Goal: Task Accomplishment & Management: Manage account settings

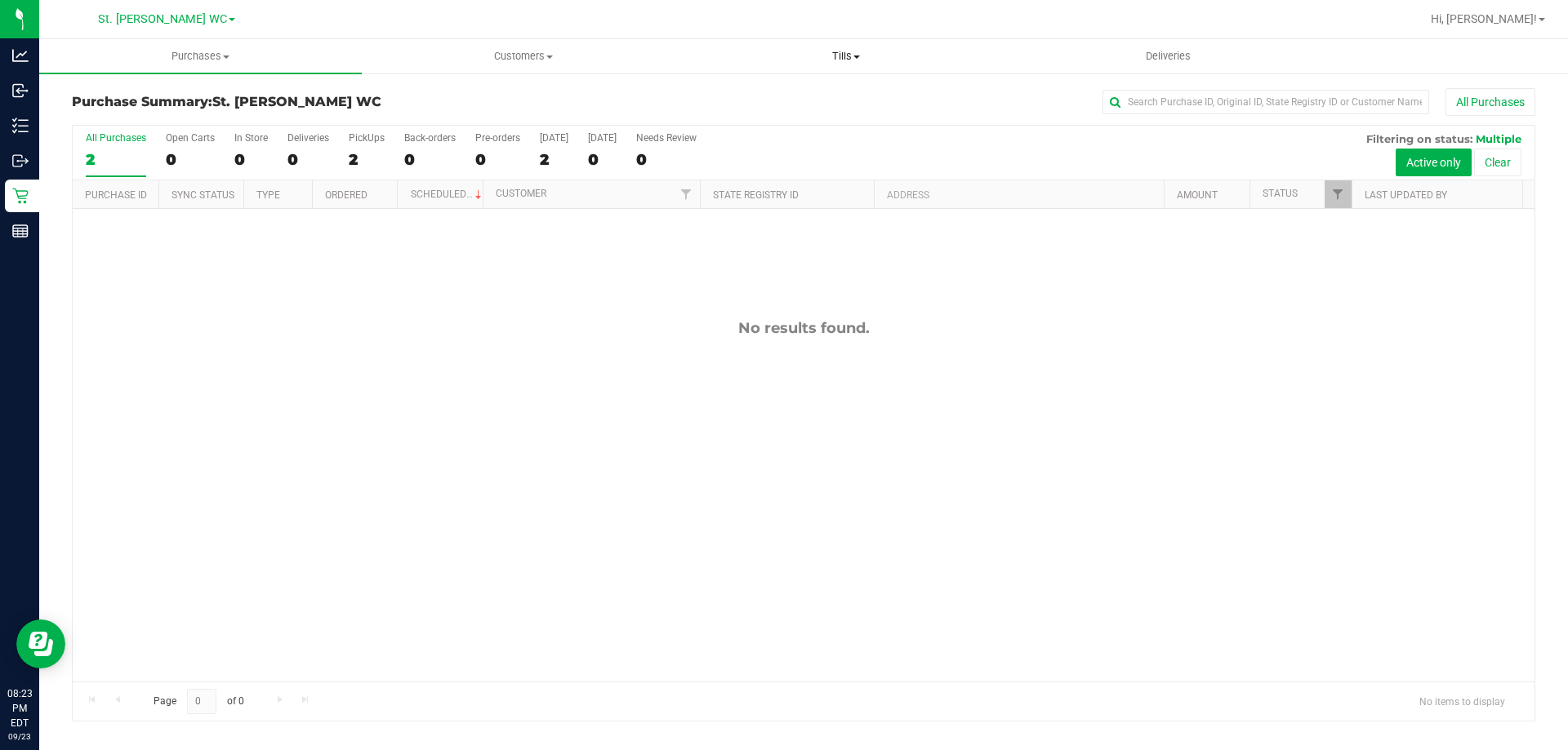
click at [842, 52] on span "Tills" at bounding box center [846, 55] width 321 height 15
click at [797, 91] on li "Manage tills" at bounding box center [845, 98] width 322 height 19
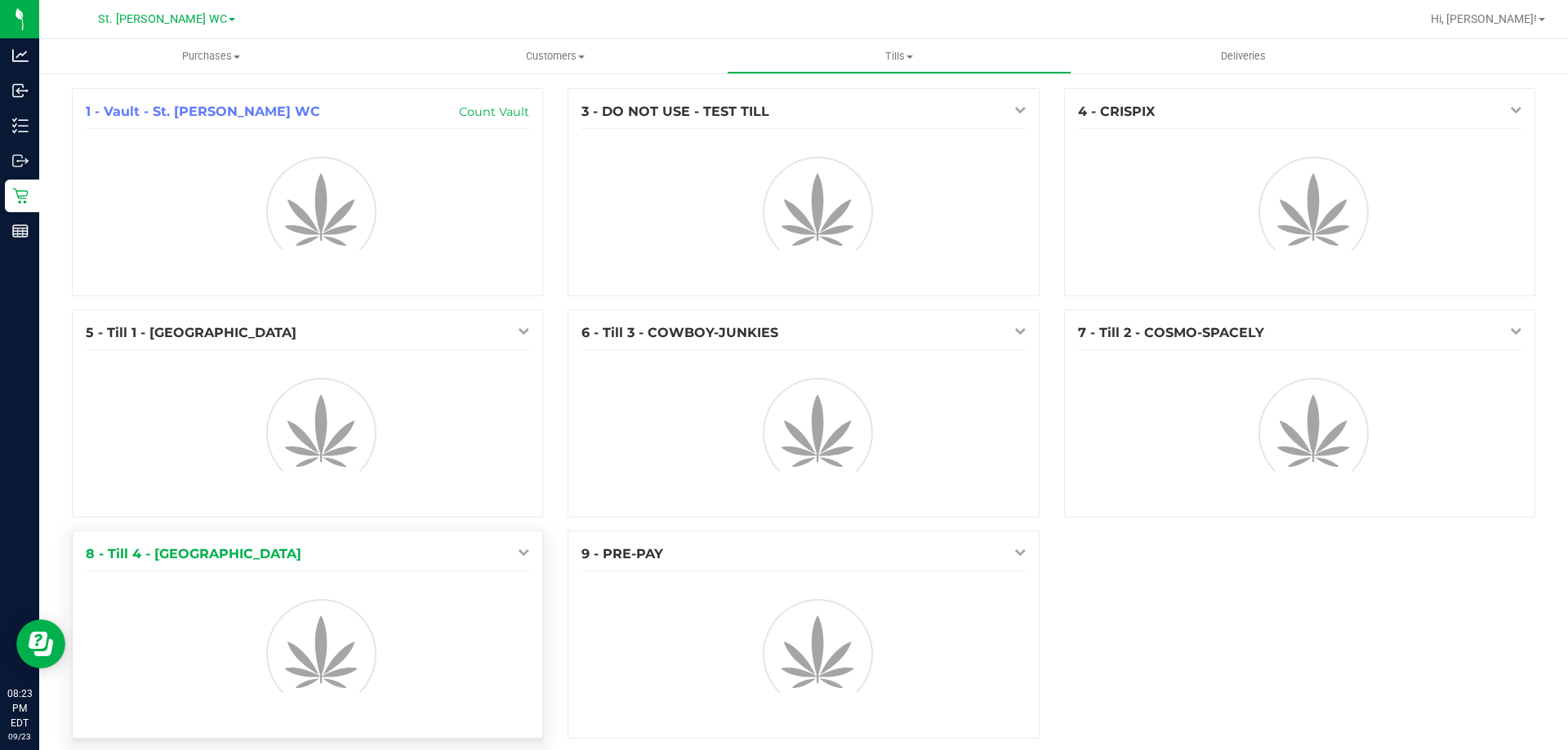
click at [521, 555] on icon at bounding box center [524, 552] width 12 height 12
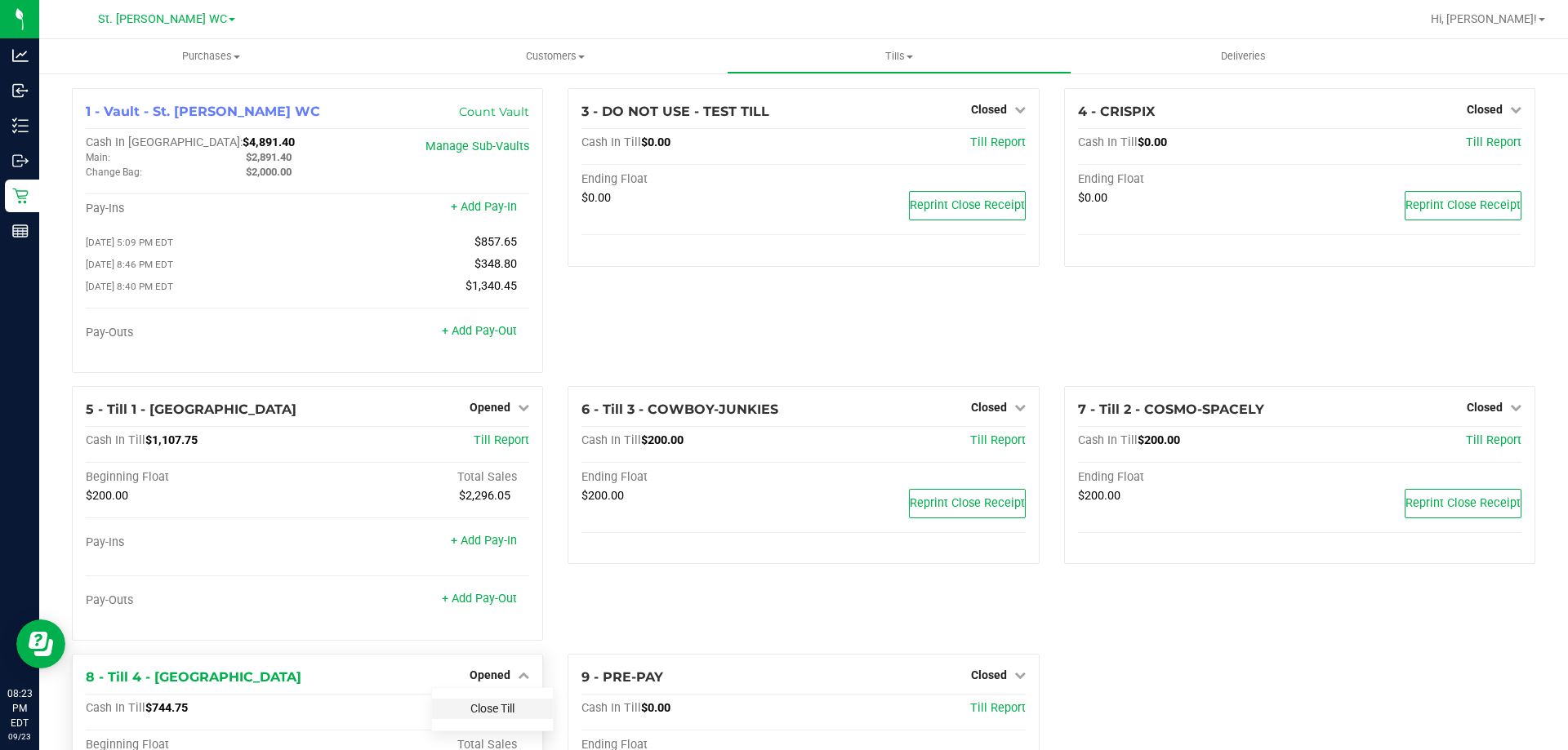
click at [484, 712] on link "Close Till" at bounding box center [492, 707] width 44 height 13
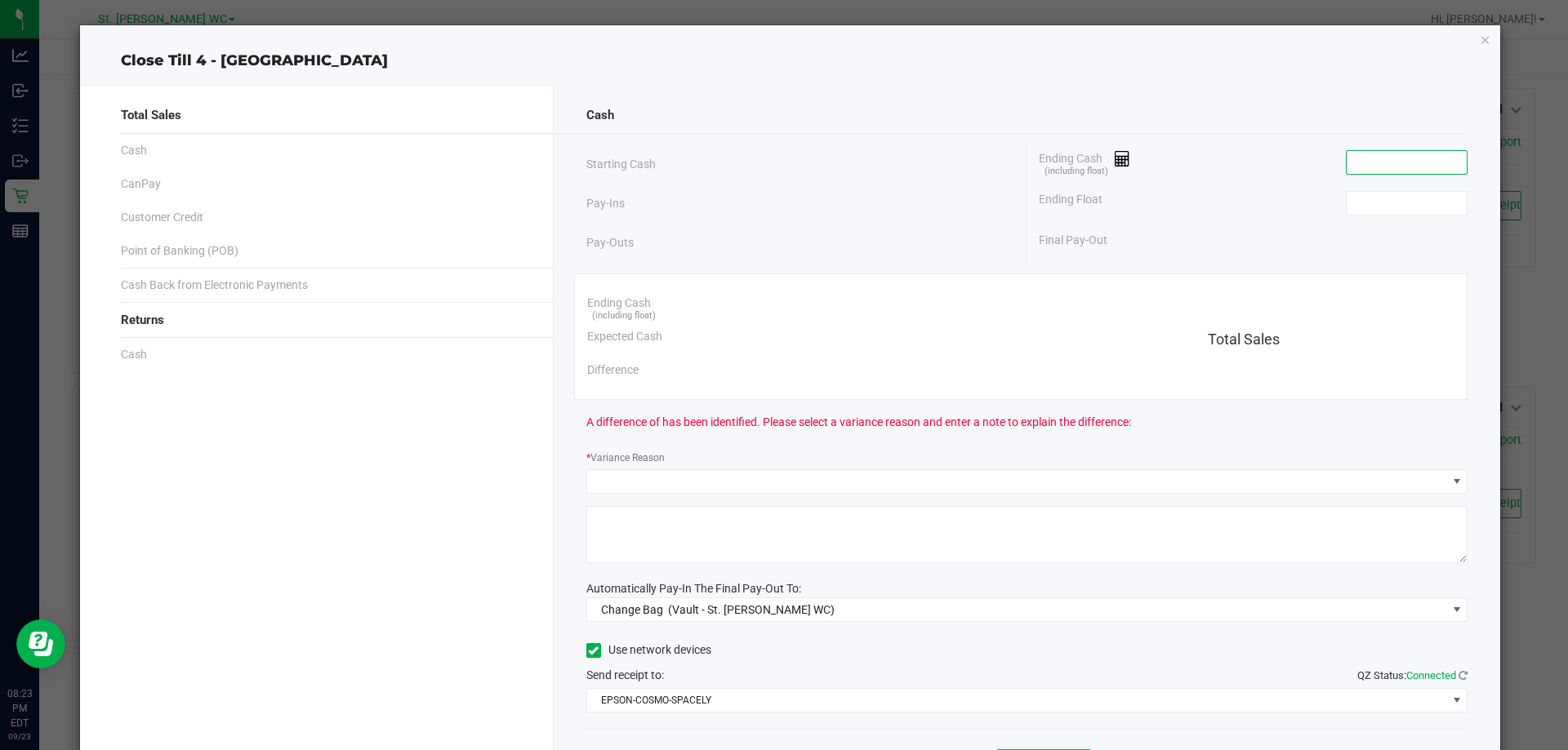
click at [1399, 157] on input at bounding box center [1405, 161] width 120 height 22
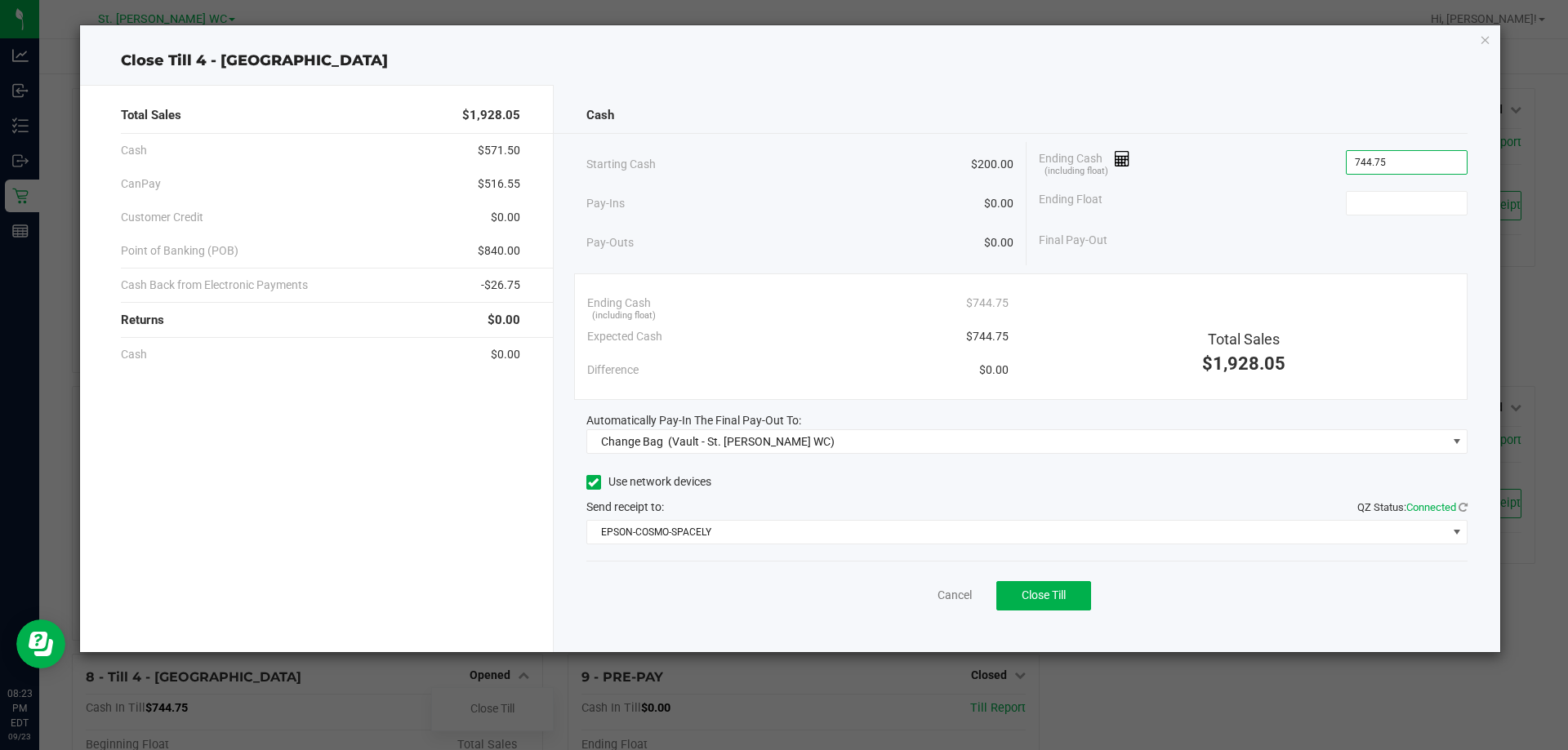
type input "$744.75"
type input "$200.00"
click at [820, 375] on div "Difference $0.00" at bounding box center [797, 370] width 421 height 33
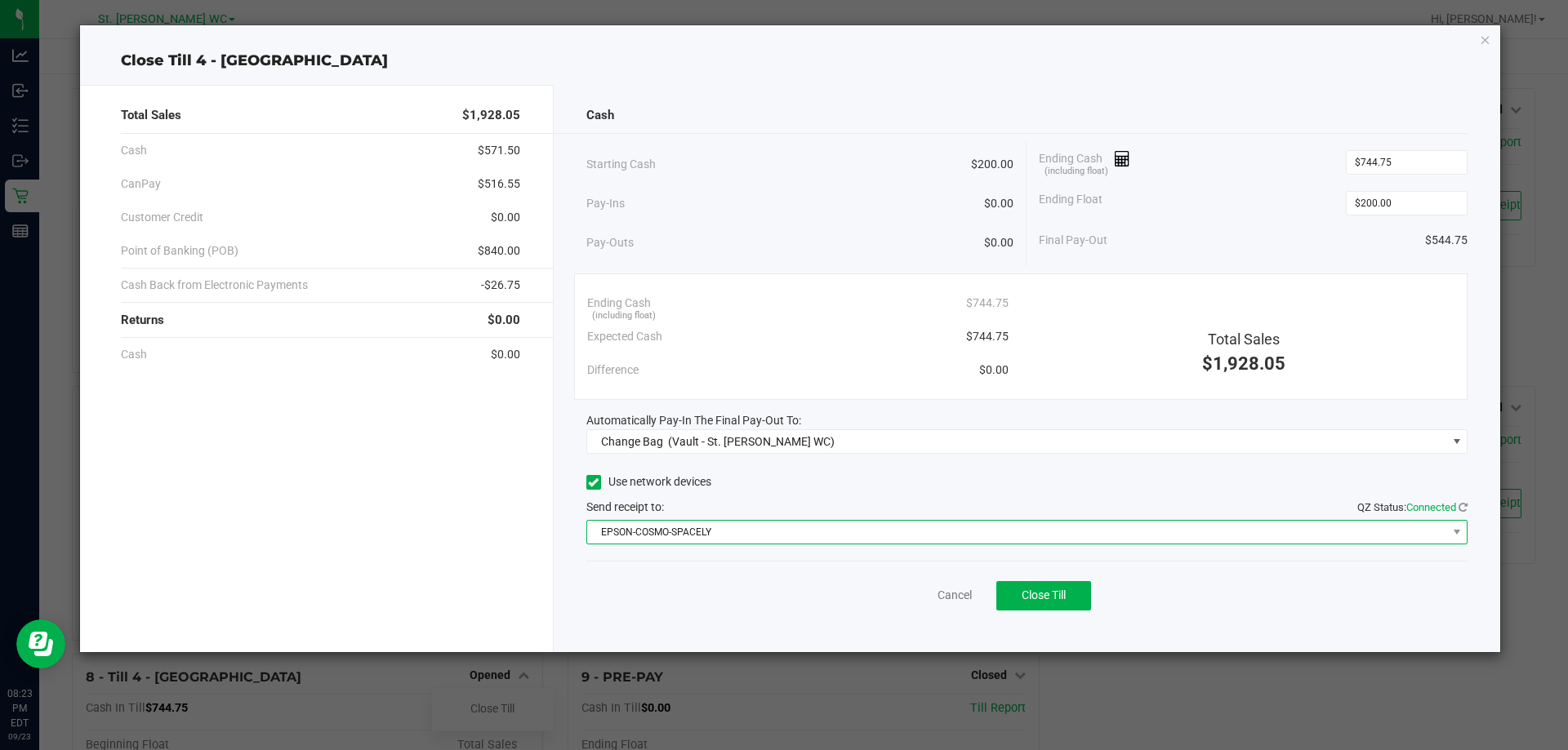
click at [732, 527] on span "EPSON-COSMO-SPACELY" at bounding box center [1016, 531] width 859 height 22
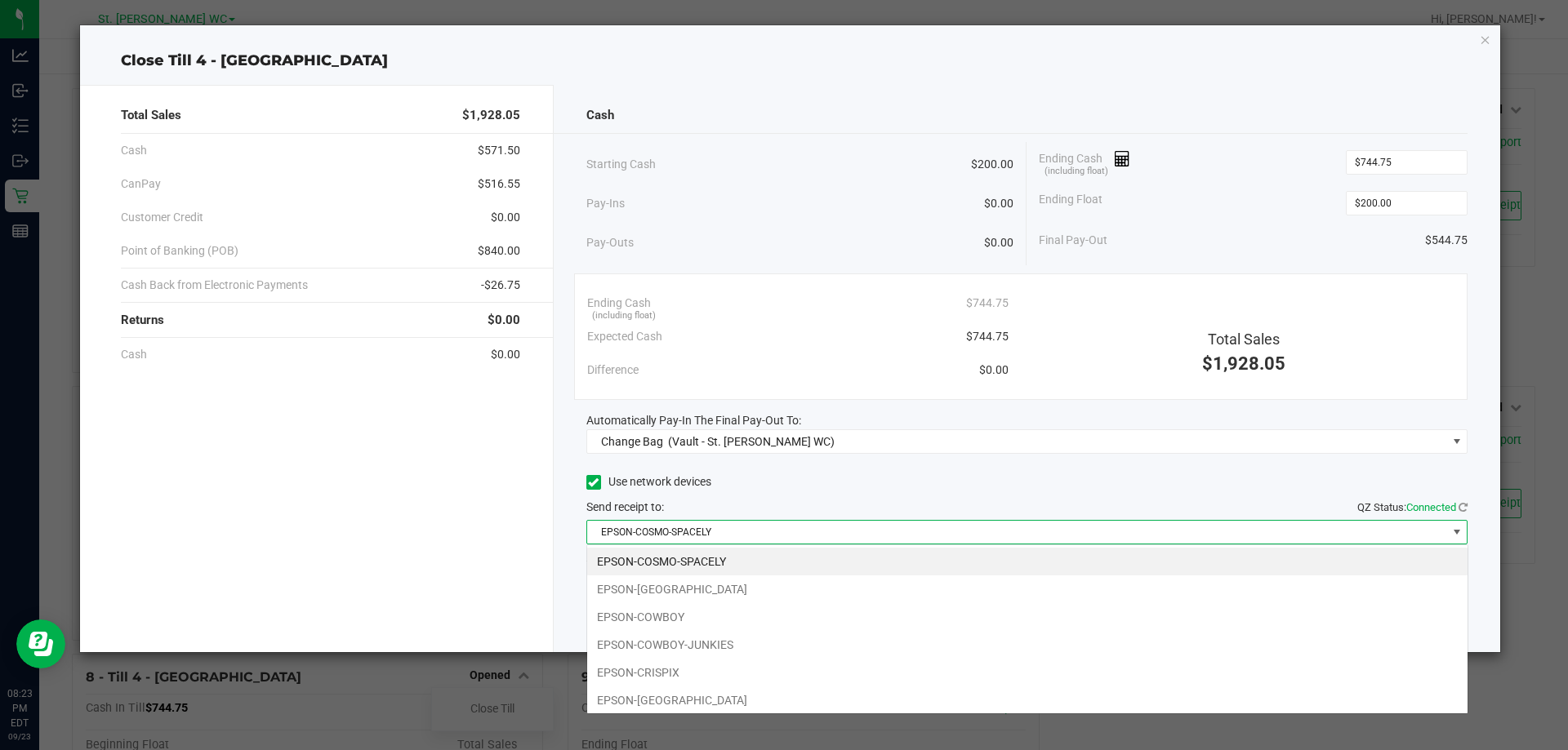
scroll to position [24, 881]
click at [667, 676] on li "EPSON-CRISPIX" at bounding box center [1027, 672] width 880 height 28
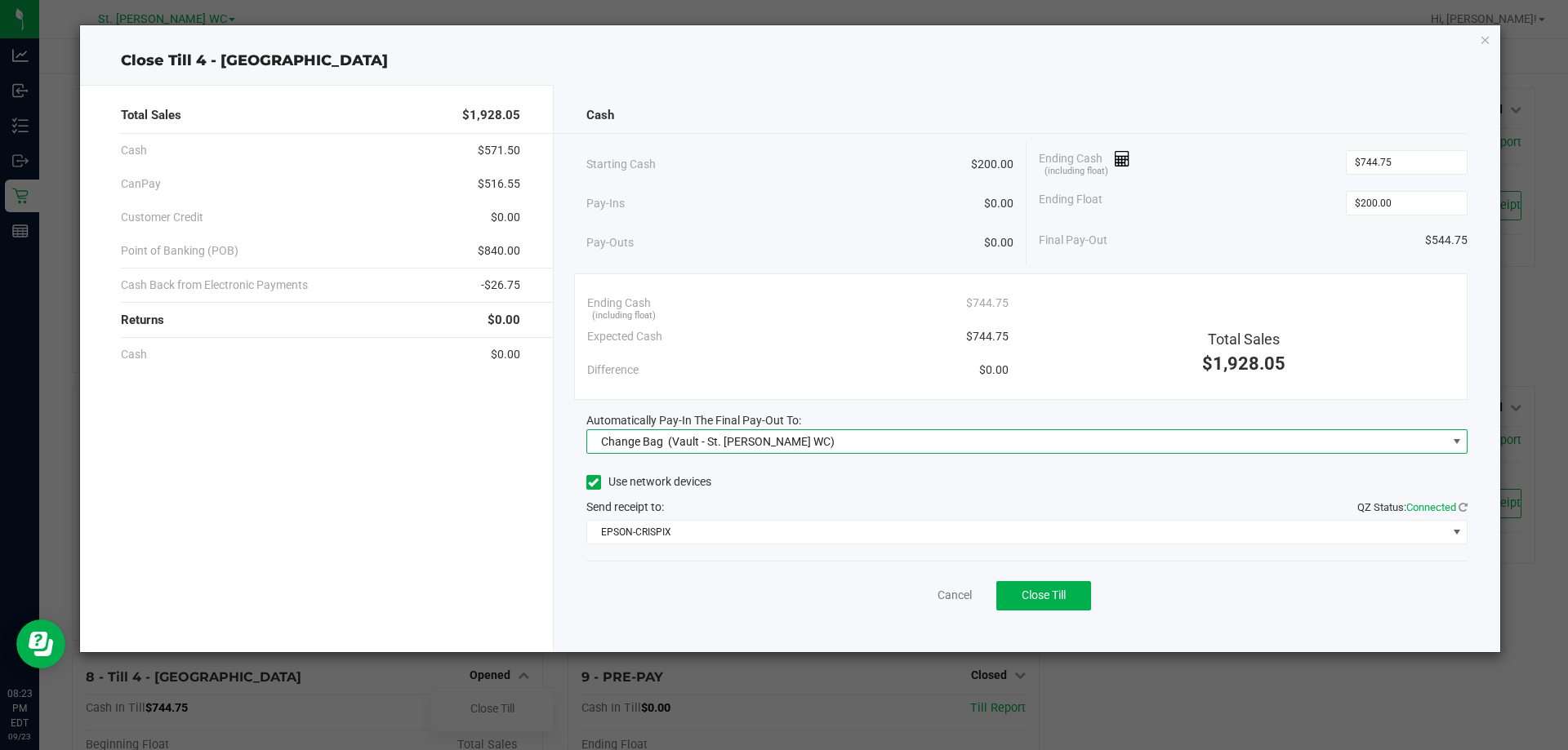
click at [798, 435] on span "Change Bag (Vault - St. [PERSON_NAME] WC)" at bounding box center [1016, 441] width 859 height 22
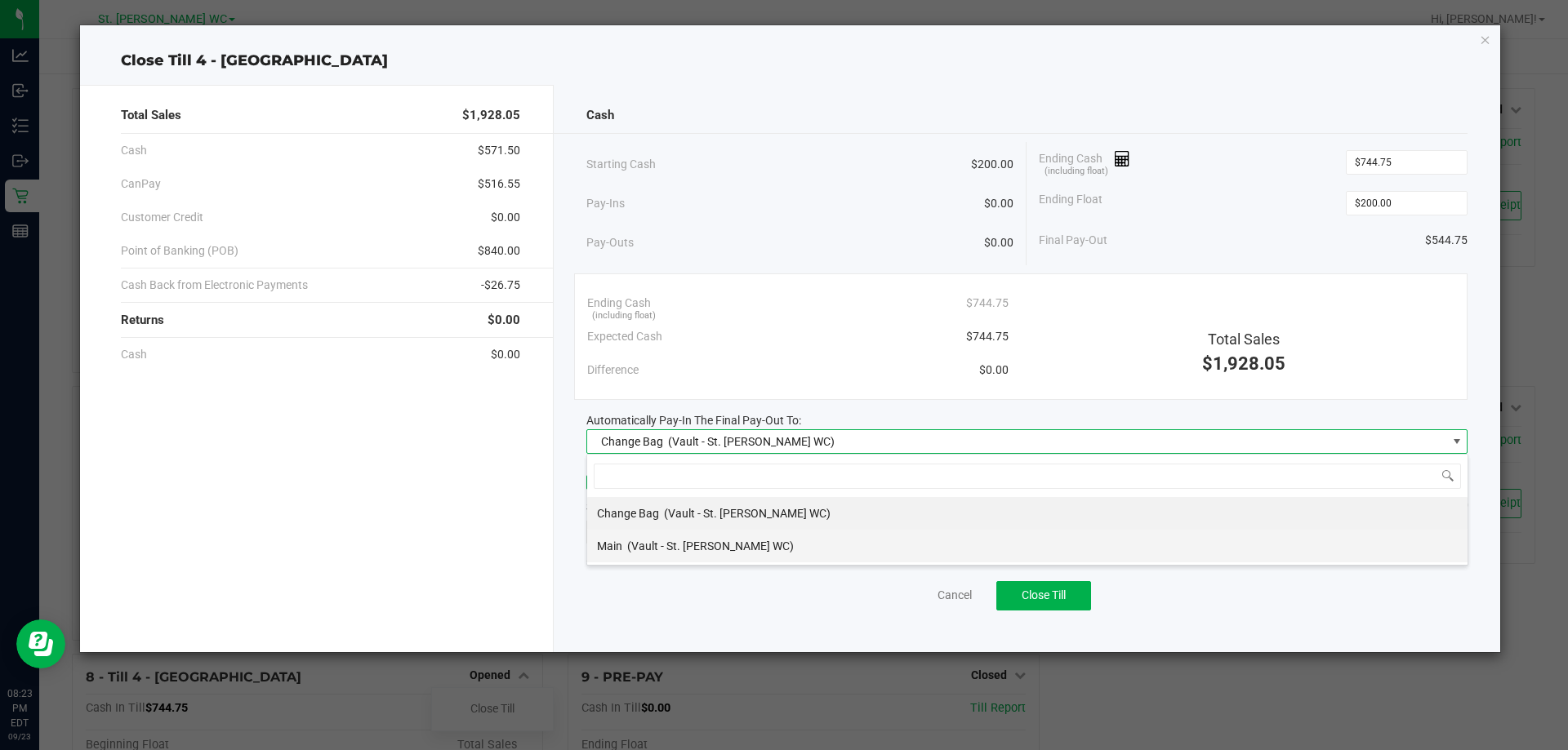
click at [700, 546] on span "(Vault - St. [PERSON_NAME] WC)" at bounding box center [710, 546] width 166 height 13
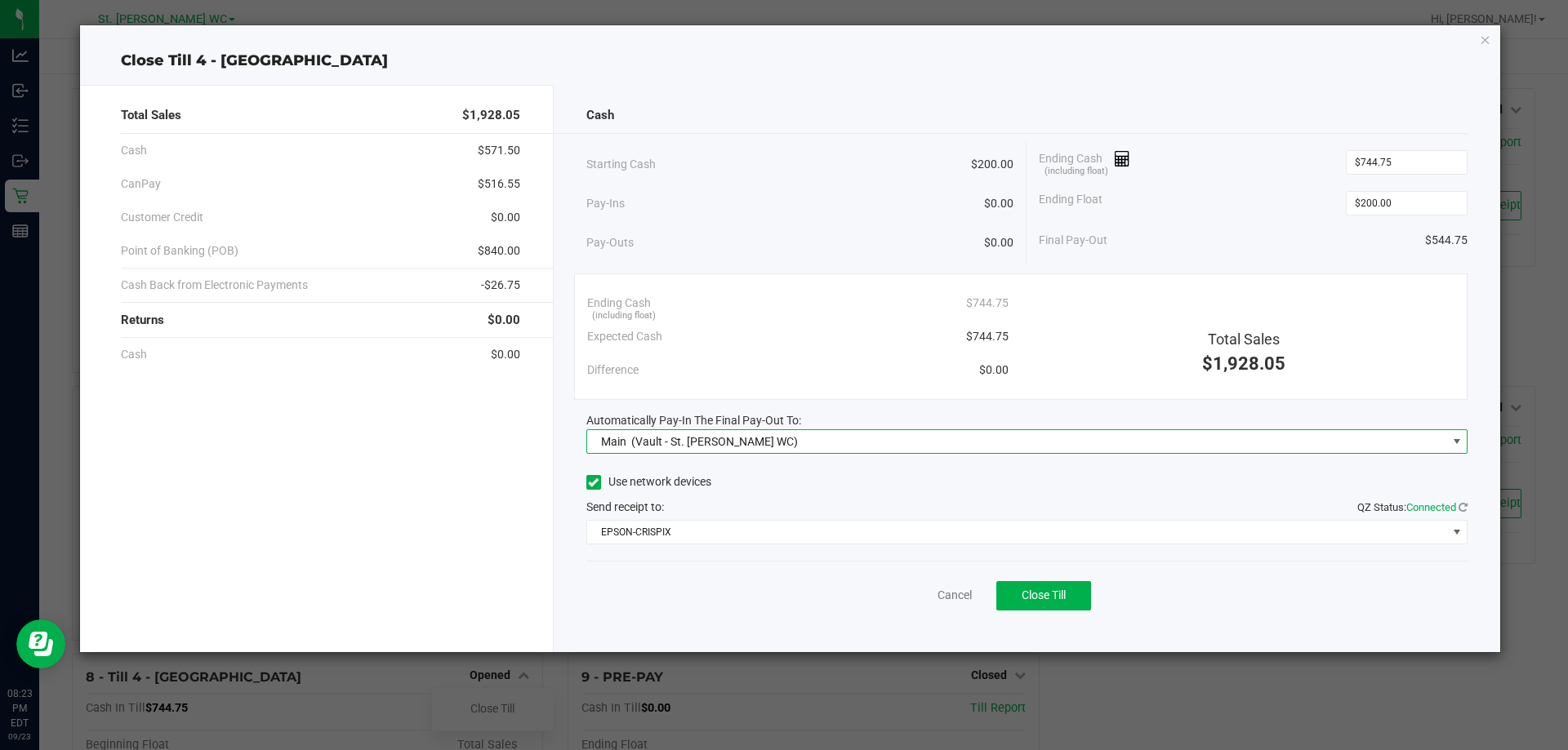
click at [740, 327] on div "Expected Cash $744.75" at bounding box center [797, 337] width 421 height 33
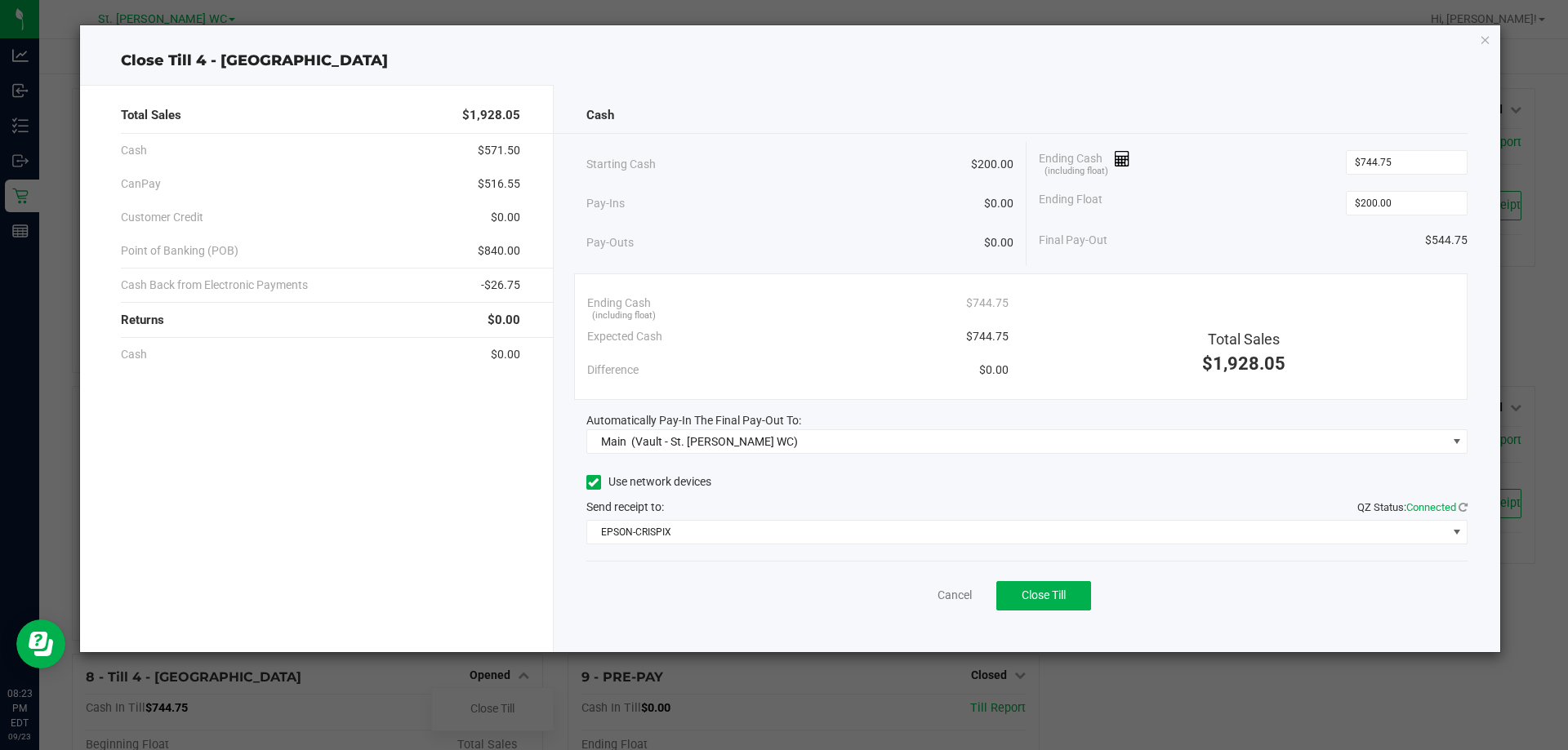
click at [857, 241] on div "Pay-Outs $0.00" at bounding box center [800, 243] width 428 height 45
click at [1077, 587] on button "Close Till" at bounding box center [1043, 595] width 94 height 29
click at [932, 625] on div "Cash Starting Cash $200.00 Pay-Ins $0.00 Pay-Outs $0.00 Ending Cash (including …" at bounding box center [1027, 368] width 947 height 567
click at [928, 599] on link "Dismiss" at bounding box center [919, 595] width 39 height 18
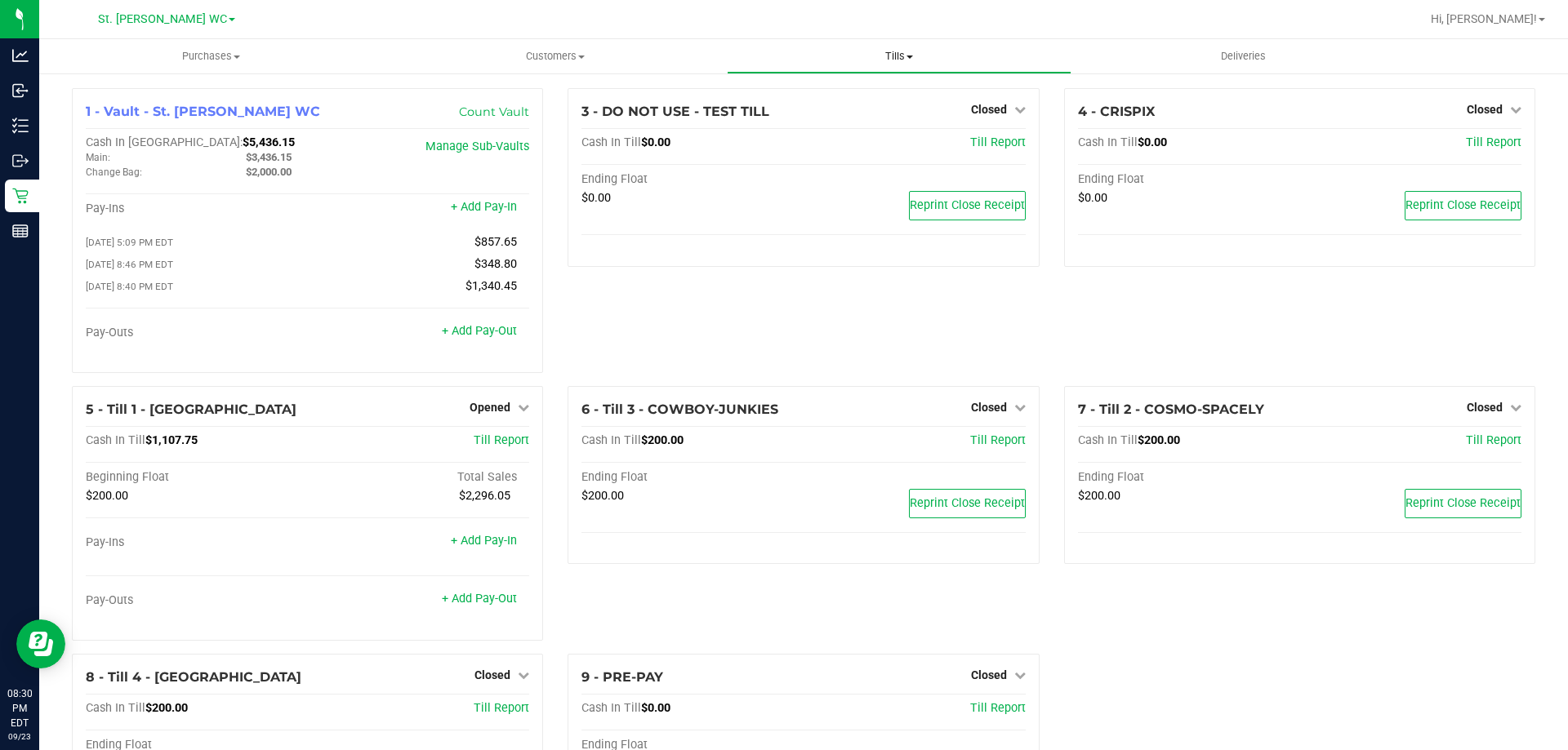
click at [877, 58] on span "Tills" at bounding box center [898, 55] width 343 height 15
click at [867, 119] on span "Reconcile e-payments" at bounding box center [808, 118] width 163 height 14
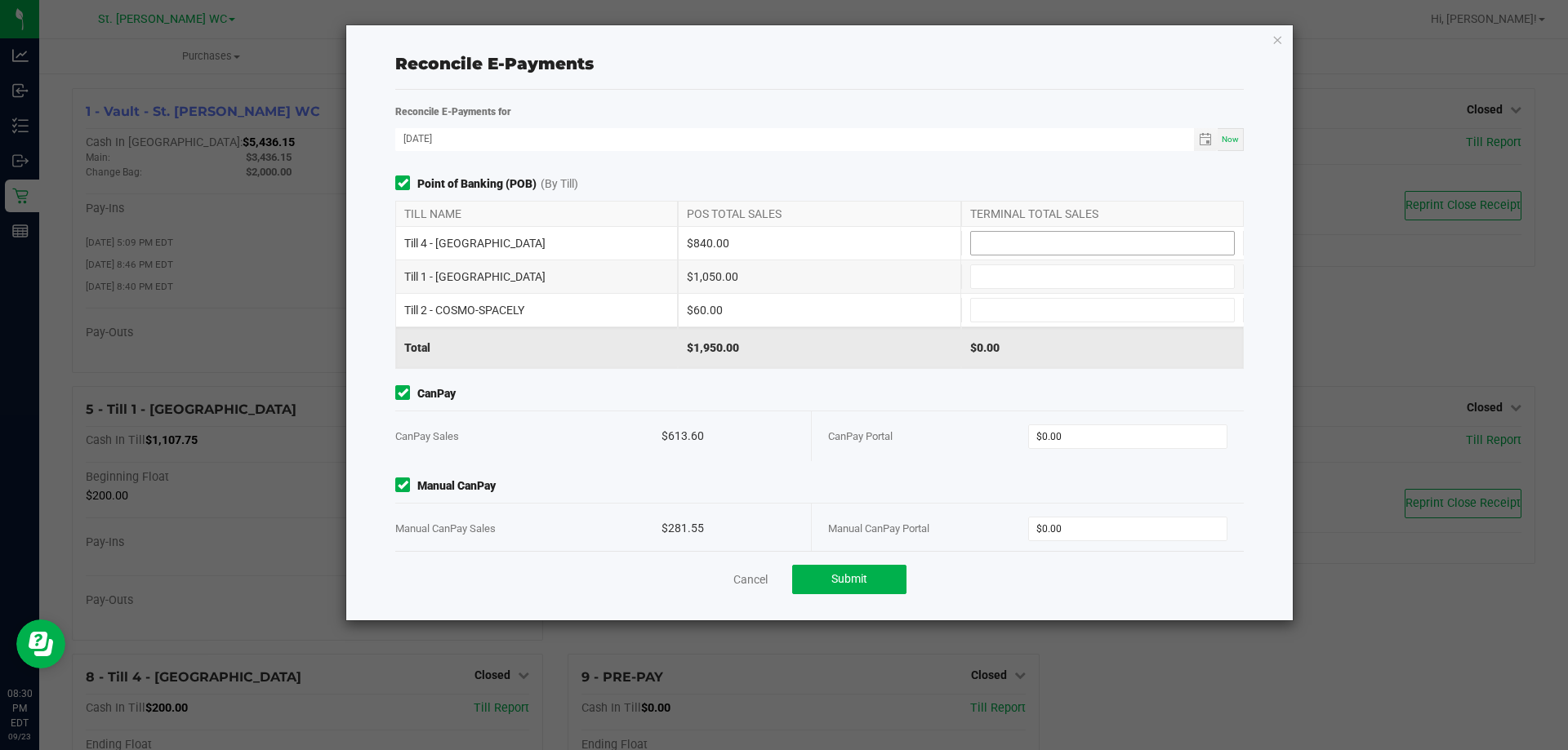
click at [1095, 253] on input at bounding box center [1102, 242] width 263 height 22
type input "$840.00"
type input "$105.00"
type input "1"
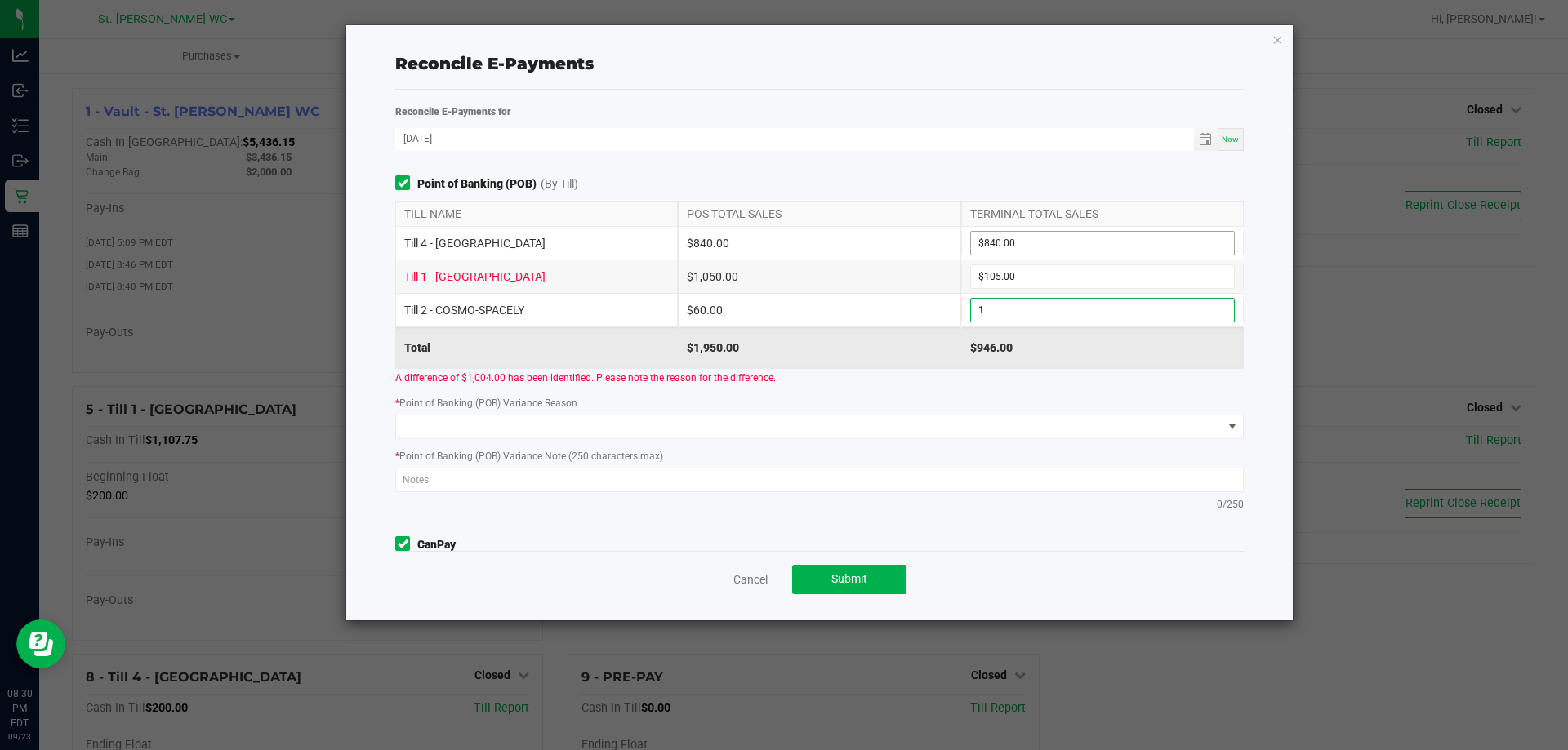
type input "105"
type input "$1.00"
type input "$1,050.00"
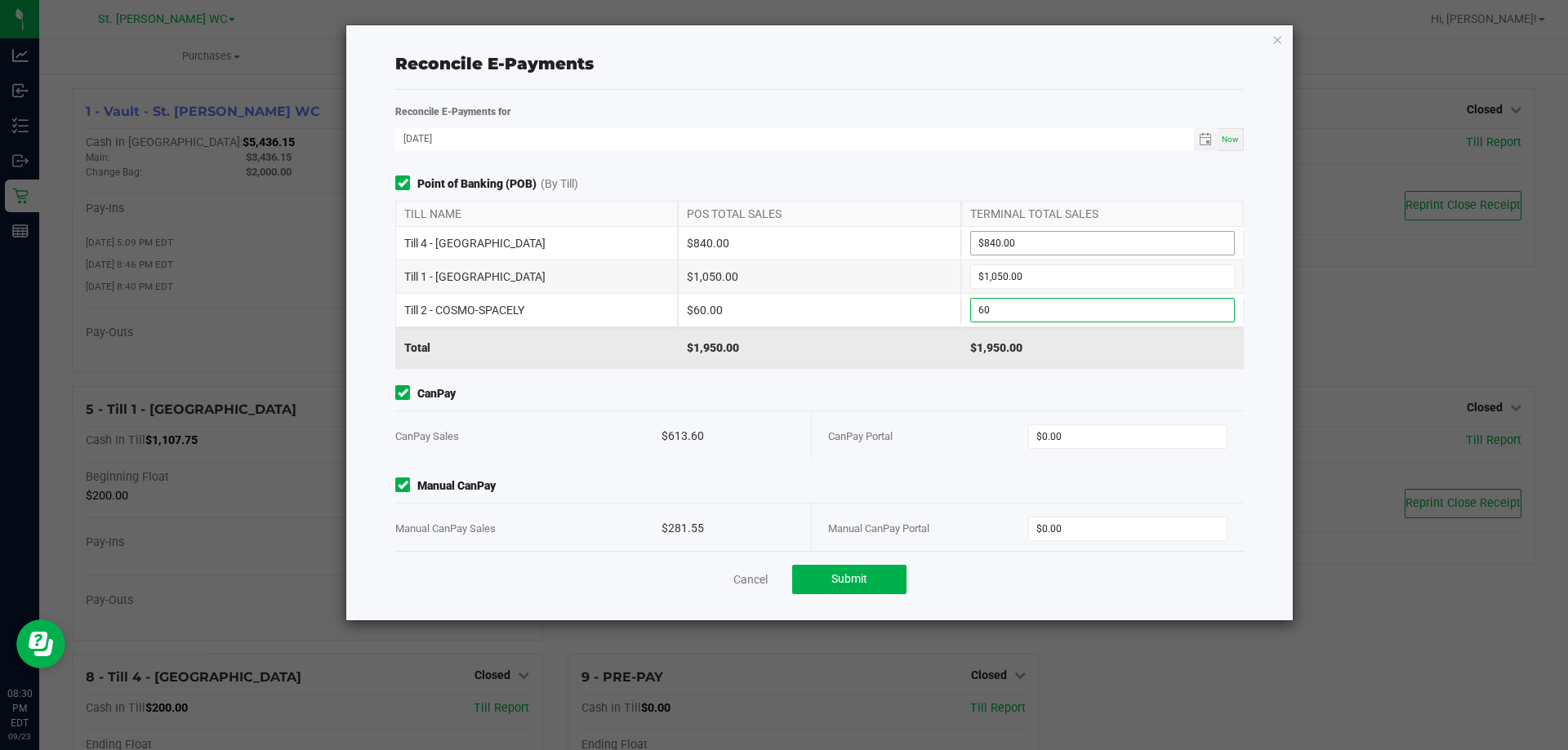
type input "$60.00"
type input "$613.60"
click at [858, 473] on div "Point of Banking (POB) (By Till) TILL NAME POS TOTAL SALES TERMINAL TOTAL SALES…" at bounding box center [819, 363] width 873 height 375
type input "$281.55"
click at [891, 549] on div "Manual CanPay Portal" at bounding box center [929, 528] width 201 height 50
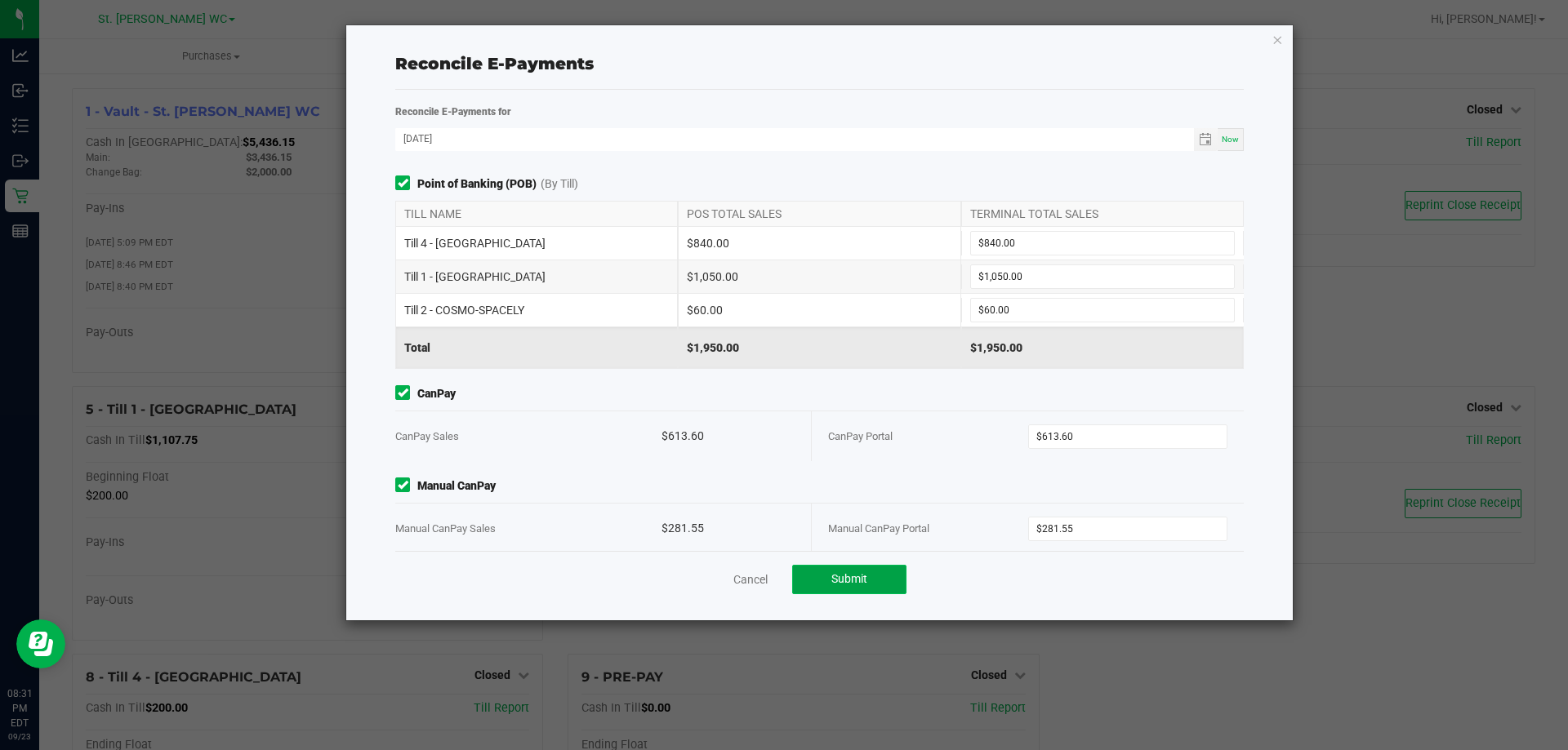
click at [837, 587] on button "Submit" at bounding box center [849, 580] width 114 height 29
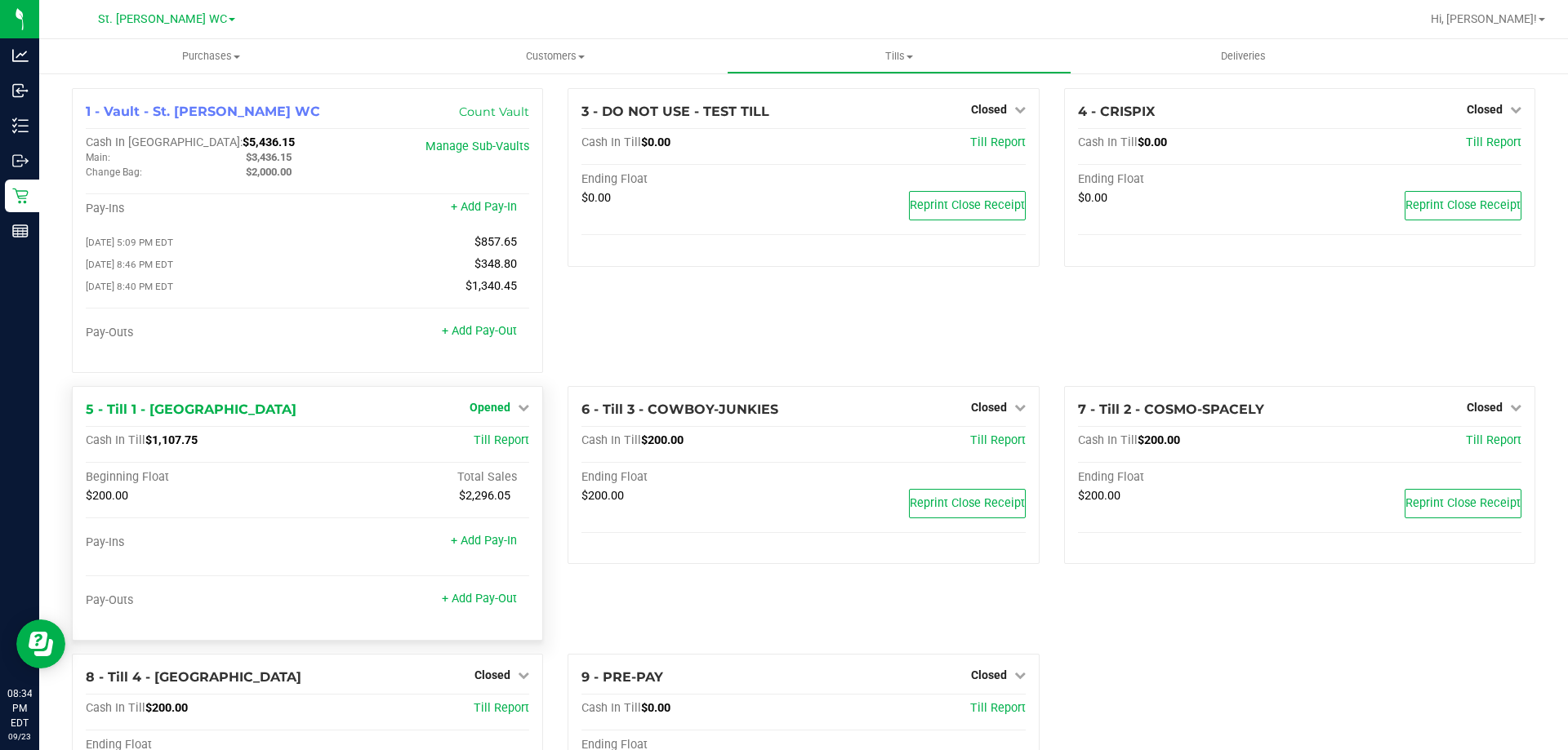
click at [482, 413] on span "Opened" at bounding box center [490, 407] width 41 height 13
click at [482, 443] on link "Close Till" at bounding box center [492, 440] width 44 height 13
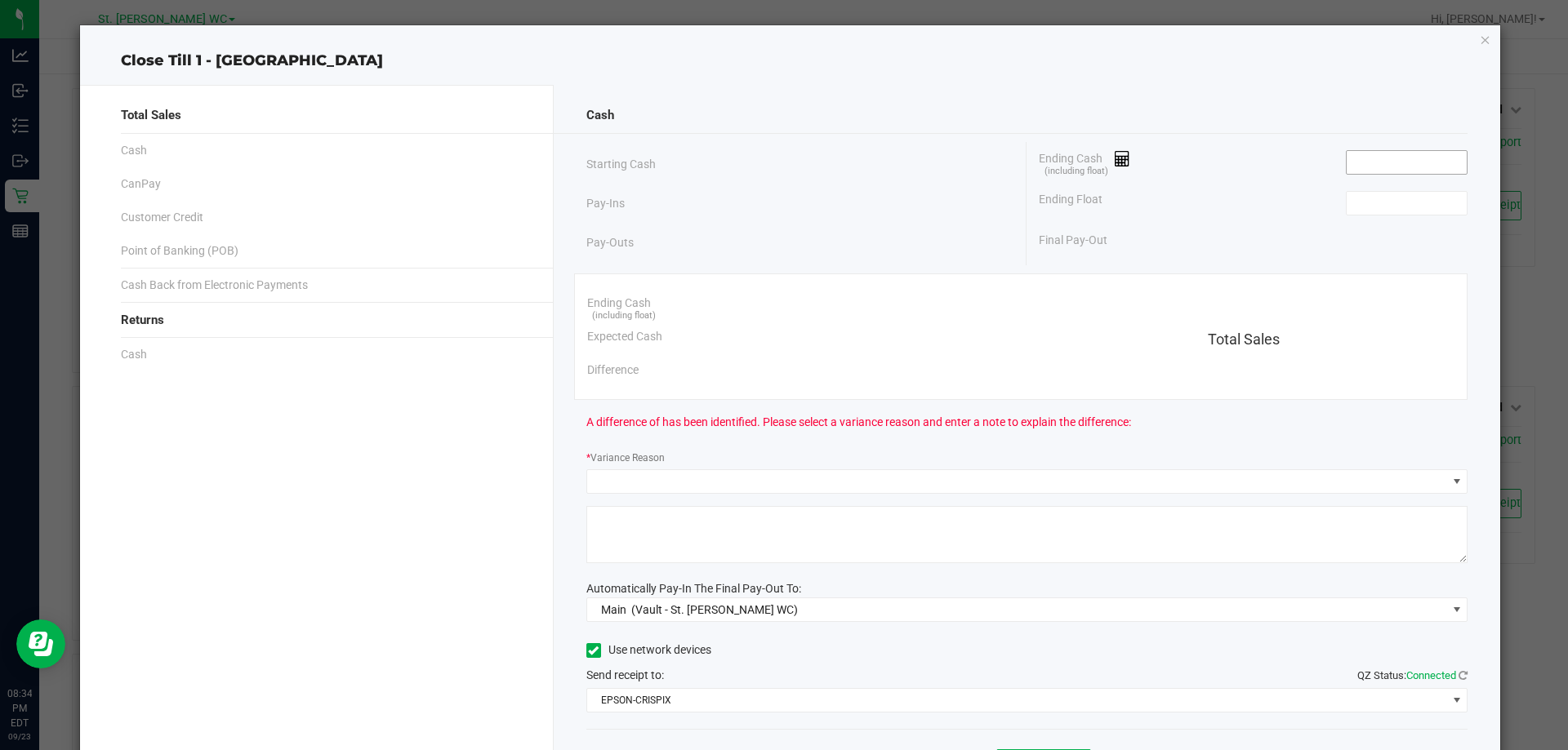
click at [1407, 165] on input at bounding box center [1405, 161] width 120 height 22
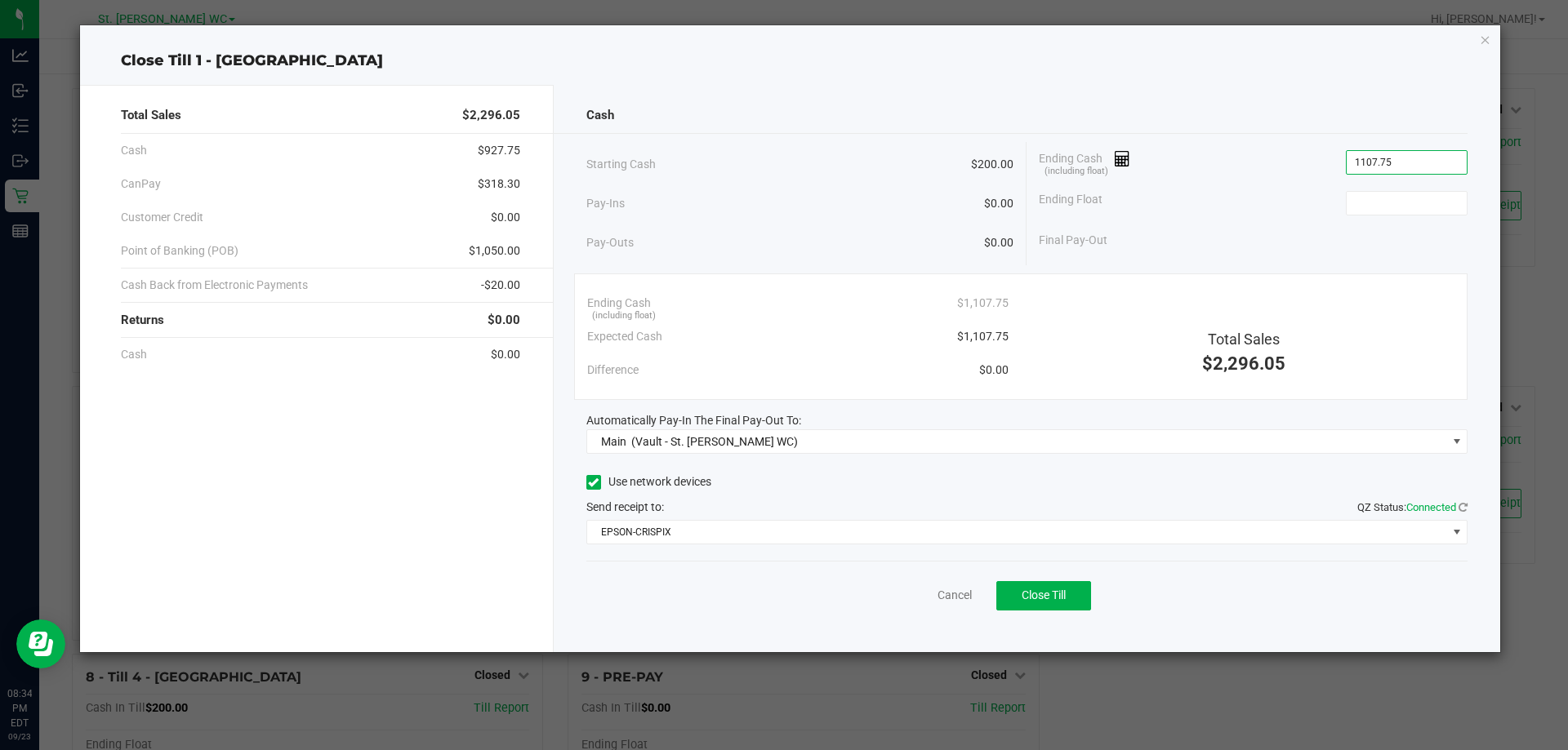
type input "$1,107.75"
type input "$200.00"
click at [1254, 194] on div "Ending Float $200.00" at bounding box center [1253, 203] width 428 height 41
click at [804, 387] on div "Ending Cash (including float) $1,107.75 Expected Cash $1,107.75 Difference $0.0…" at bounding box center [1021, 337] width 894 height 126
click at [1023, 589] on span "Close Till" at bounding box center [1043, 594] width 44 height 13
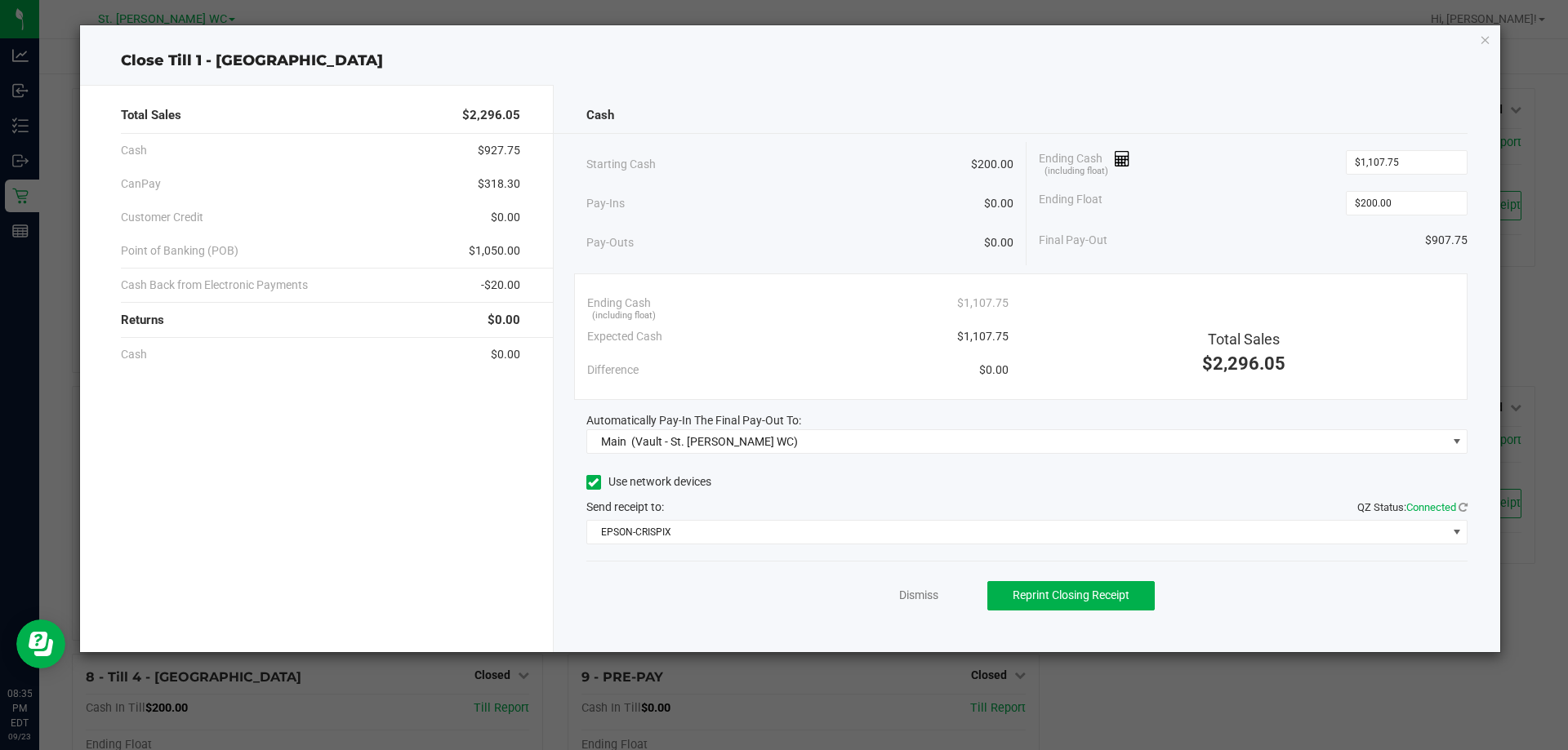
click at [920, 589] on link "Dismiss" at bounding box center [919, 595] width 39 height 18
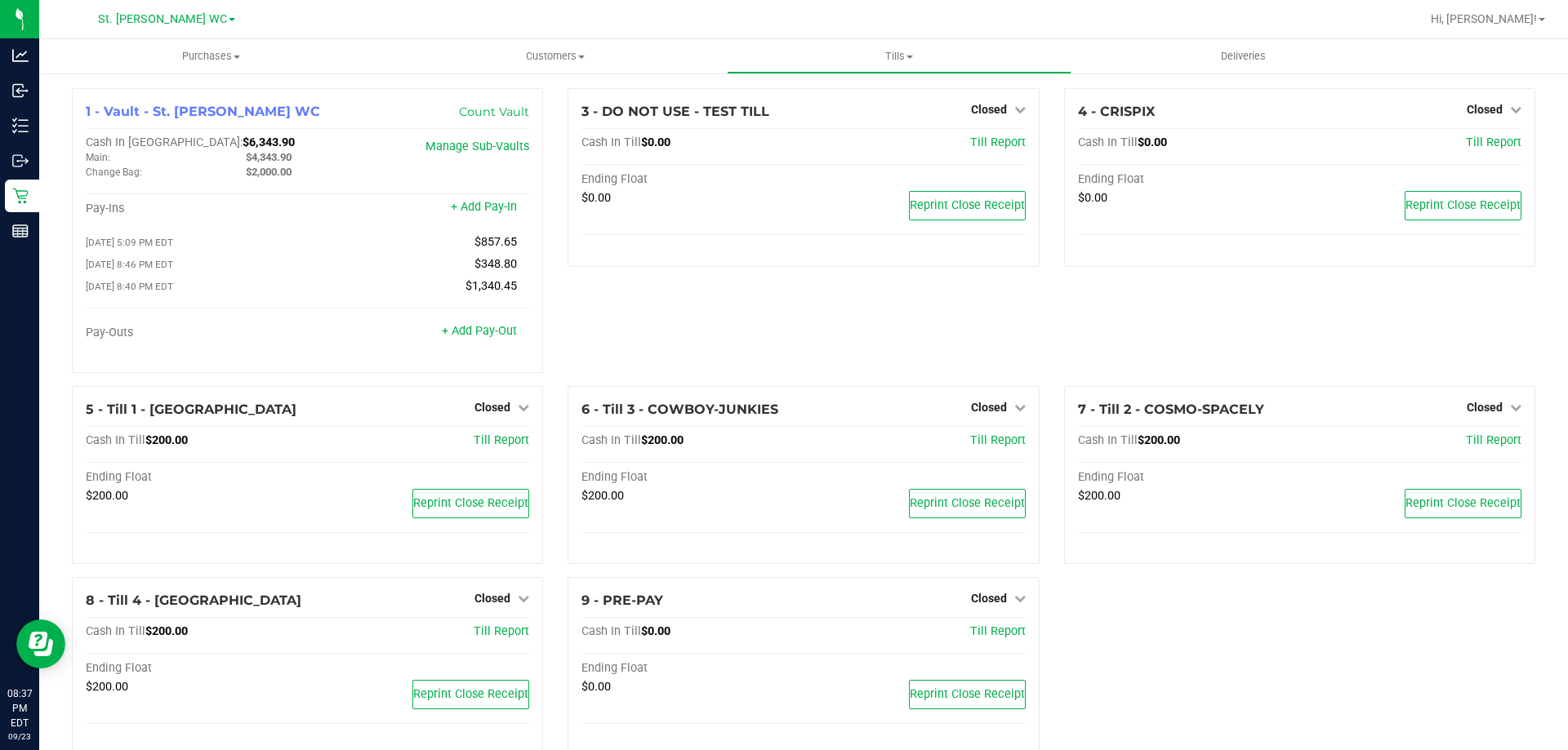
click at [13, 219] on div "Reports" at bounding box center [21, 232] width 34 height 33
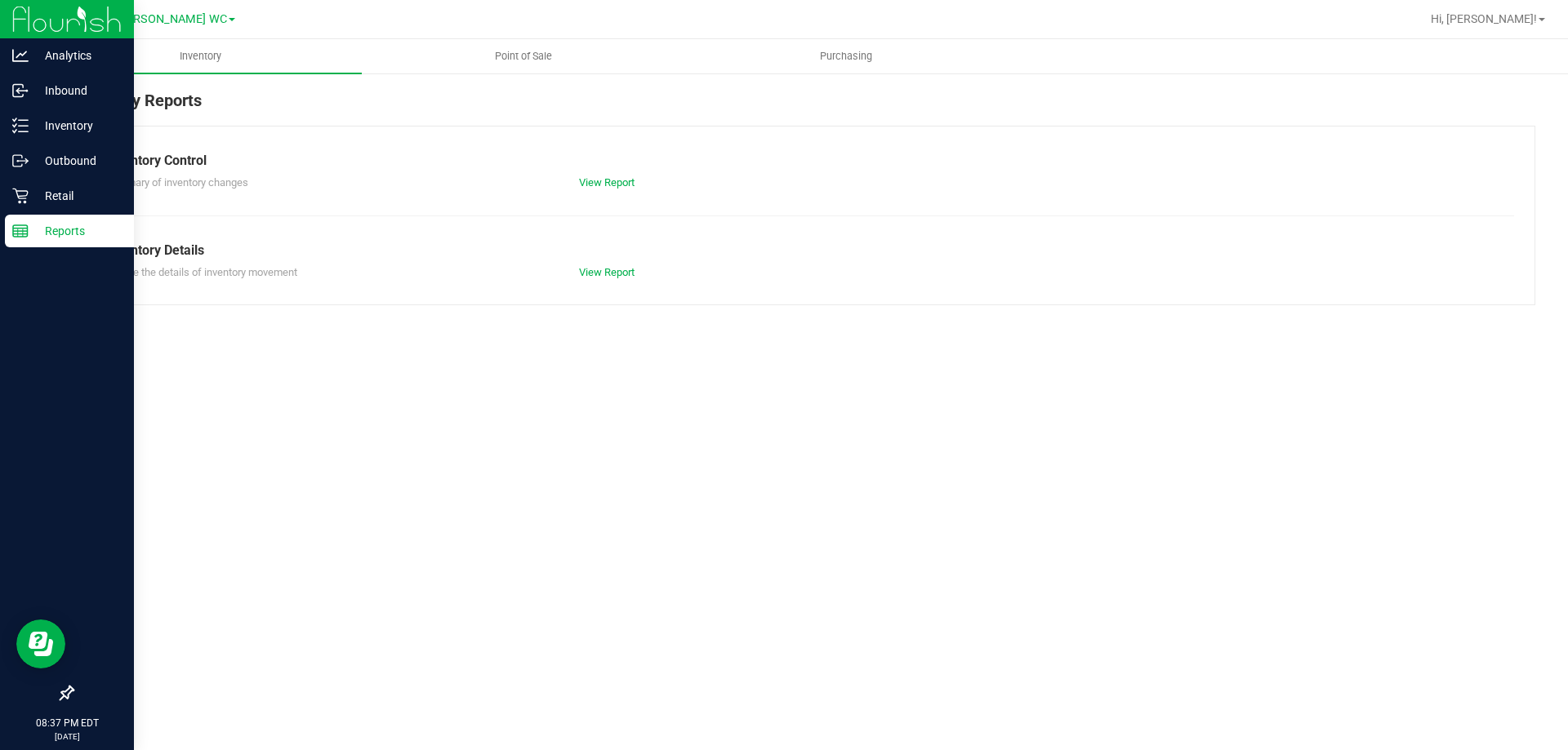
click at [564, 51] on span "Point of Sale" at bounding box center [524, 55] width 101 height 15
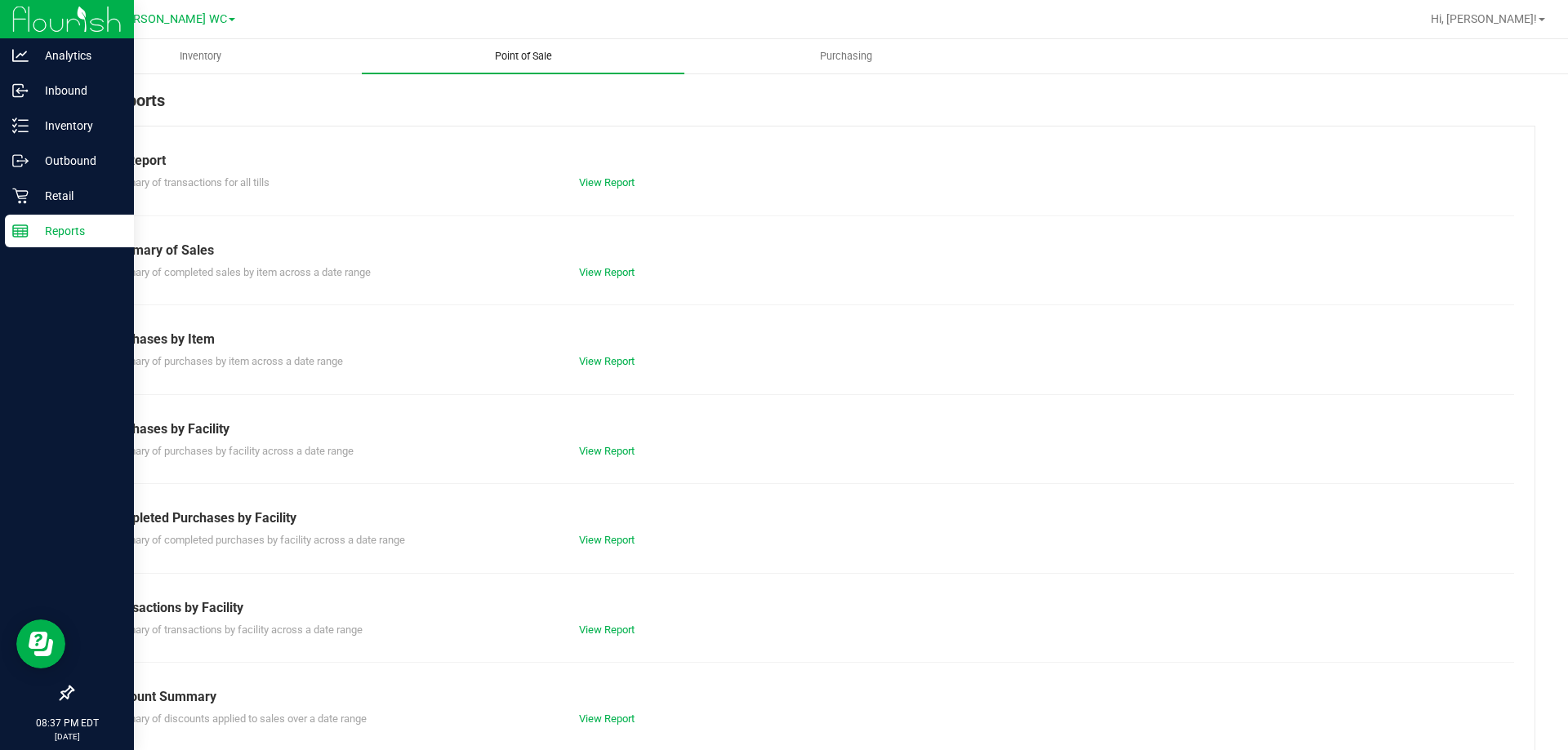
click at [588, 715] on link "View Report" at bounding box center [606, 718] width 55 height 13
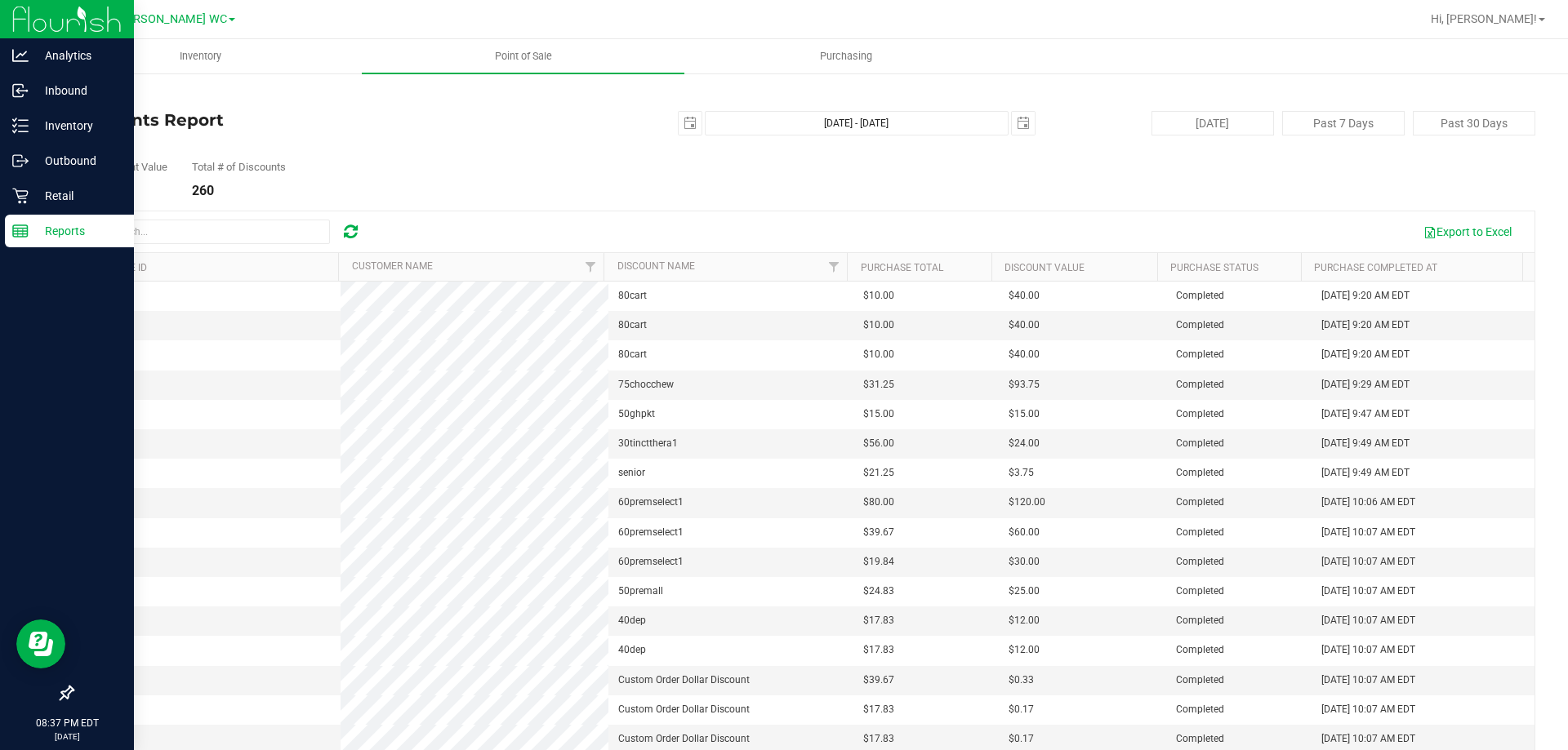
click at [98, 196] on div "$9,350.70" at bounding box center [120, 191] width 95 height 13
copy div "9,350.70"
click at [519, 66] on uib-tab-heading "Point of Sale" at bounding box center [523, 55] width 322 height 34
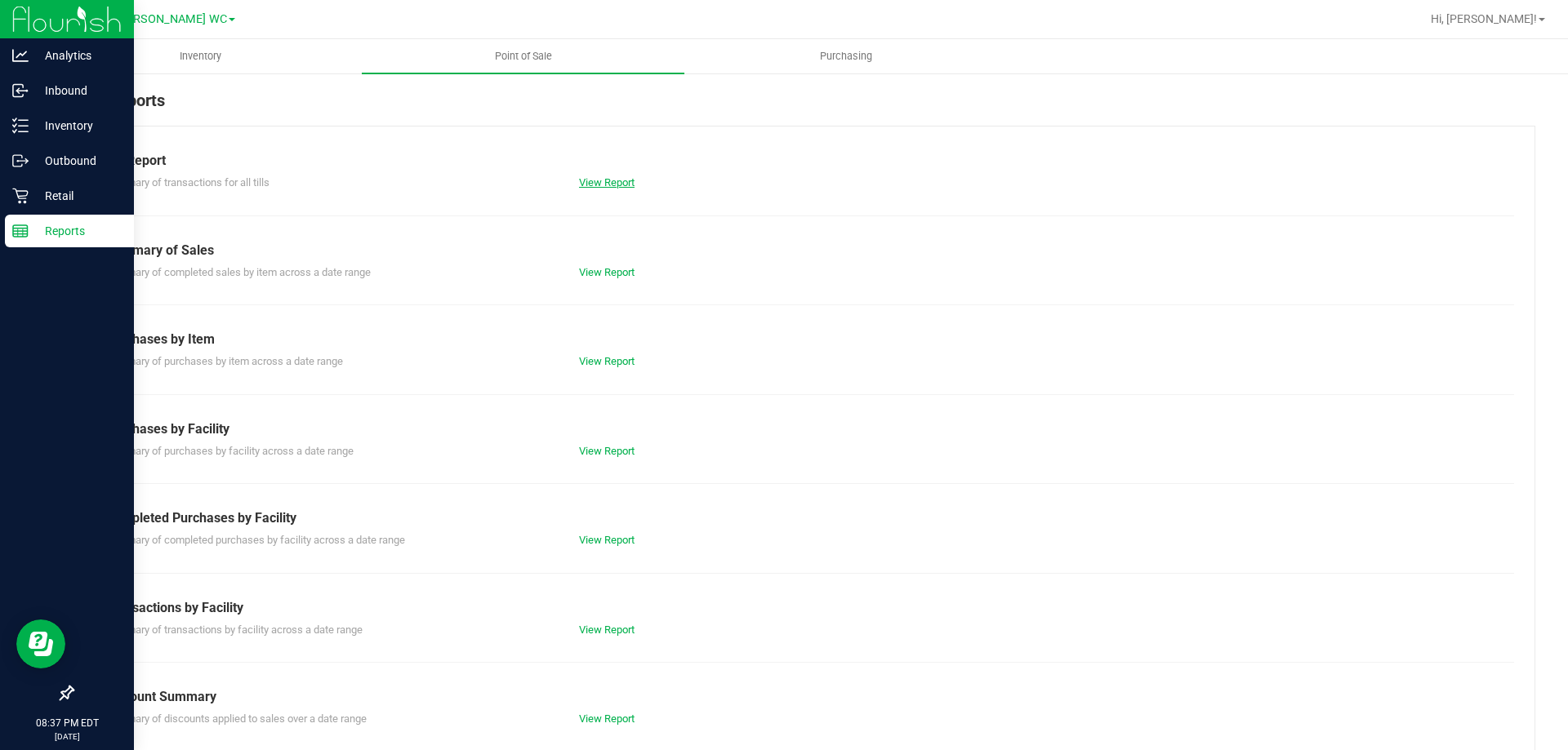
click at [609, 185] on link "View Report" at bounding box center [606, 182] width 55 height 13
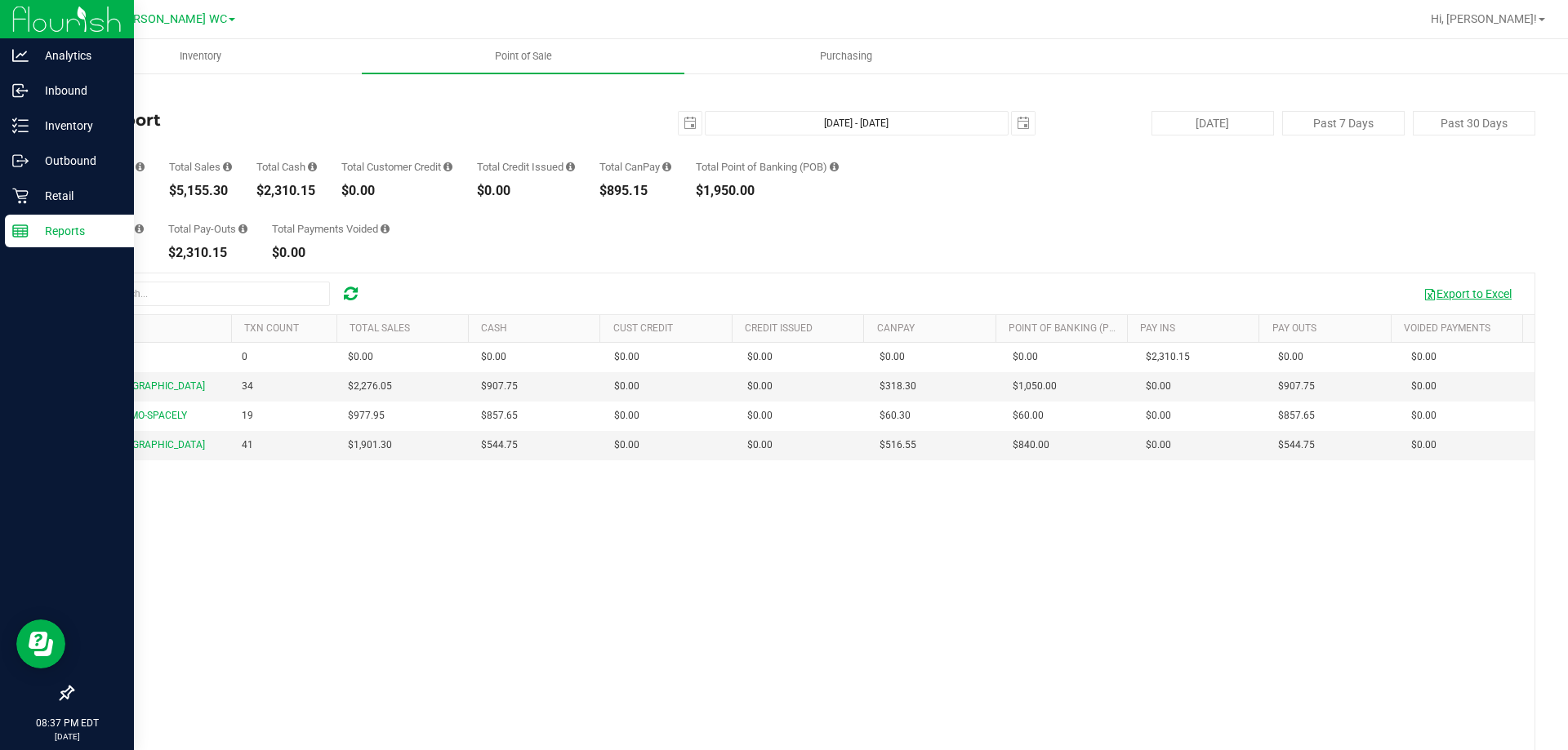
click at [1479, 292] on button "Export to Excel" at bounding box center [1467, 294] width 109 height 28
click at [185, 190] on div "$5,155.30" at bounding box center [201, 191] width 63 height 13
copy div "5,155.30"
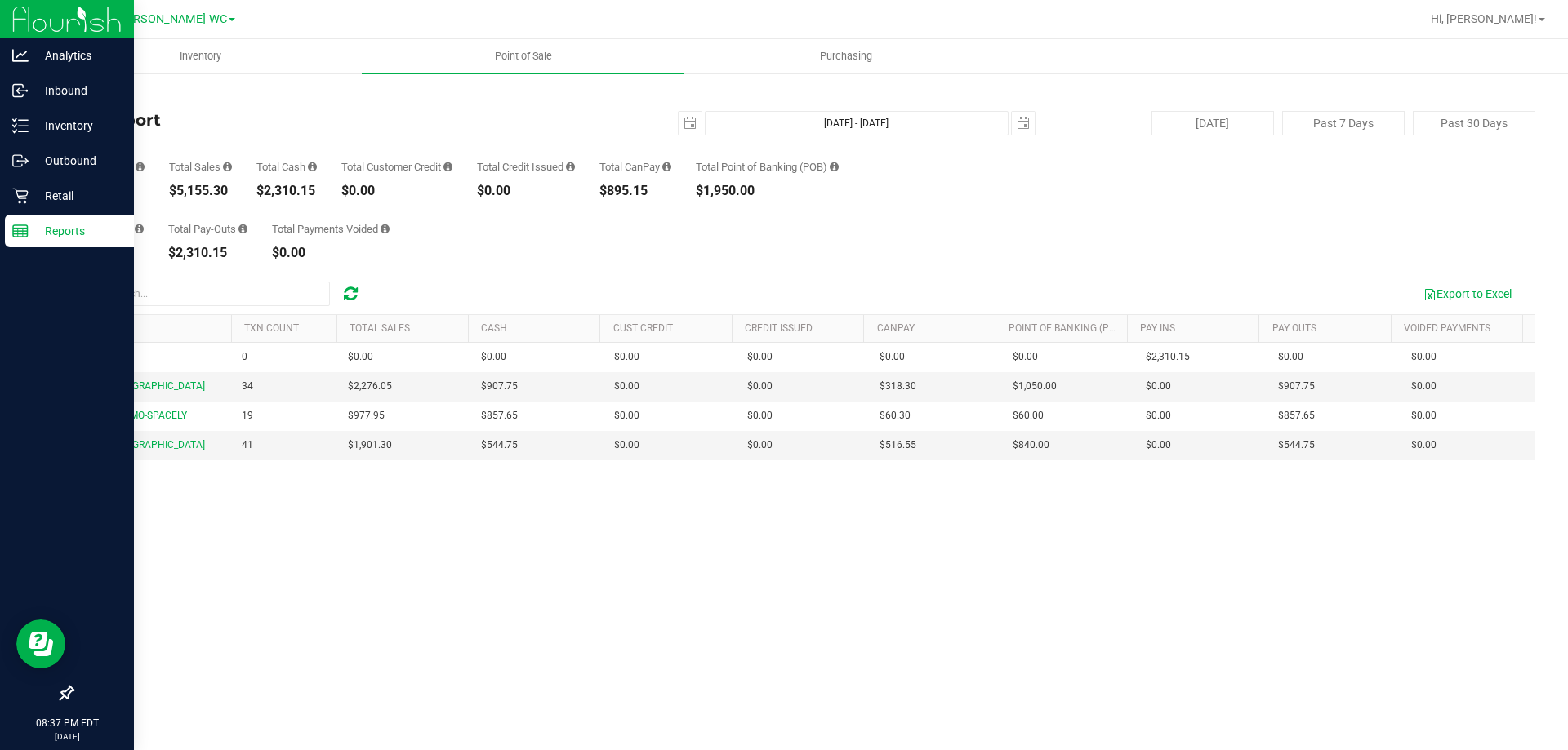
click at [1092, 241] on div "Total Pay-Ins $2,310.15 Total Pay-Outs $2,310.15 Total Payments Voided $0.00" at bounding box center [803, 229] width 1463 height 62
click at [685, 124] on span "select" at bounding box center [689, 123] width 13 height 13
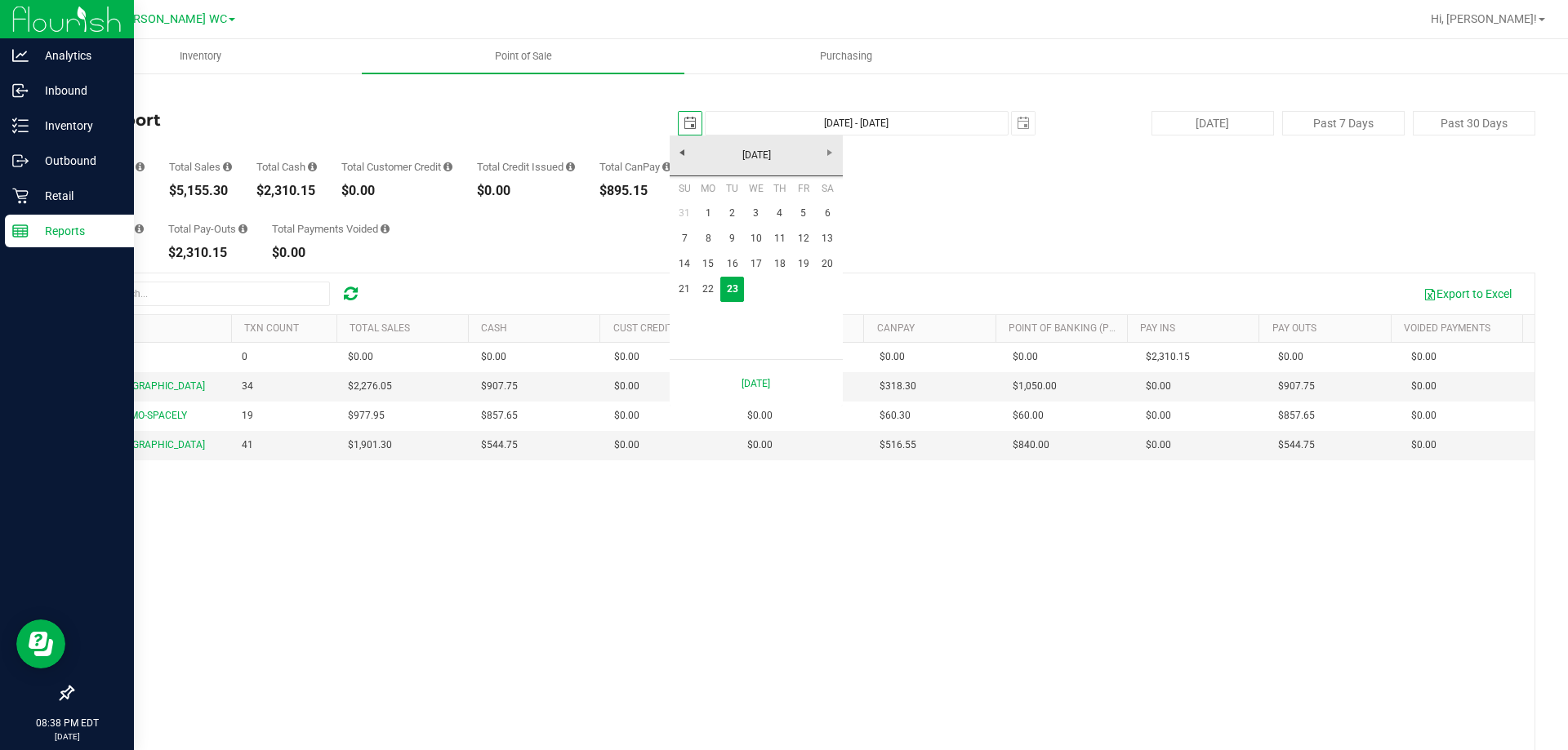
scroll to position [0, 41]
click at [705, 289] on link "22" at bounding box center [709, 289] width 23 height 25
type input "[DATE]"
type input "[DATE] - [DATE]"
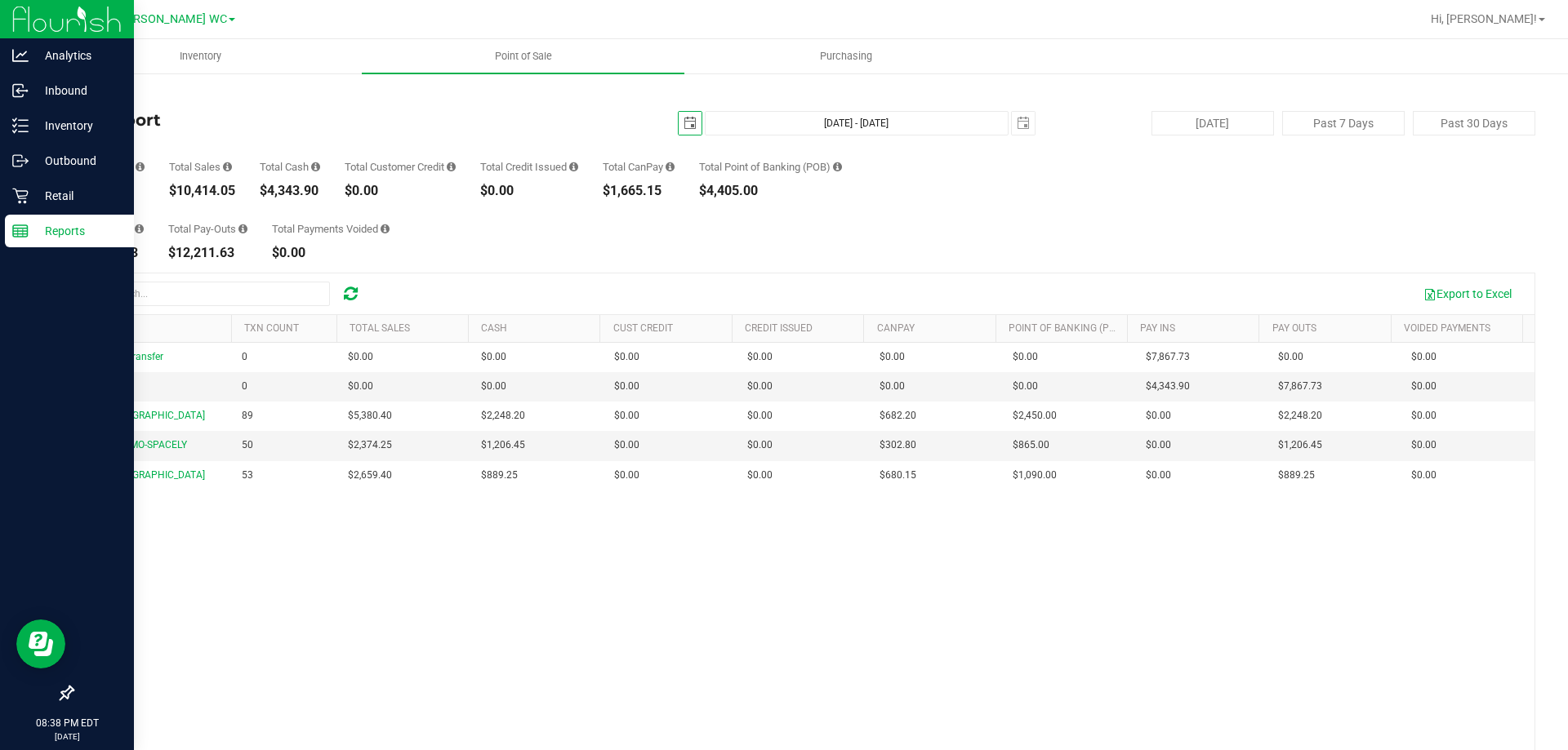
click at [196, 185] on div "$10,414.05" at bounding box center [202, 191] width 66 height 13
copy div "10,414.05"
click at [683, 120] on span "select" at bounding box center [689, 123] width 13 height 13
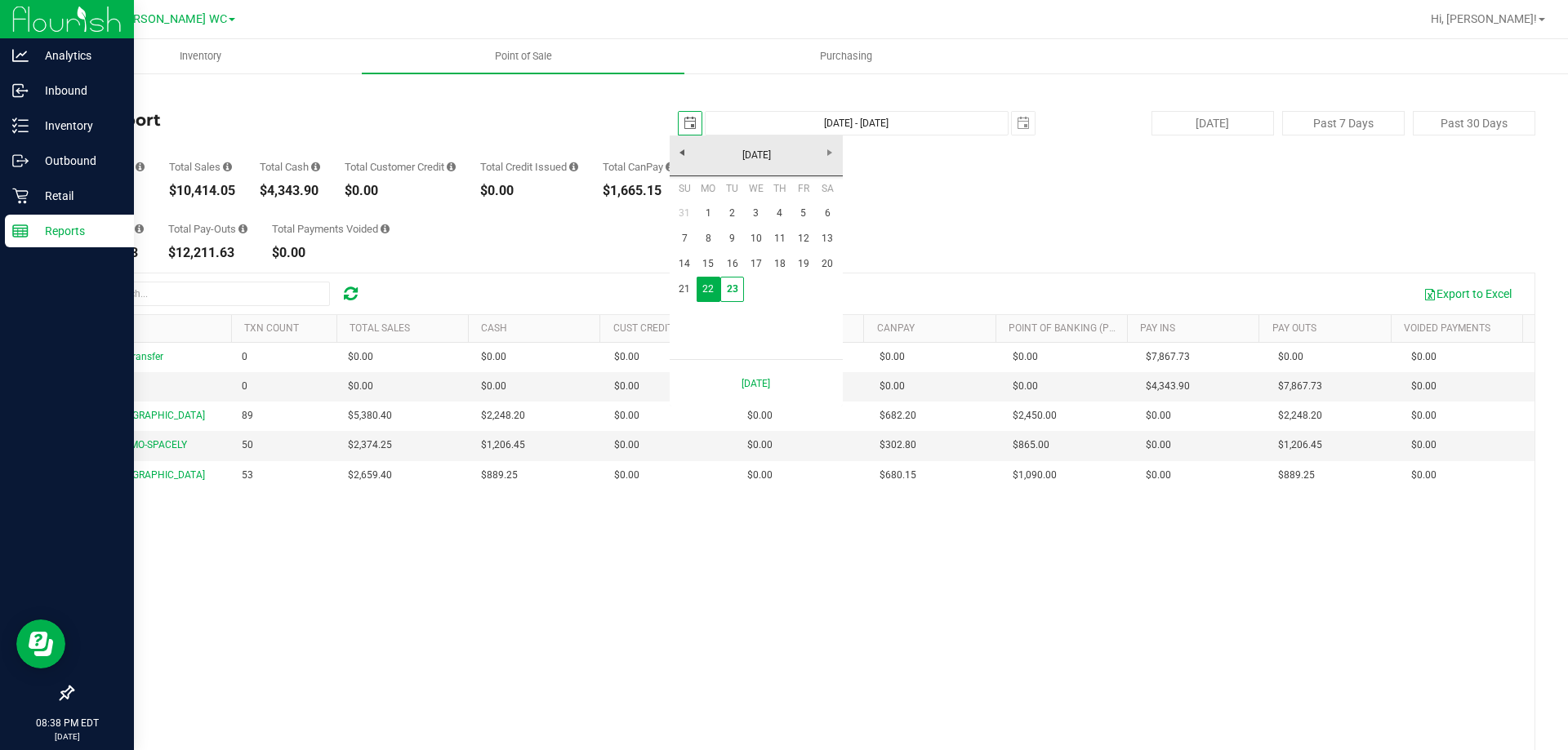
scroll to position [0, 41]
click at [706, 215] on link "1" at bounding box center [709, 213] width 23 height 25
type input "[DATE]"
type input "[DATE] - [DATE]"
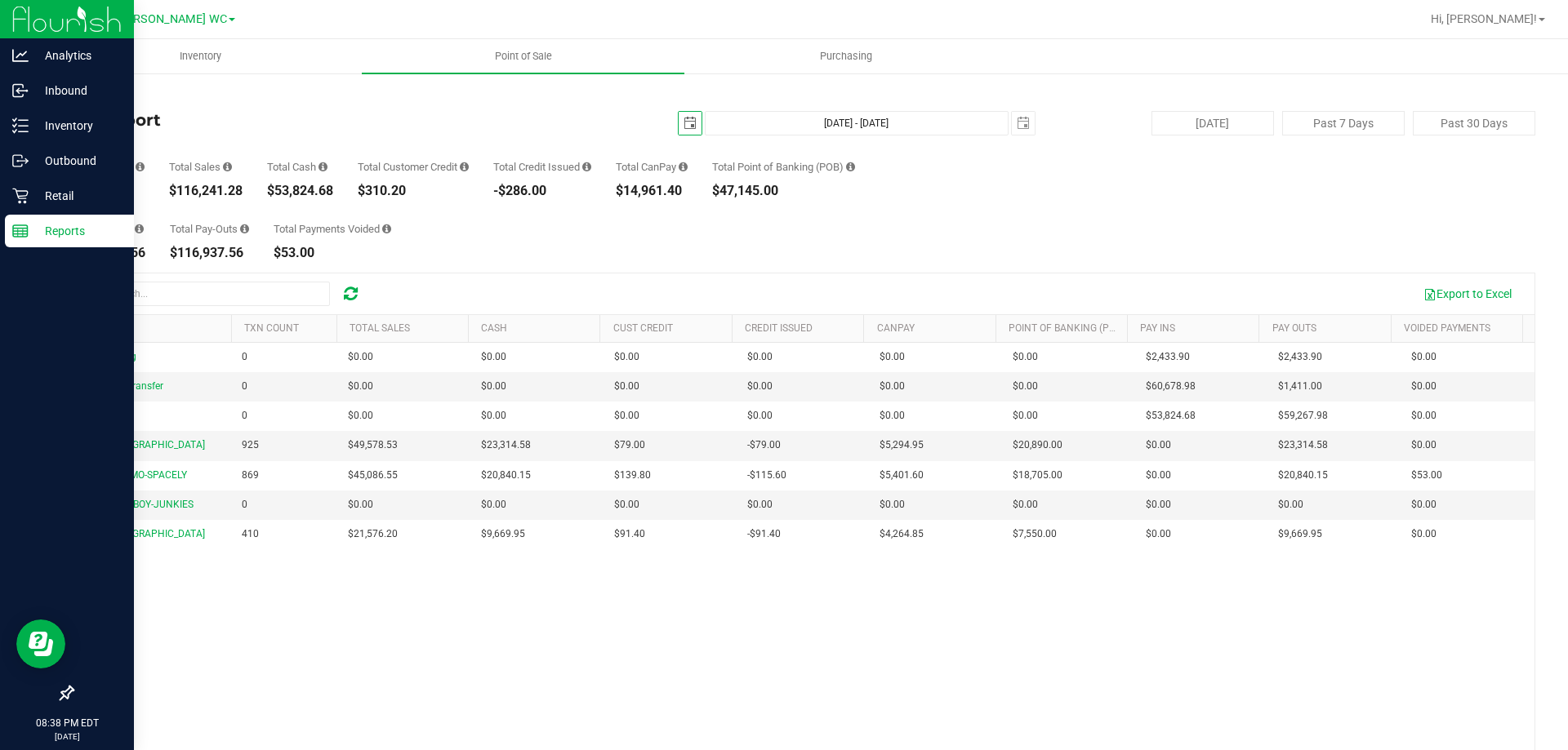
click at [201, 196] on div "$116,241.28" at bounding box center [206, 191] width 74 height 13
copy div "116,241.28"
click at [13, 129] on icon at bounding box center [20, 125] width 17 height 17
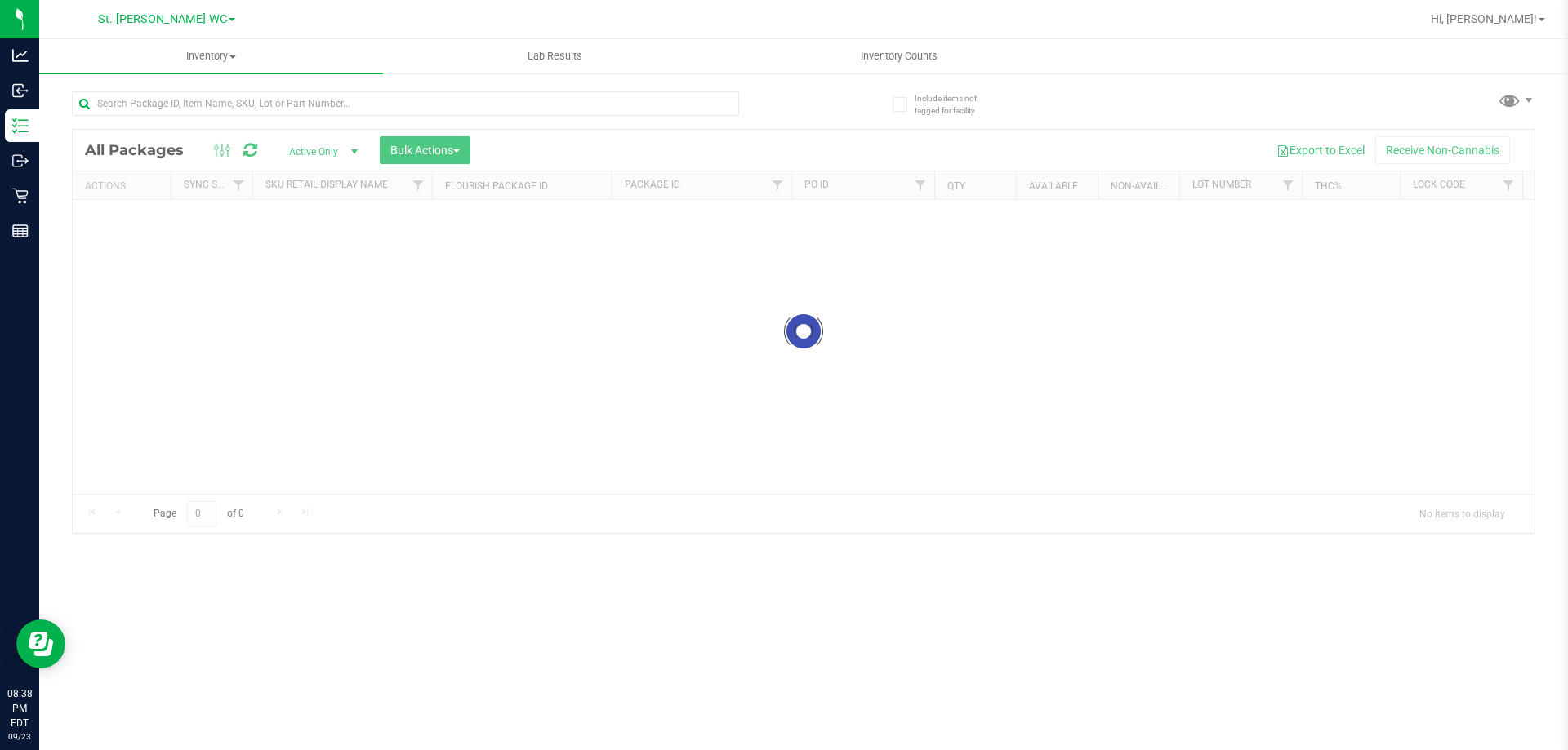
click at [420, 144] on div at bounding box center [804, 331] width 1462 height 403
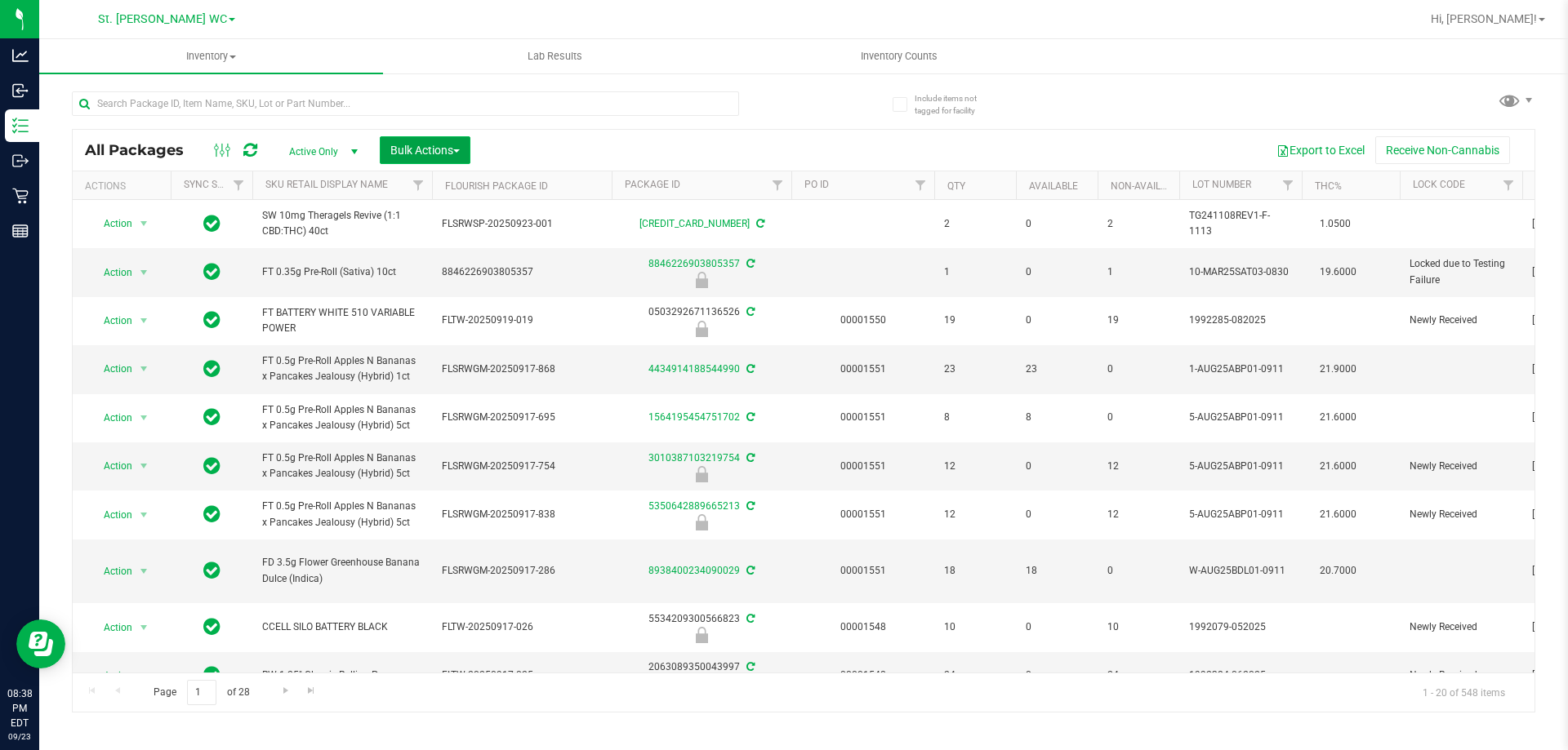
click at [423, 144] on span "Bulk Actions" at bounding box center [424, 150] width 69 height 13
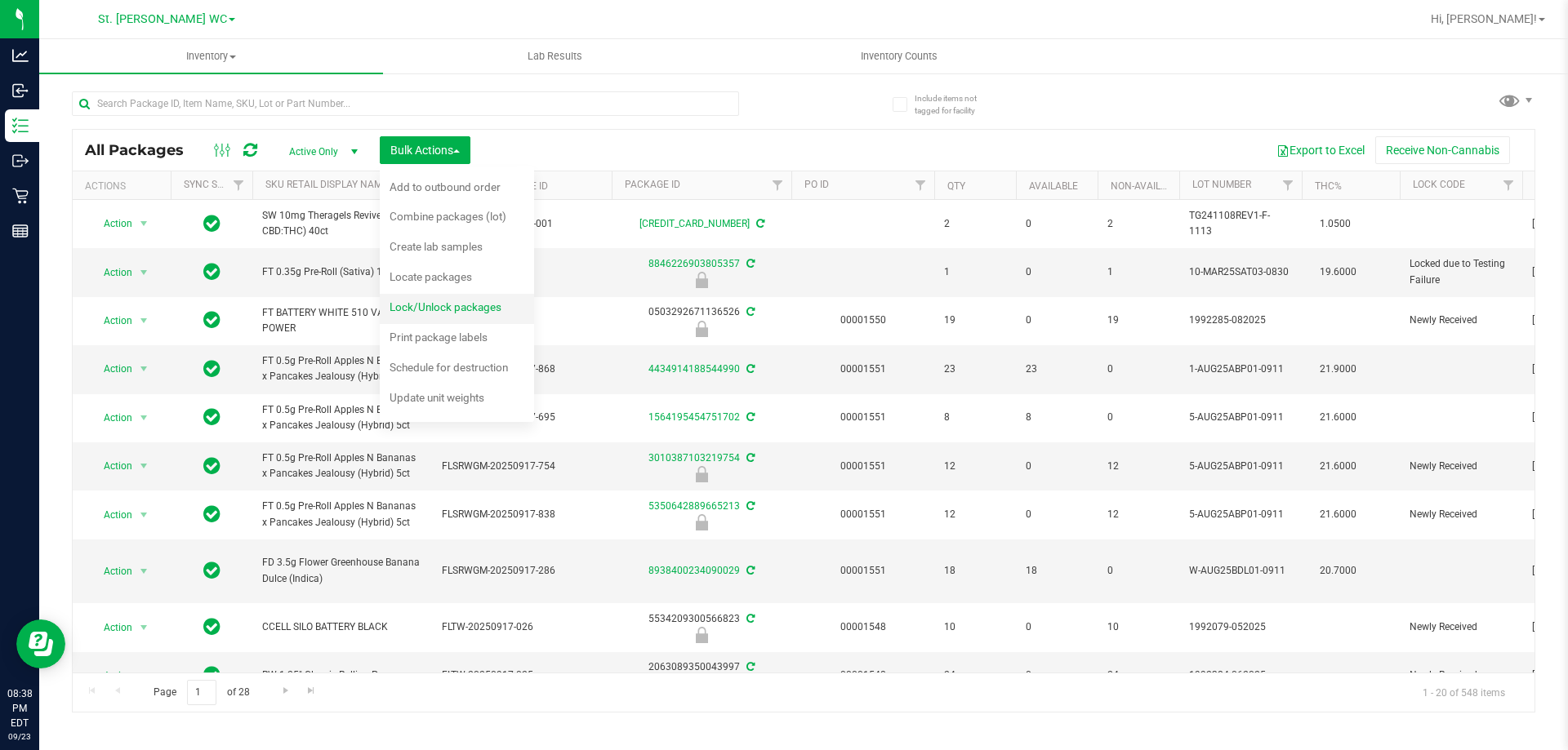
click at [494, 319] on div "Lock/Unlock packages" at bounding box center [456, 309] width 134 height 26
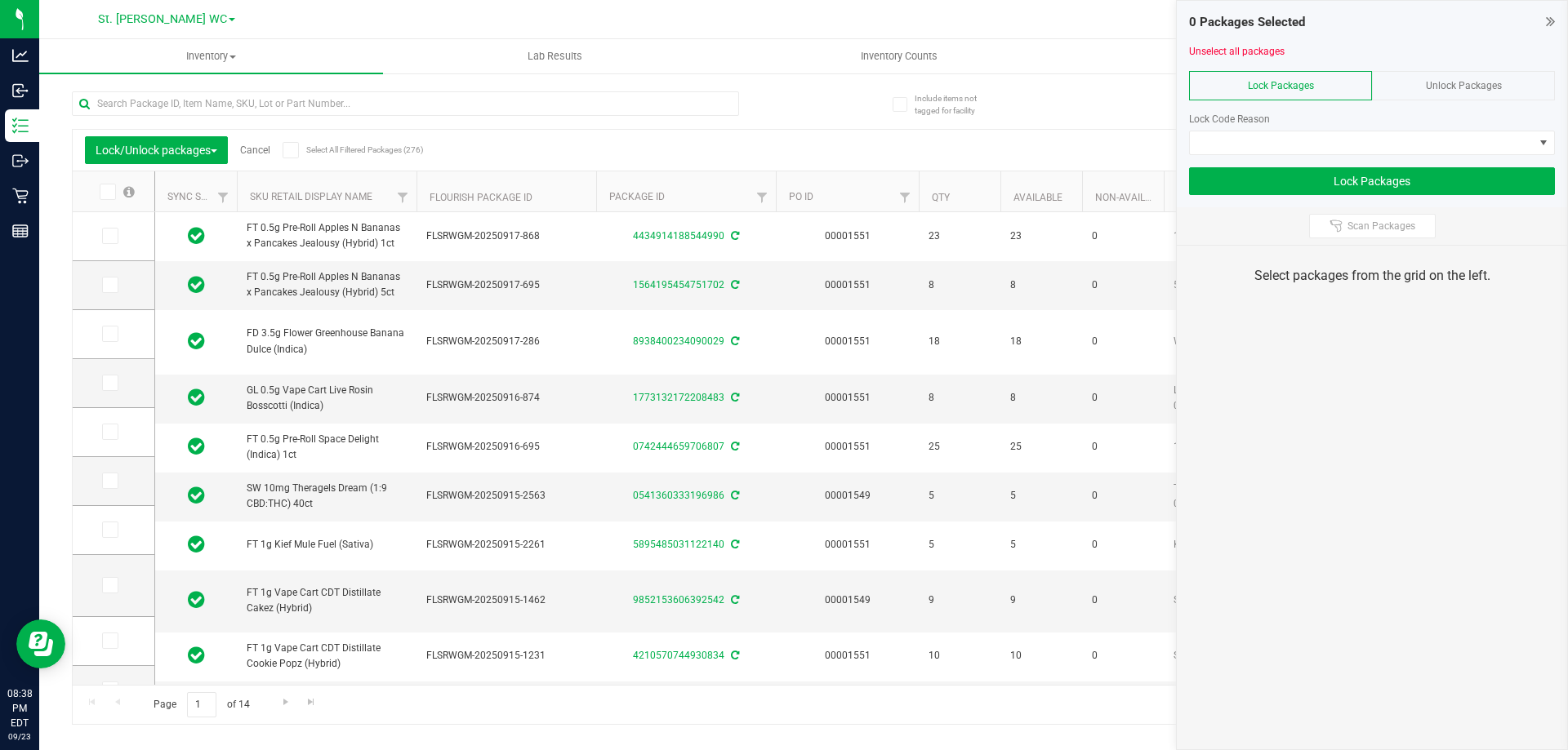
click at [1425, 67] on div at bounding box center [1371, 64] width 366 height 13
click at [1413, 88] on div "Unlock Packages" at bounding box center [1463, 86] width 183 height 29
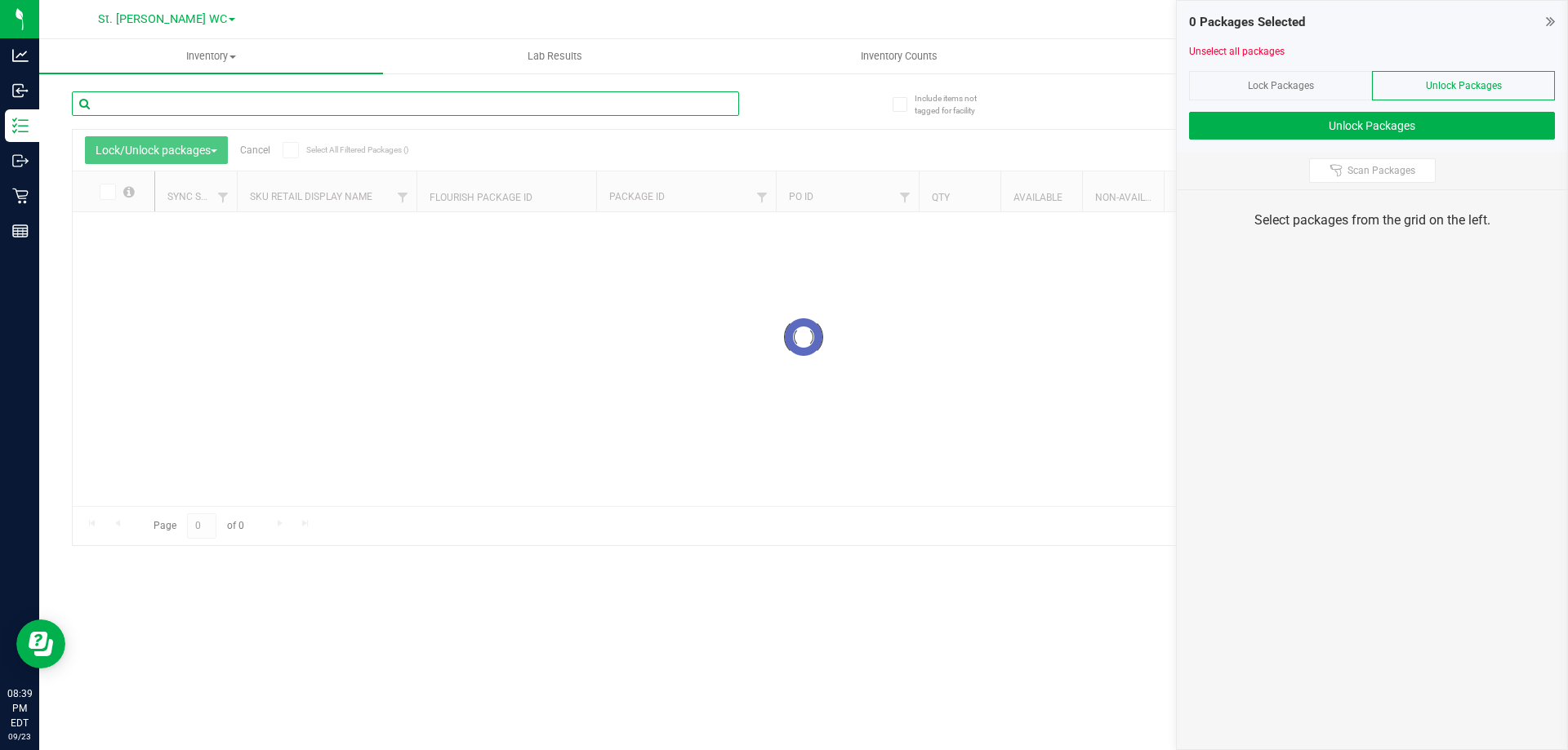
click at [376, 103] on input "text" at bounding box center [405, 103] width 667 height 24
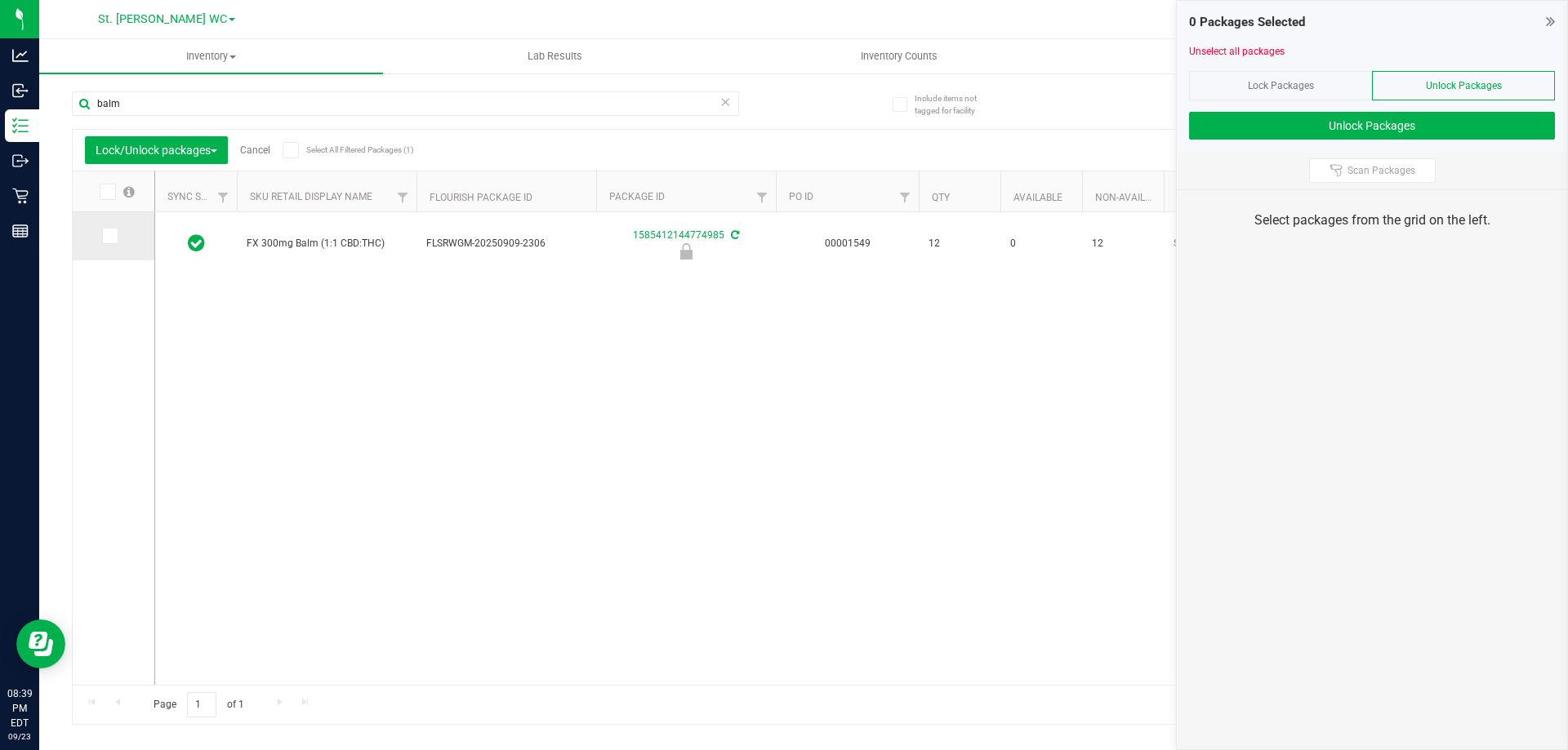
click at [111, 235] on icon at bounding box center [109, 235] width 11 height 0
click at [0, 0] on input "checkbox" at bounding box center [0, 0] width 0 height 0
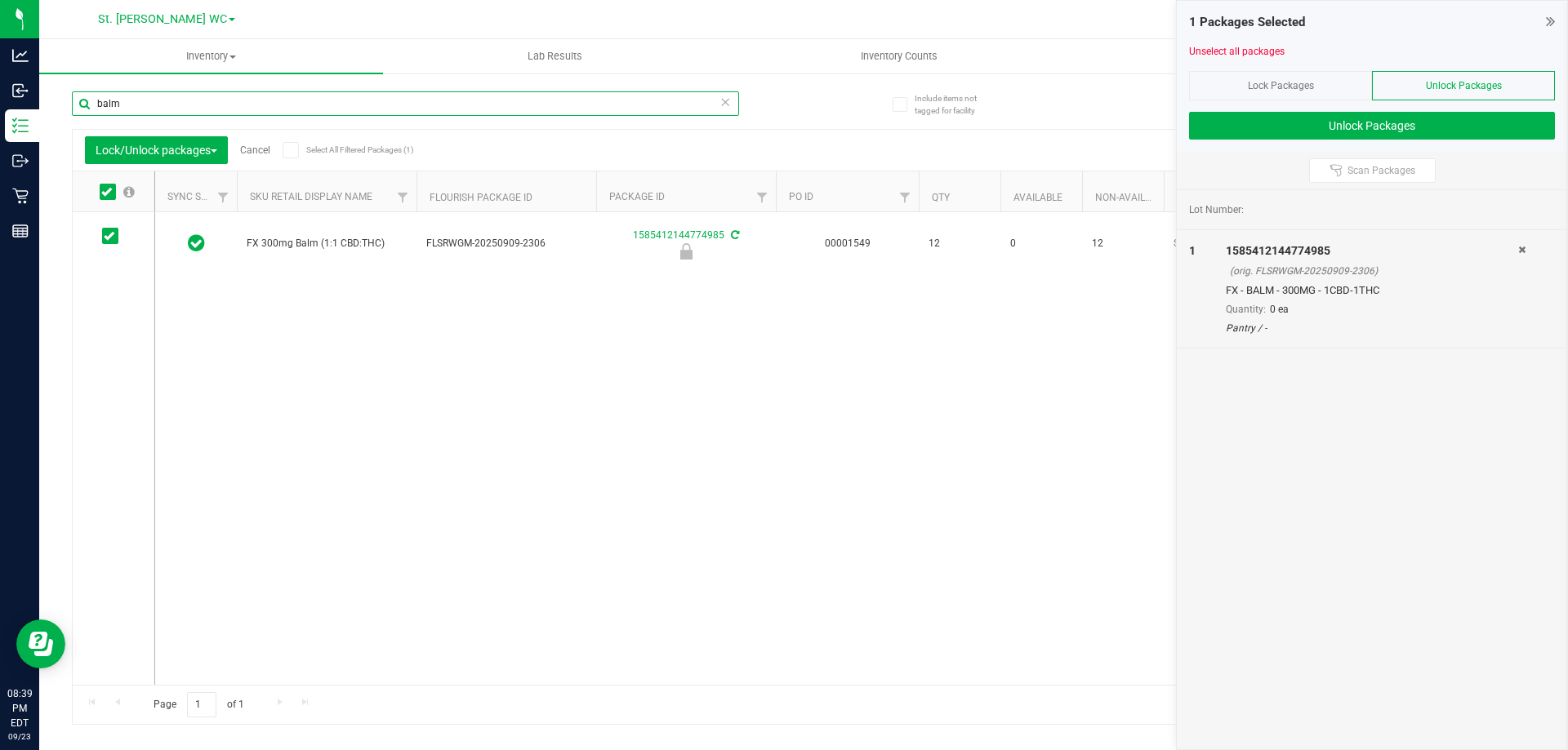
click at [201, 95] on input "balm" at bounding box center [405, 103] width 667 height 24
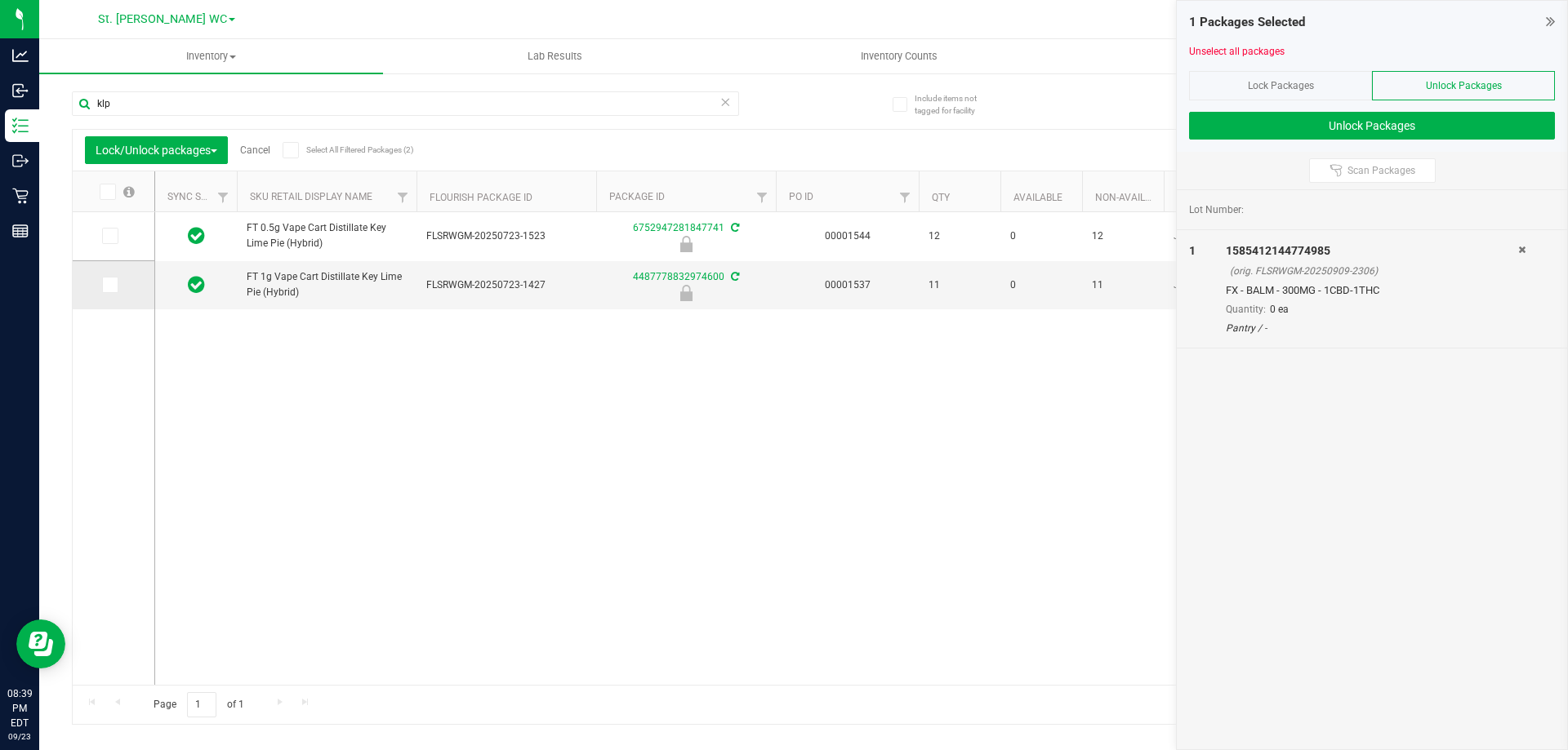
click at [123, 285] on label at bounding box center [114, 284] width 23 height 17
click at [0, 0] on input "checkbox" at bounding box center [0, 0] width 0 height 0
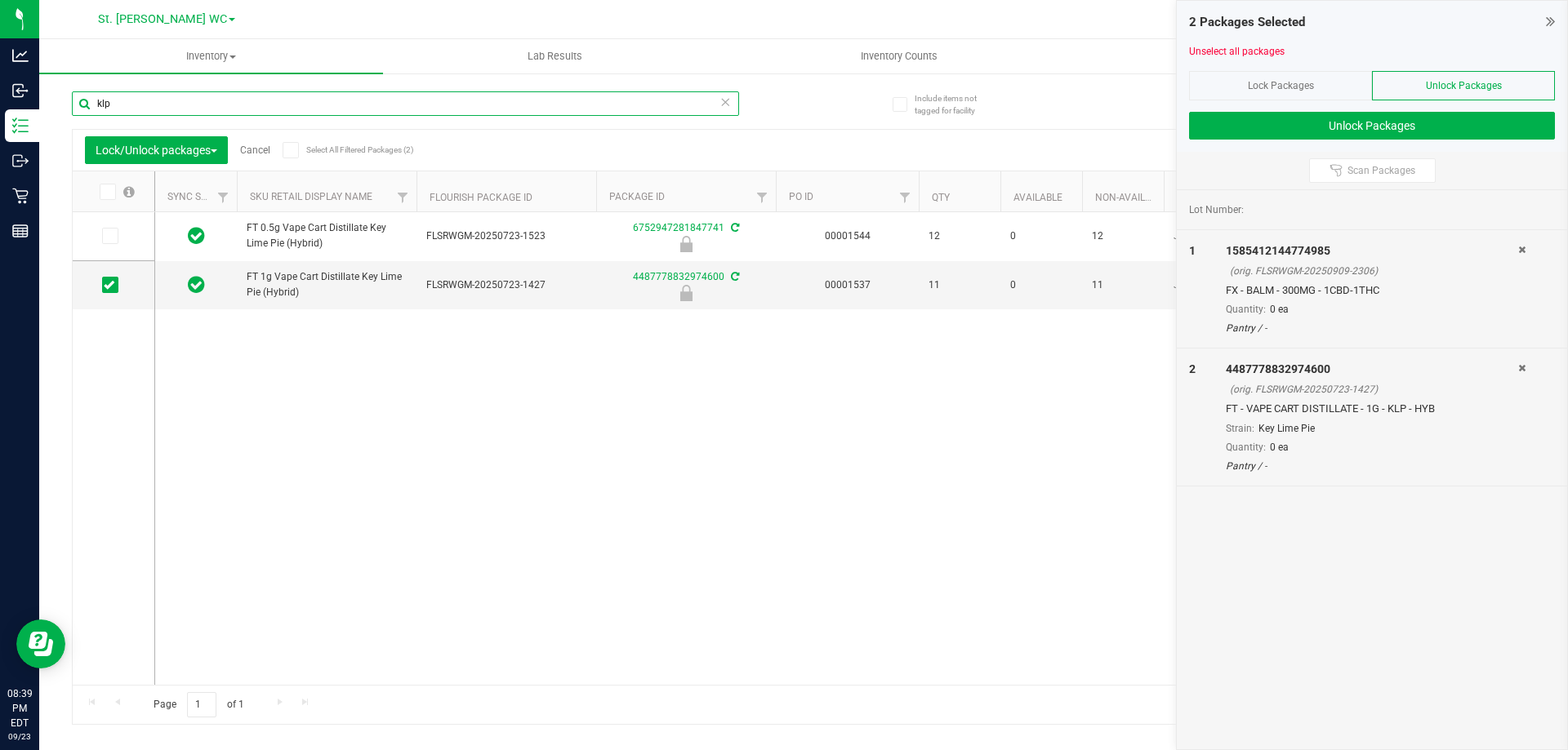
click at [174, 93] on input "klp" at bounding box center [405, 103] width 667 height 24
click at [174, 94] on input "klp" at bounding box center [405, 103] width 667 height 24
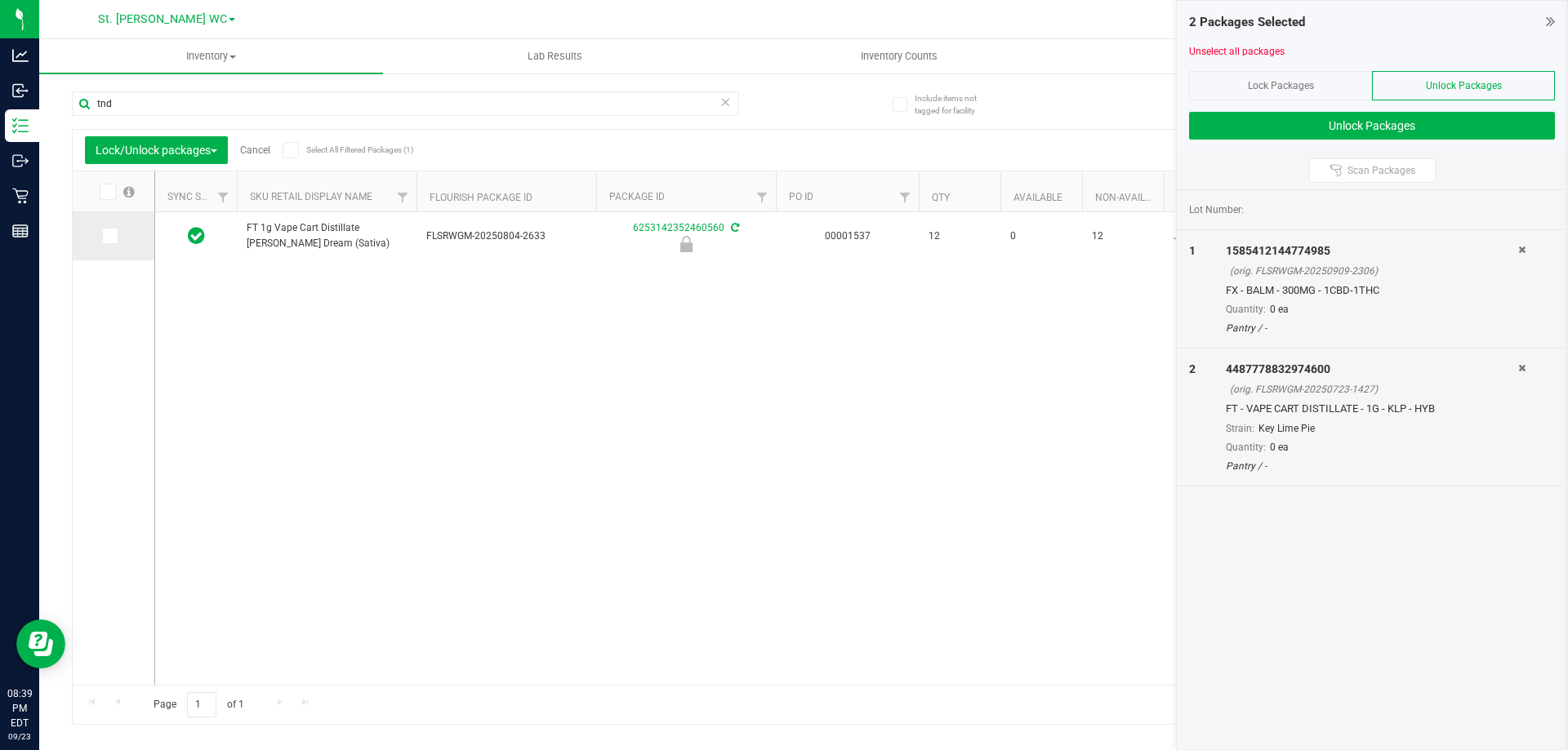
click at [114, 235] on icon at bounding box center [109, 235] width 11 height 0
click at [0, 0] on input "checkbox" at bounding box center [0, 0] width 0 height 0
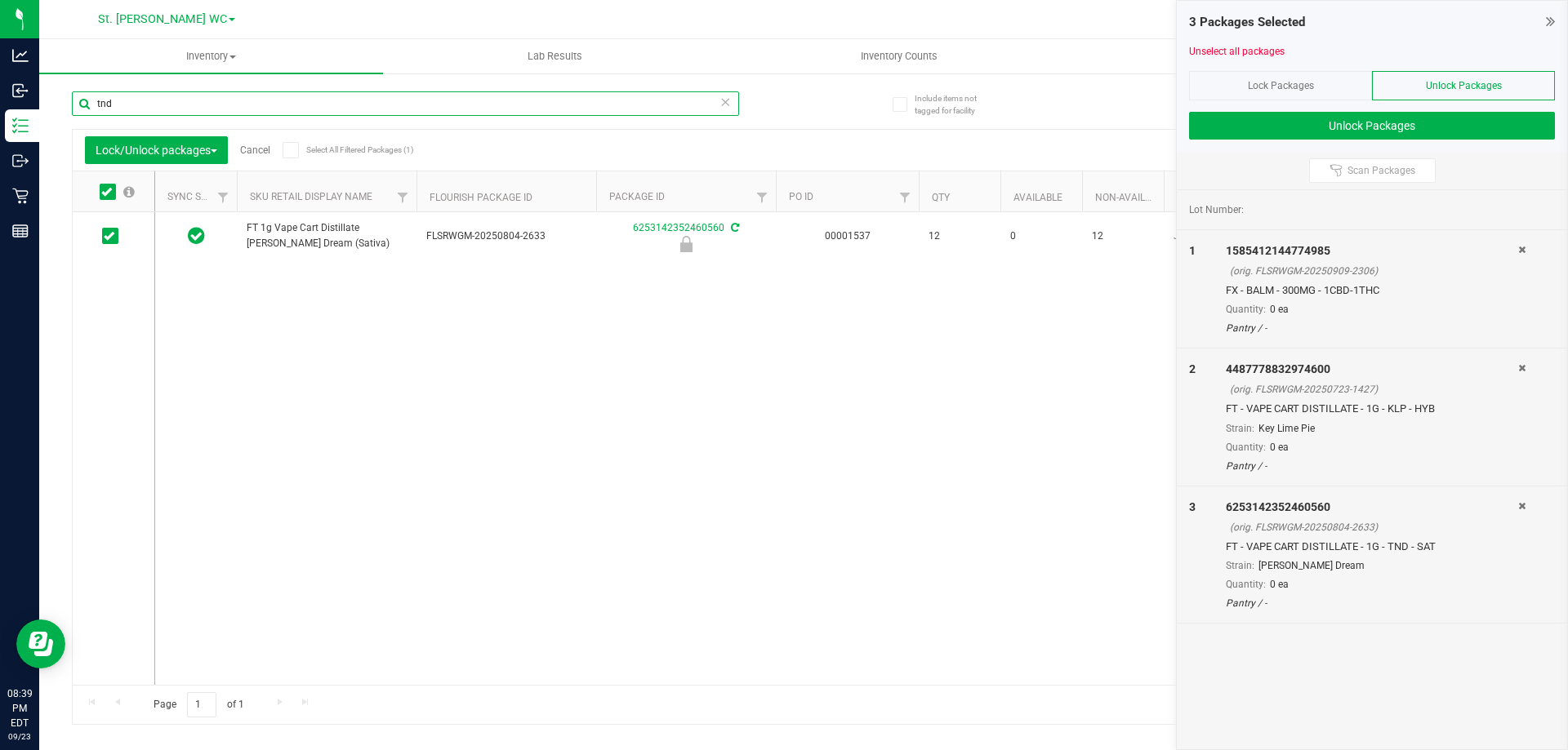
click at [150, 109] on input "tnd" at bounding box center [405, 103] width 667 height 24
click at [104, 235] on icon at bounding box center [109, 235] width 11 height 0
click at [0, 0] on input "checkbox" at bounding box center [0, 0] width 0 height 0
click at [139, 104] on input "sjy" at bounding box center [405, 103] width 667 height 24
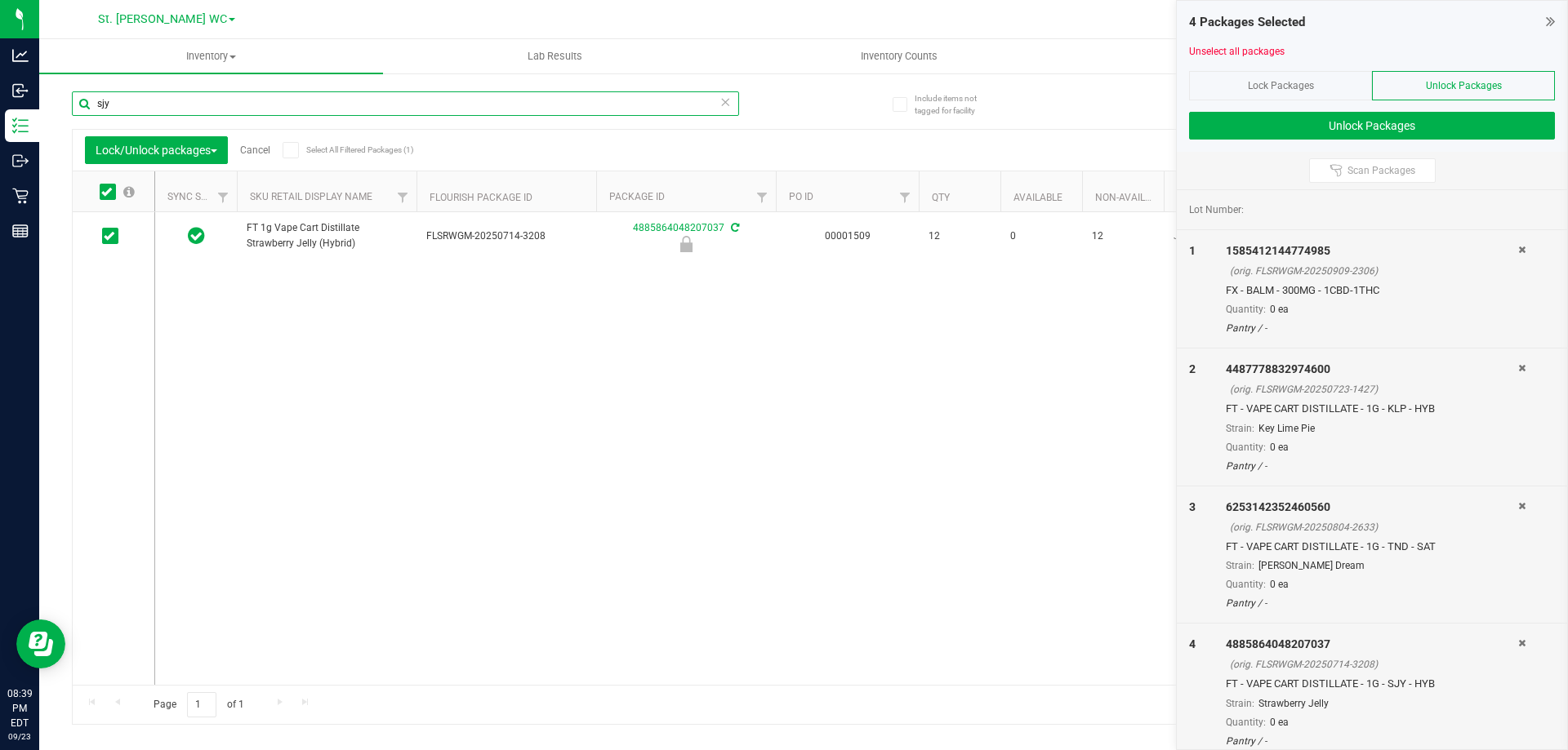
click at [139, 104] on input "sjy" at bounding box center [405, 103] width 667 height 24
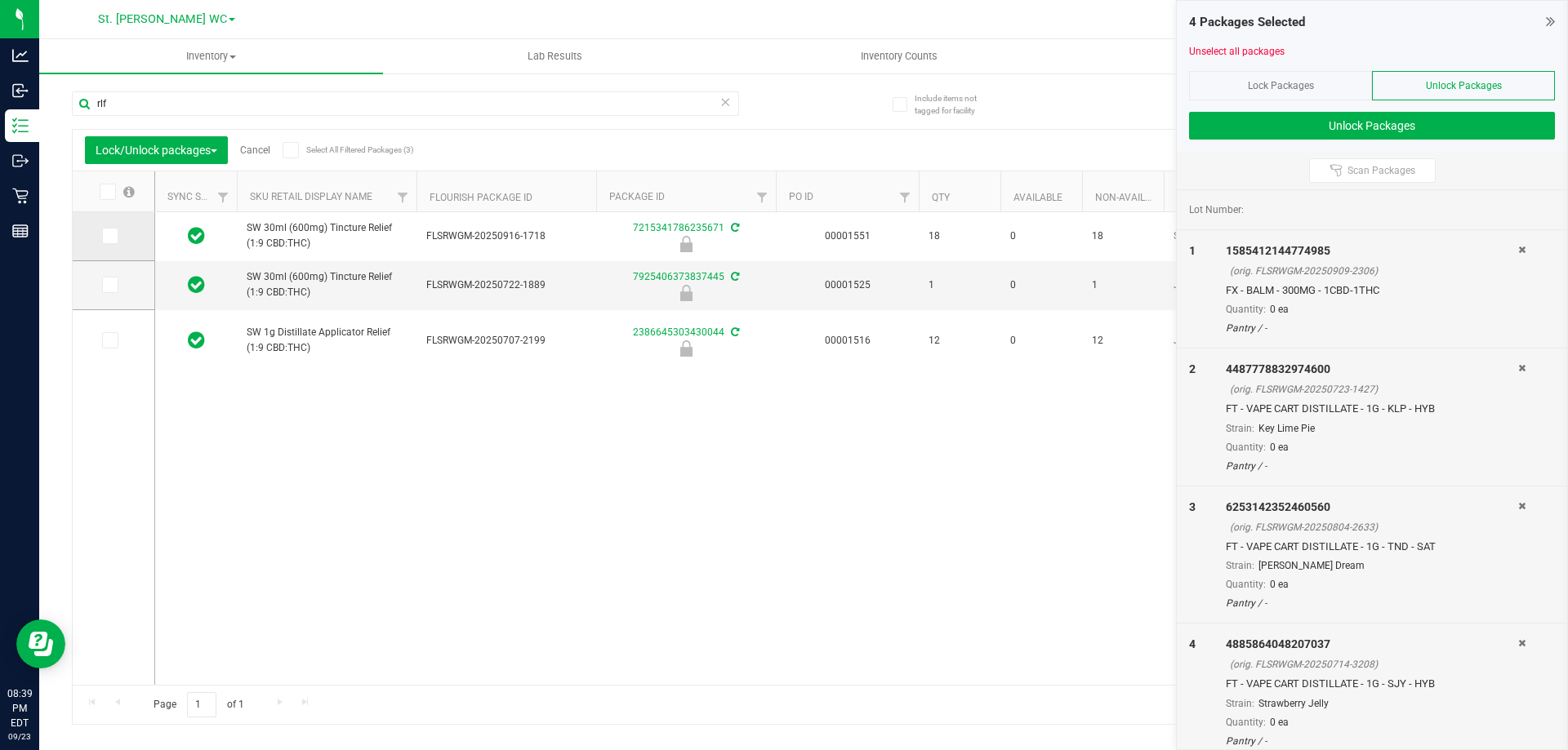
click at [111, 227] on td at bounding box center [114, 236] width 82 height 49
click at [111, 235] on icon at bounding box center [109, 235] width 11 height 0
click at [0, 0] on input "checkbox" at bounding box center [0, 0] width 0 height 0
click at [157, 108] on input "rlf" at bounding box center [405, 103] width 667 height 24
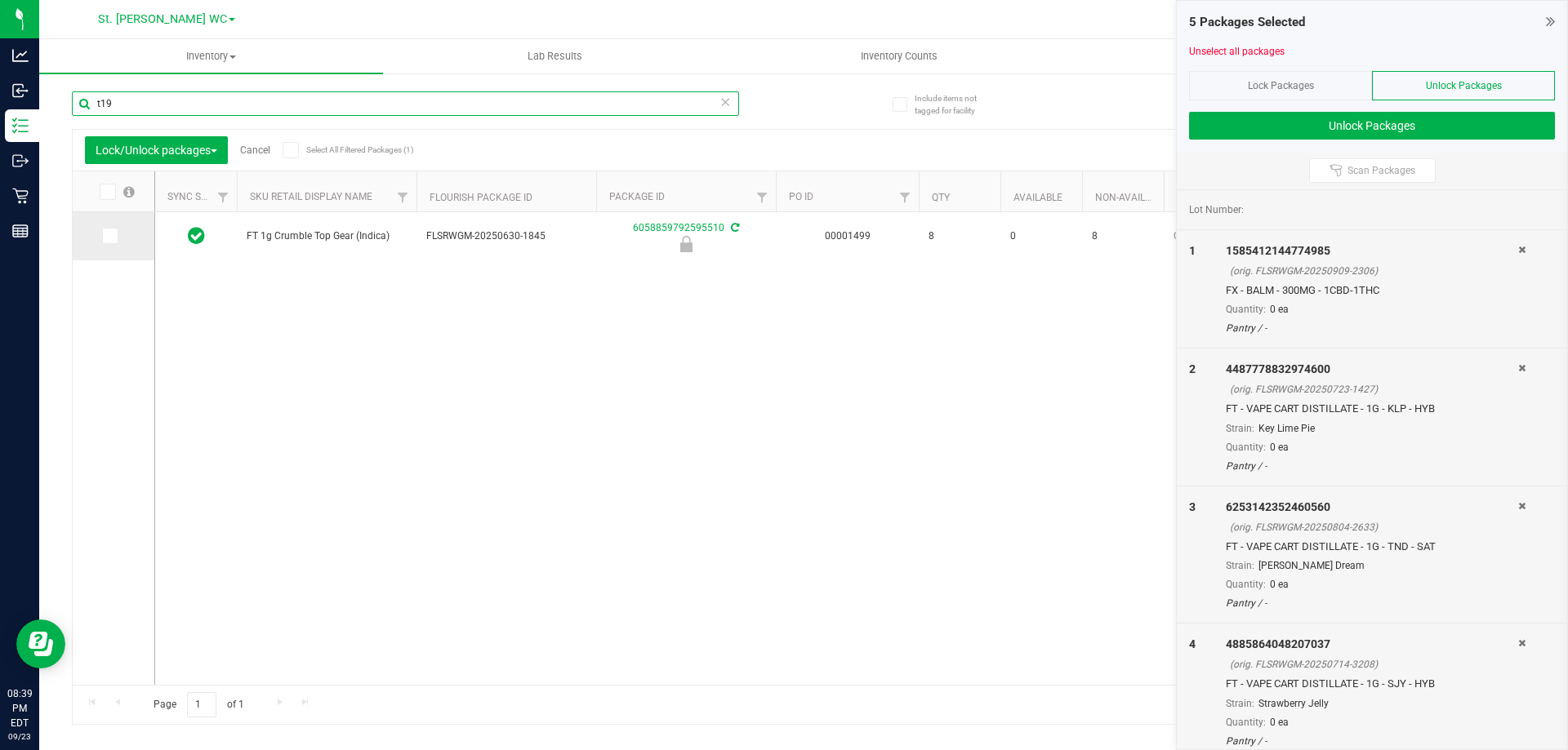
type input "t19"
click at [107, 235] on icon at bounding box center [109, 235] width 11 height 0
click at [0, 0] on input "checkbox" at bounding box center [0, 0] width 0 height 0
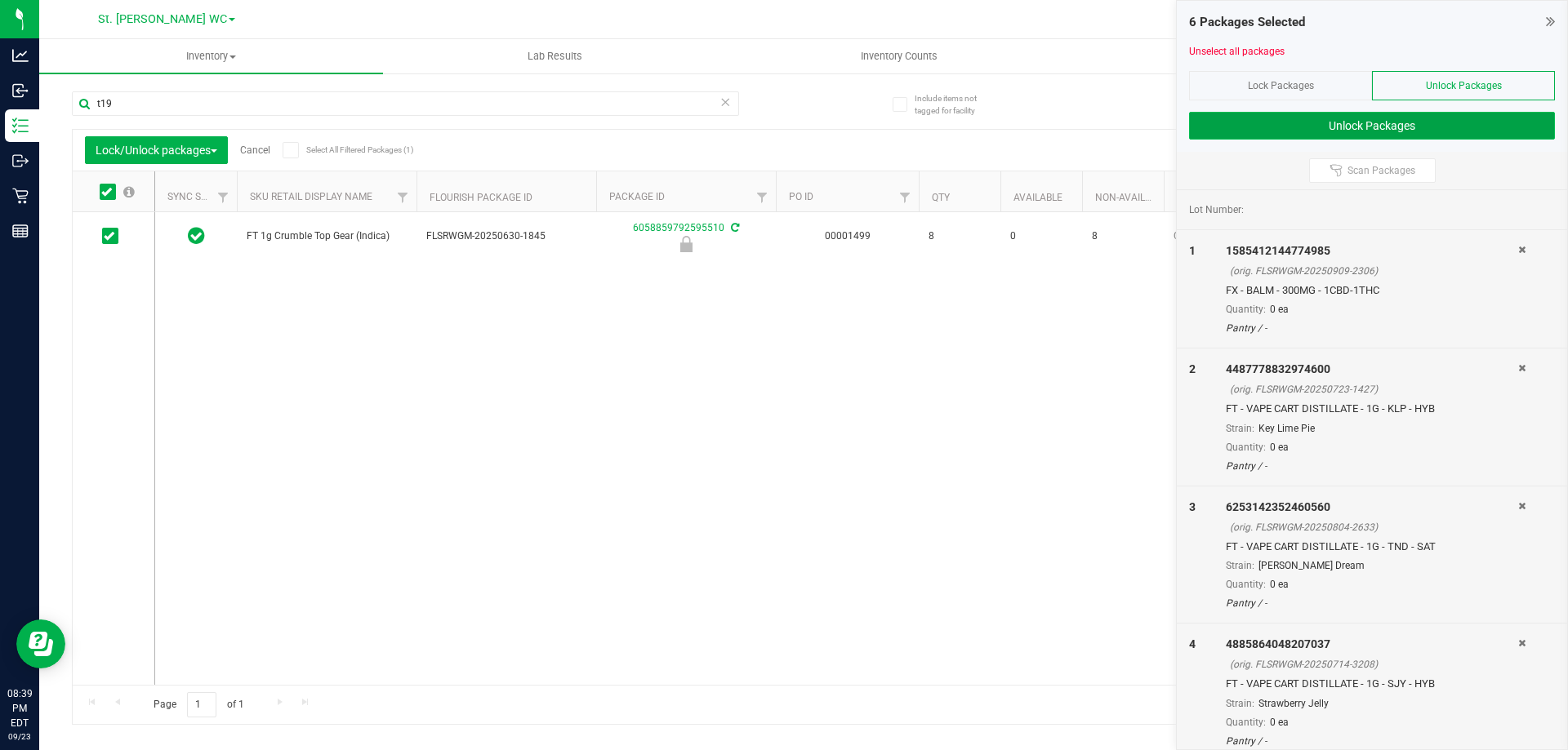
click at [1279, 131] on button "Unlock Packages" at bounding box center [1371, 125] width 366 height 28
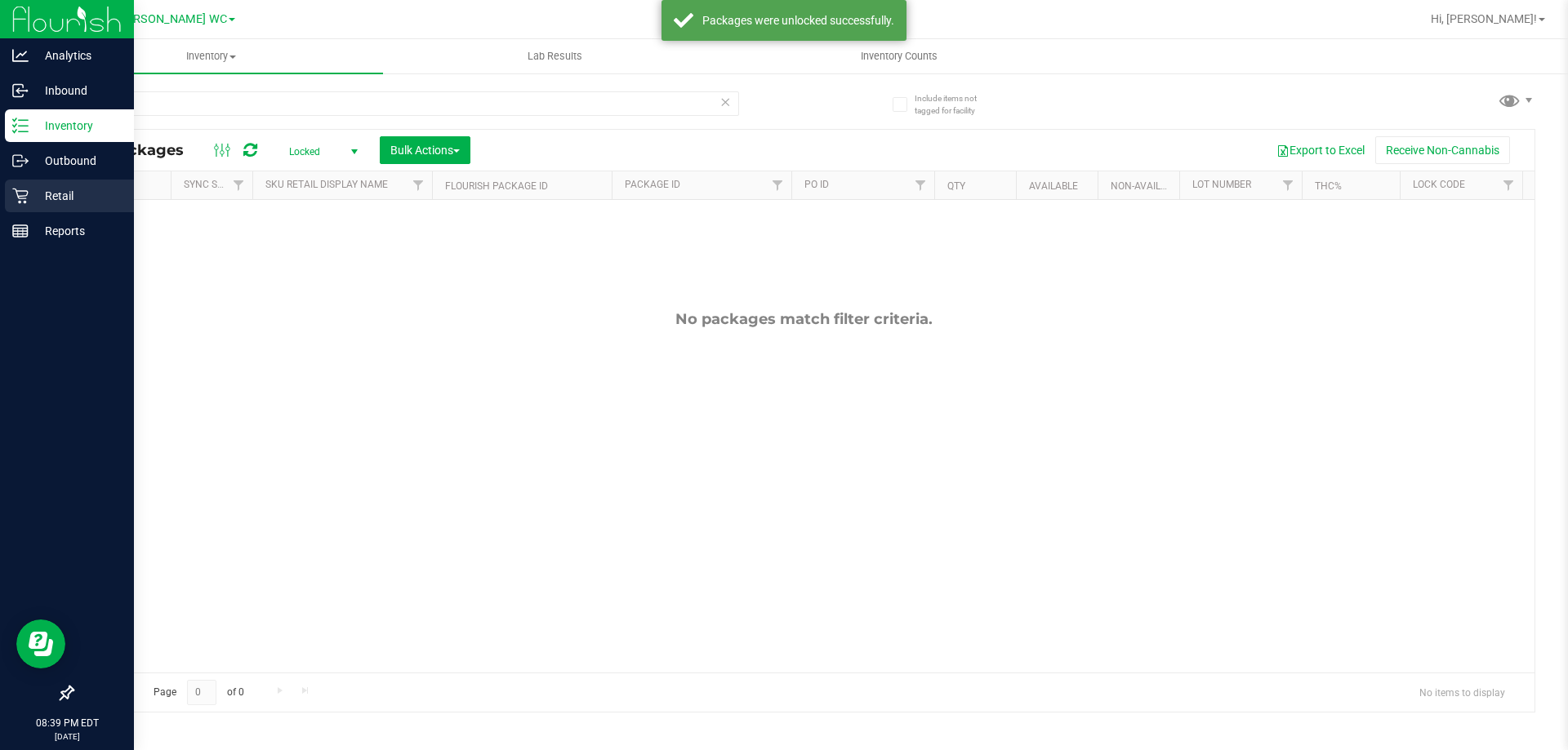
click at [26, 183] on div "Retail" at bounding box center [69, 196] width 129 height 33
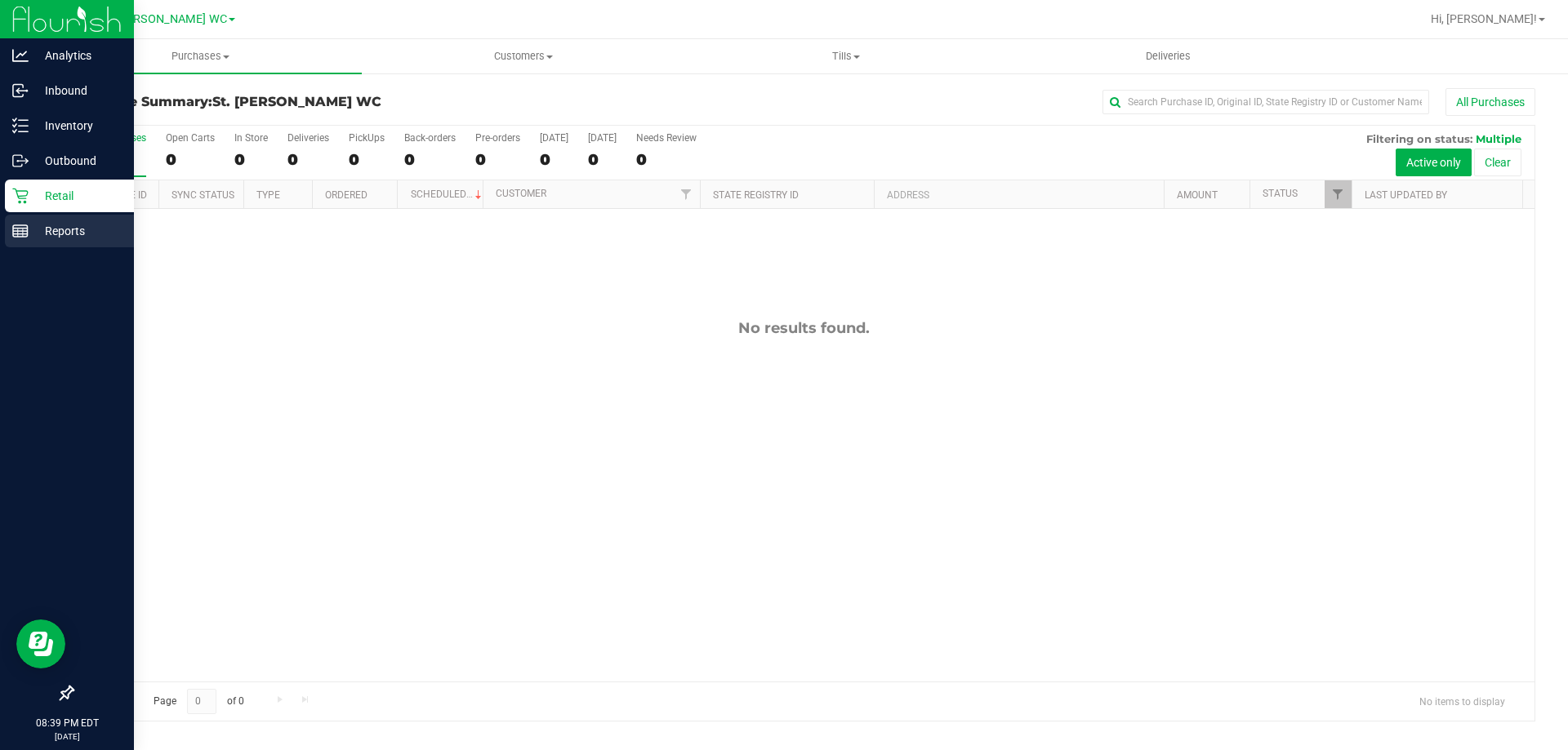
click at [75, 232] on p "Reports" at bounding box center [77, 231] width 98 height 19
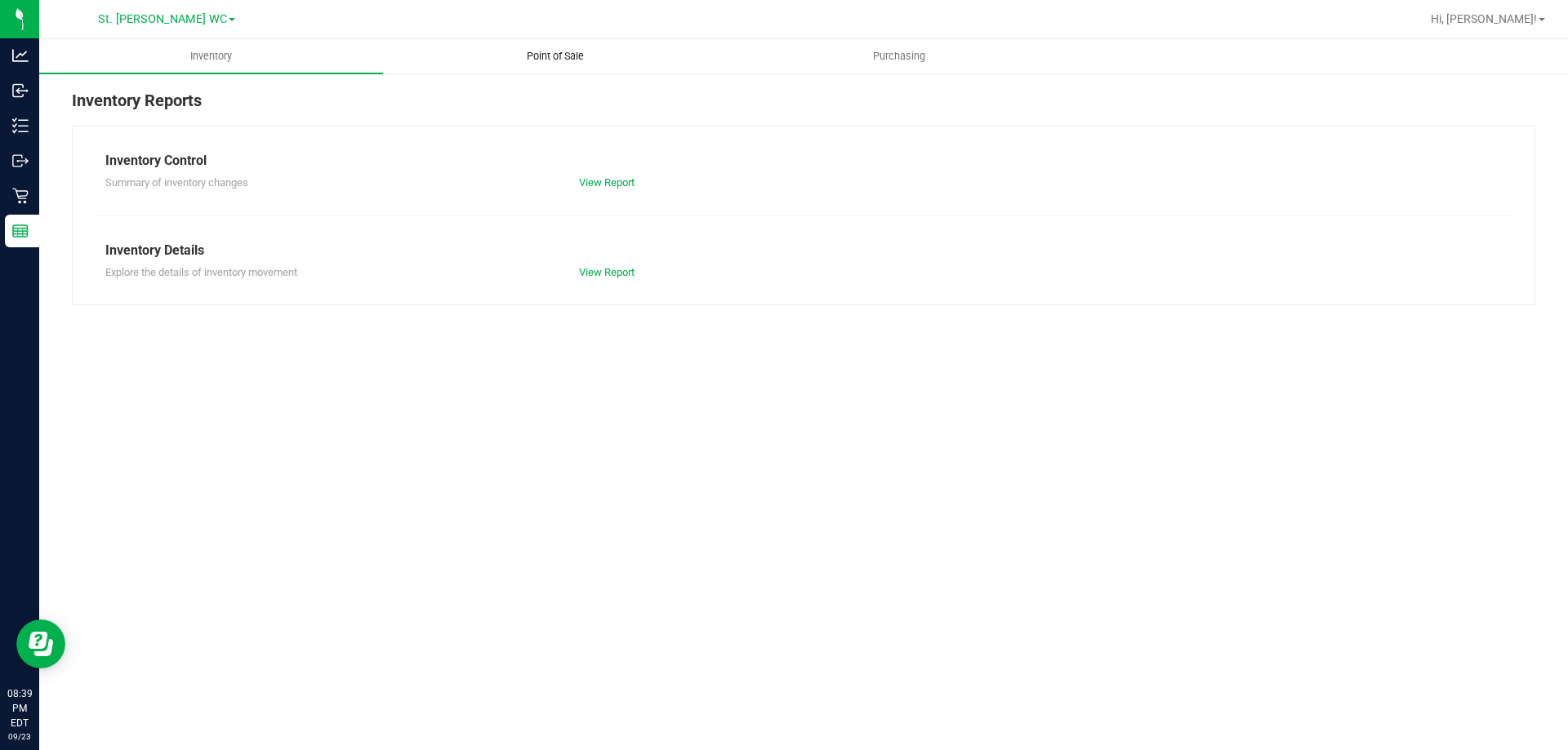
click at [538, 61] on span "Point of Sale" at bounding box center [555, 55] width 101 height 15
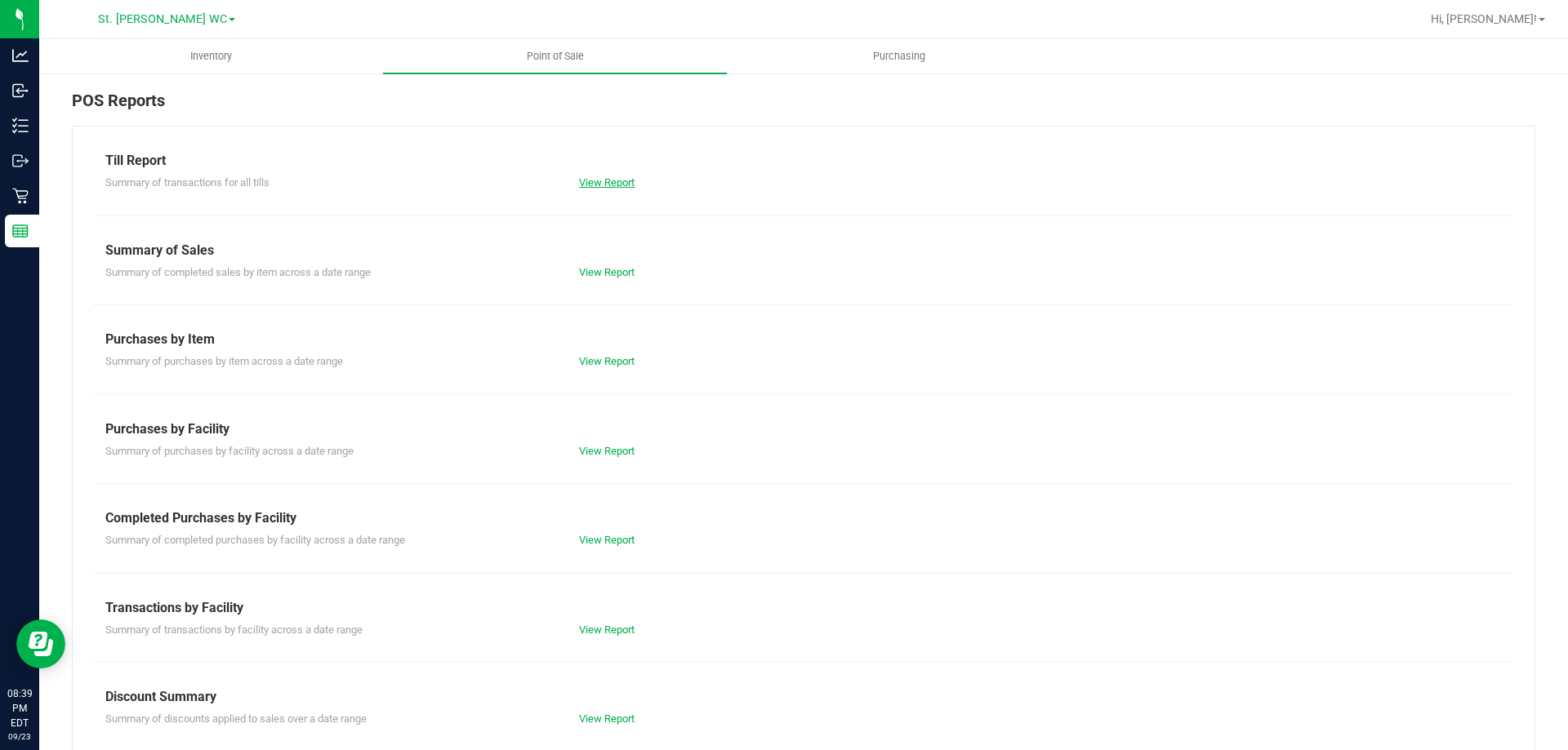
click at [604, 181] on link "View Report" at bounding box center [606, 182] width 55 height 13
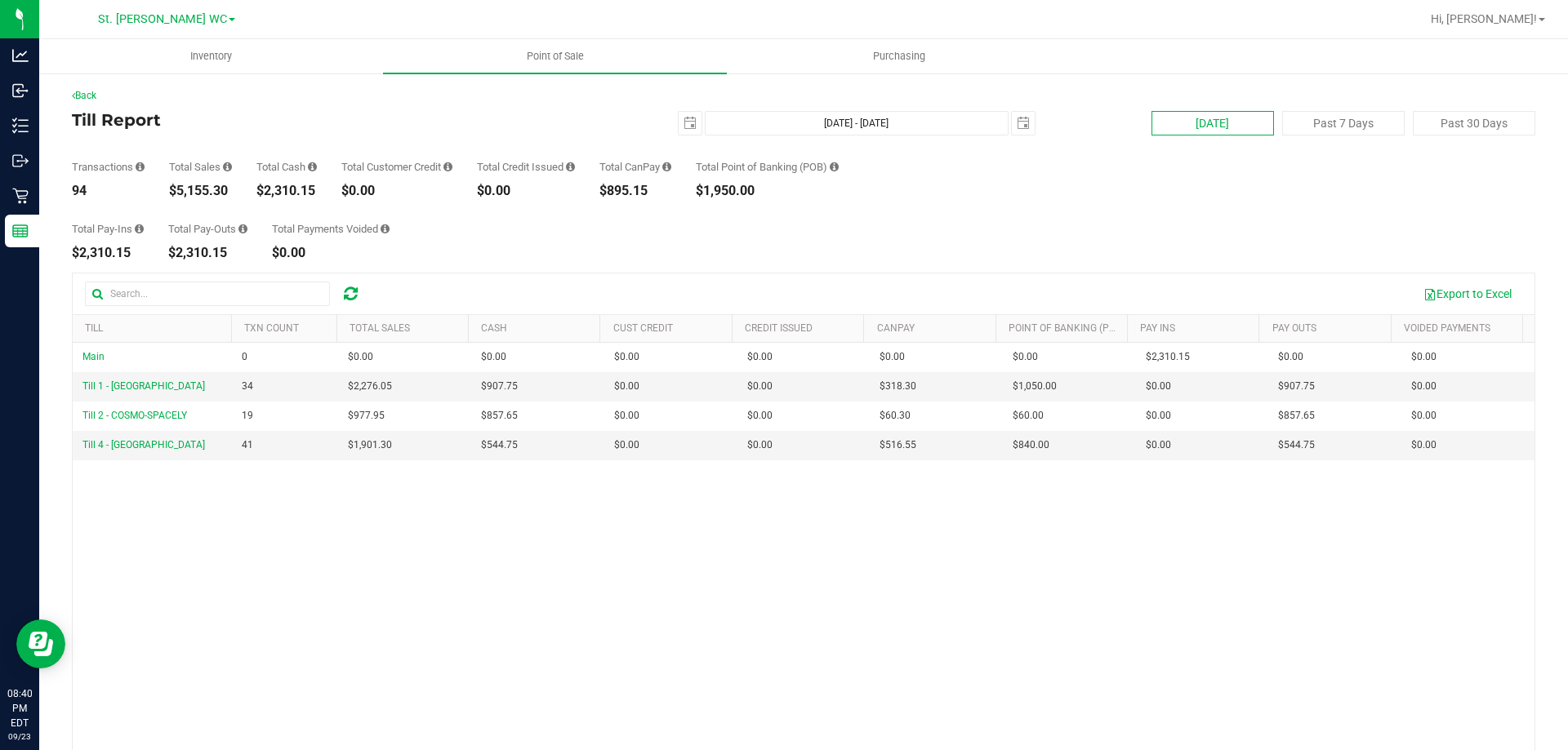
click at [1171, 120] on button "[DATE]" at bounding box center [1213, 123] width 123 height 24
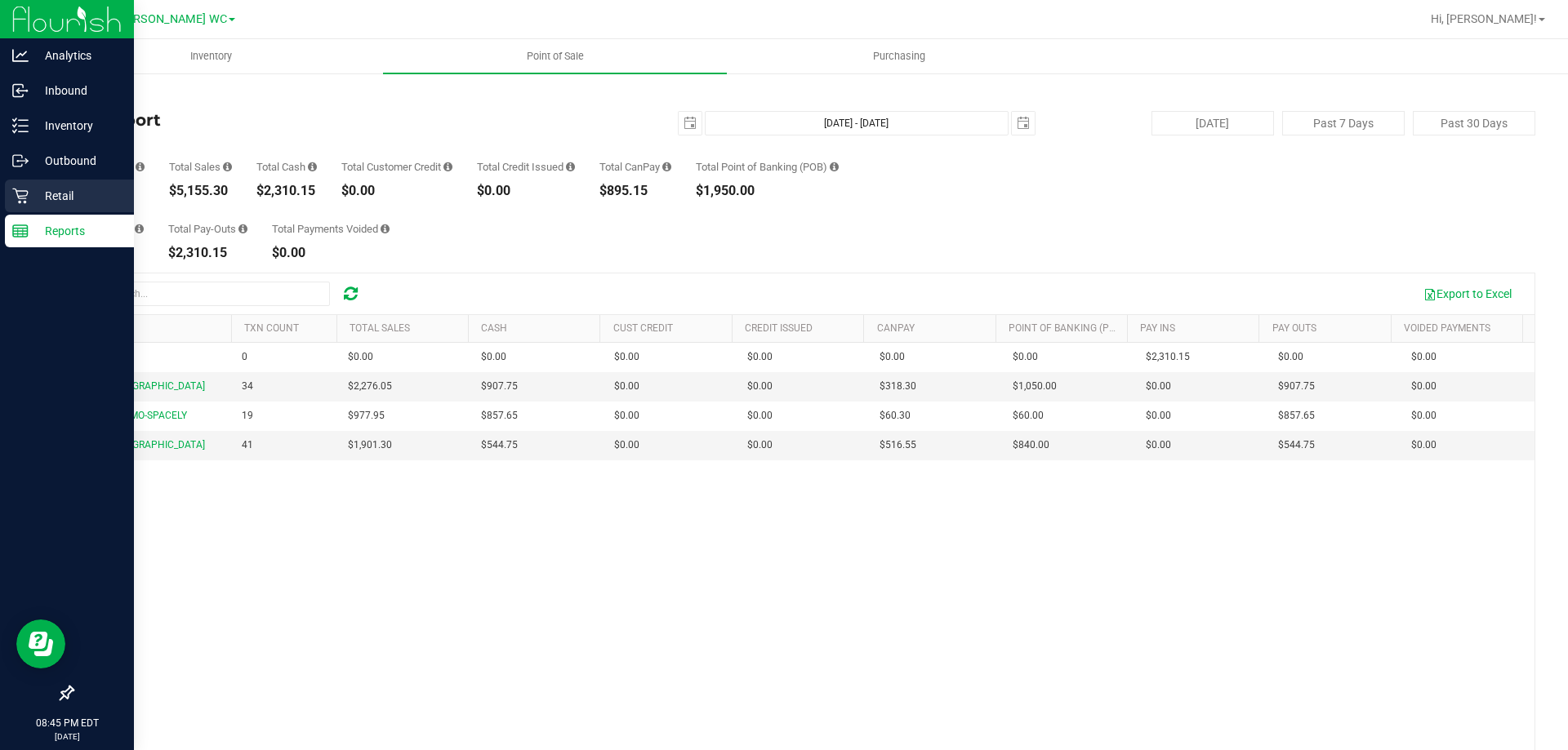
click at [45, 189] on p "Retail" at bounding box center [77, 196] width 98 height 19
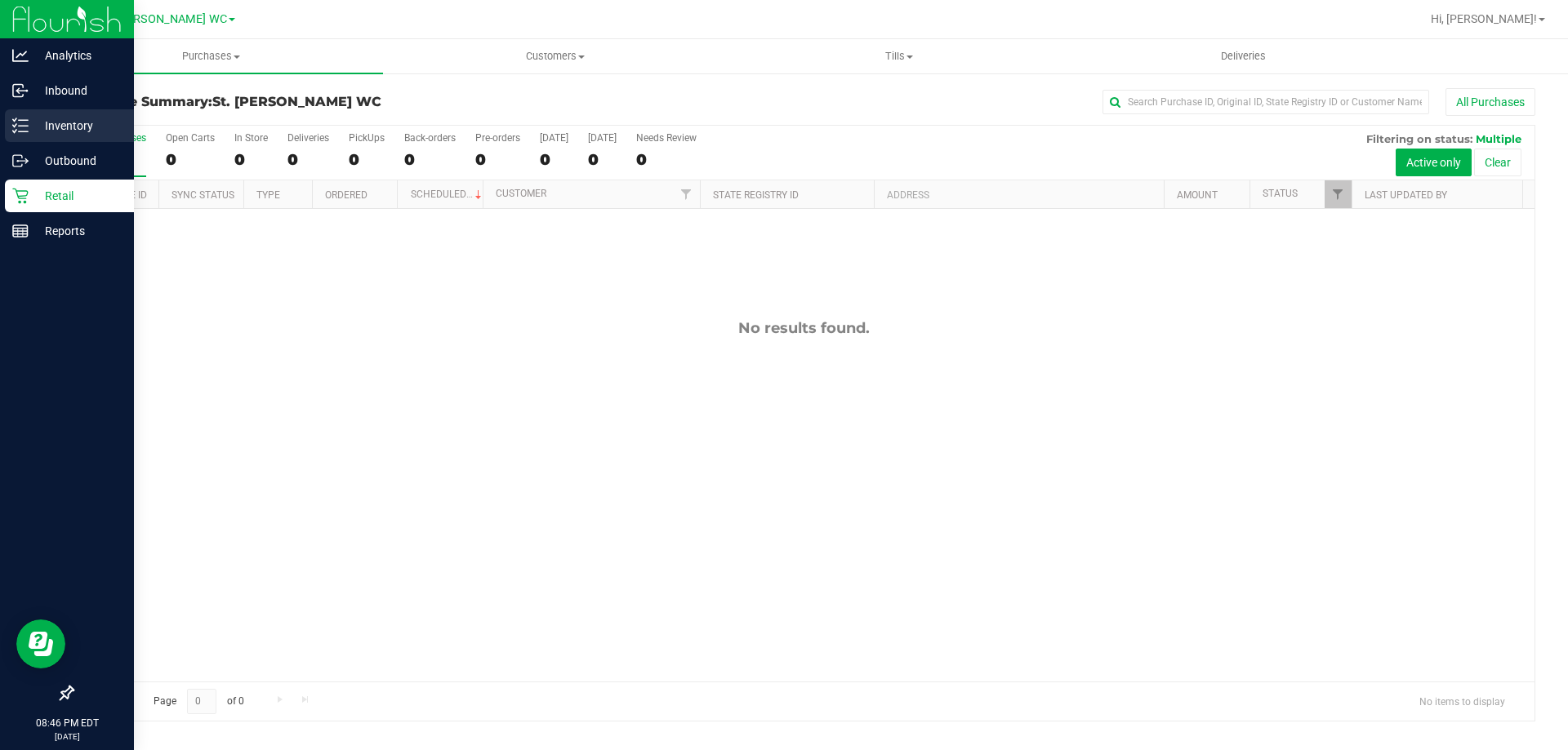
click at [13, 123] on icon at bounding box center [20, 125] width 17 height 17
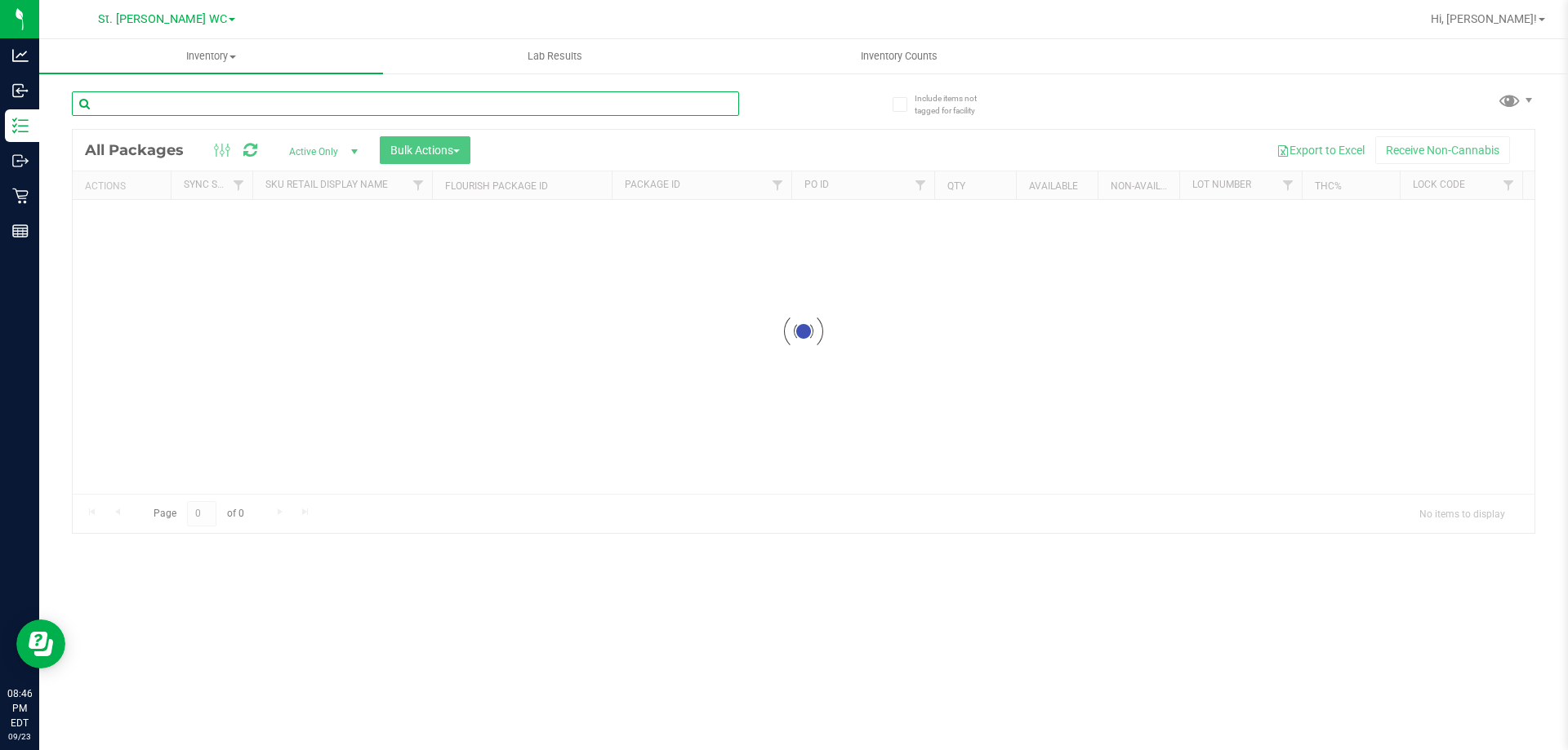
click at [253, 115] on input "text" at bounding box center [405, 103] width 667 height 24
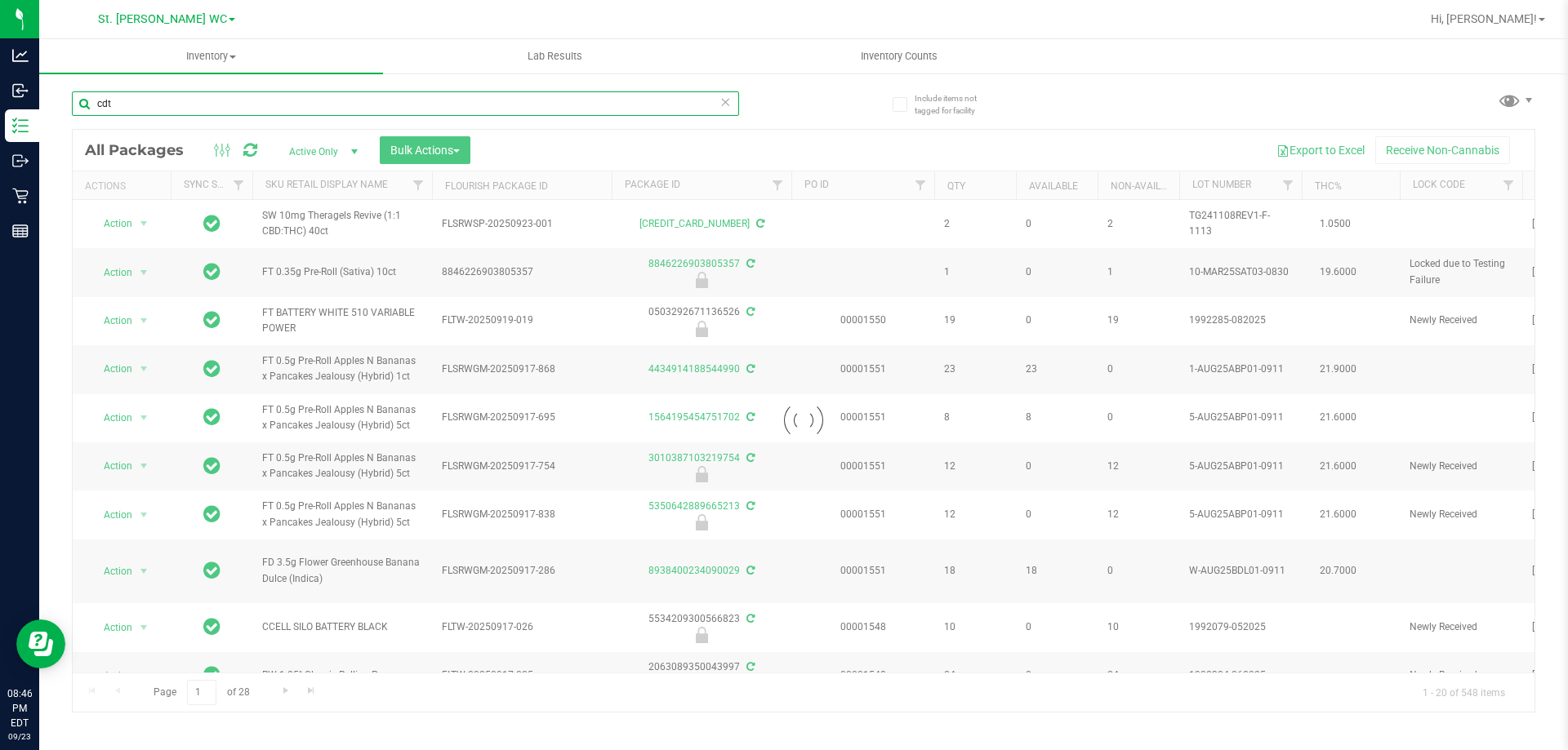
type input "cdt"
click at [314, 187] on div at bounding box center [804, 420] width 1462 height 582
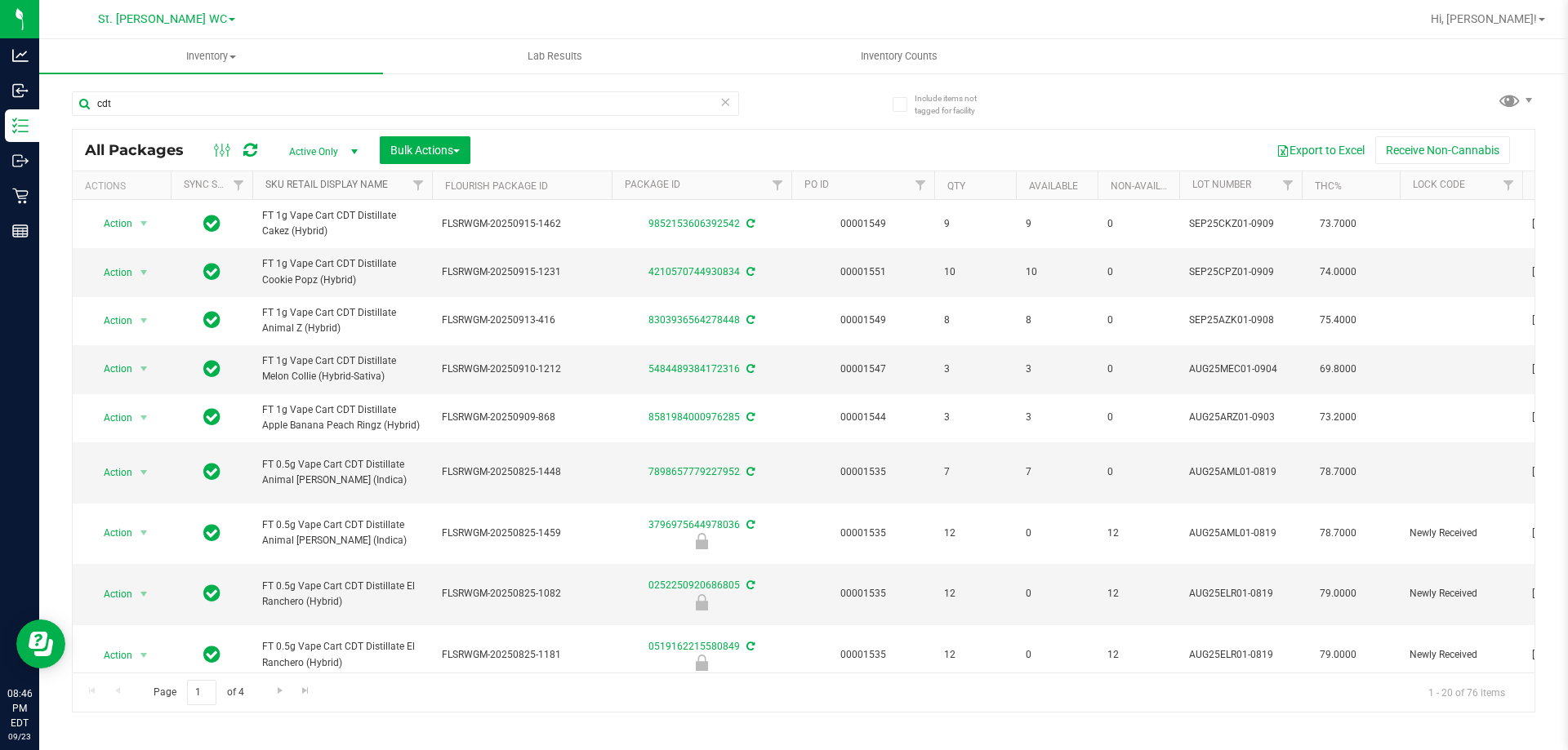
click at [314, 187] on link "Sku Retail Display Name" at bounding box center [327, 185] width 123 height 12
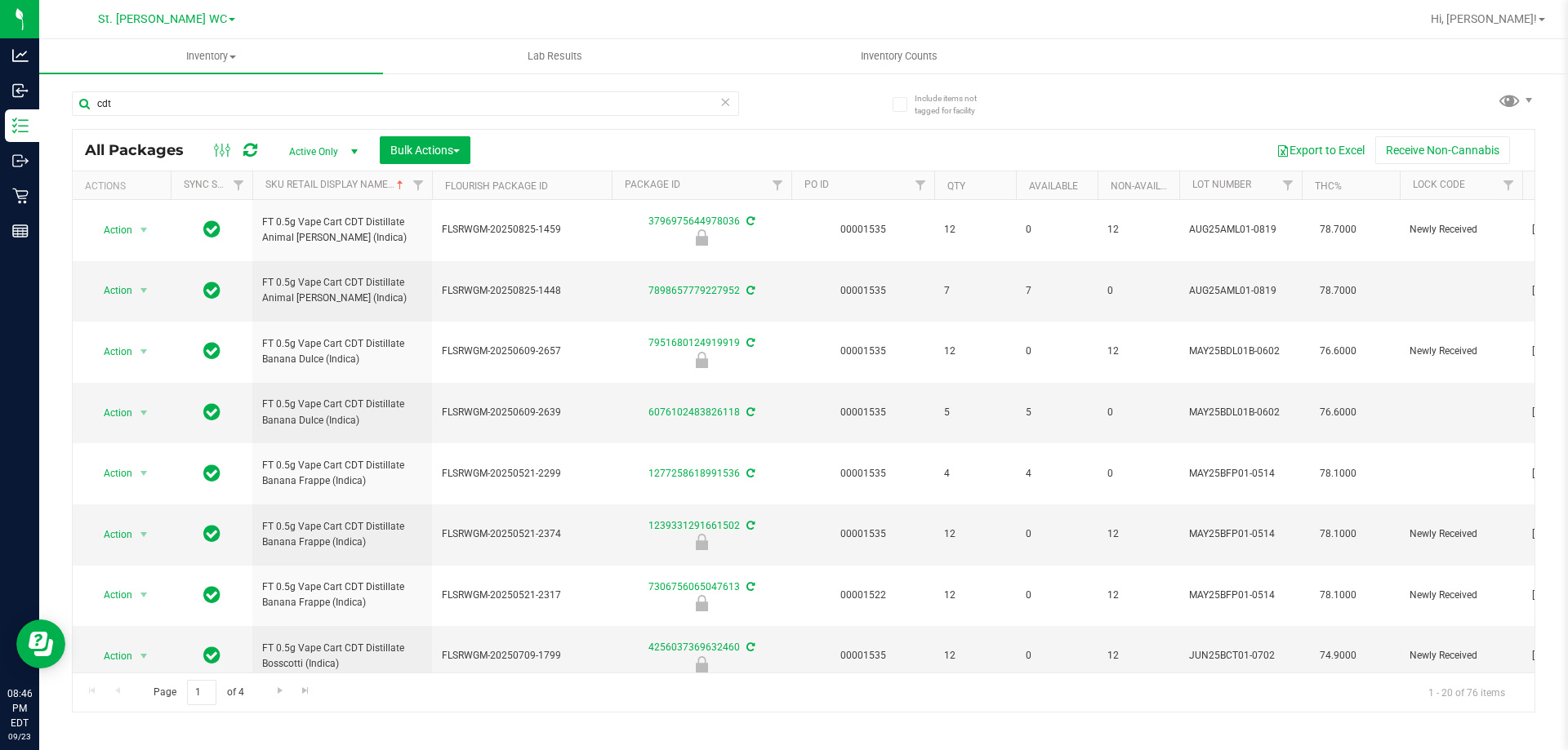
click at [318, 695] on div "Page 1 of 4 1 - 20 of 76 items" at bounding box center [804, 692] width 1462 height 39
click at [307, 694] on span "Go to the last page" at bounding box center [305, 690] width 13 height 13
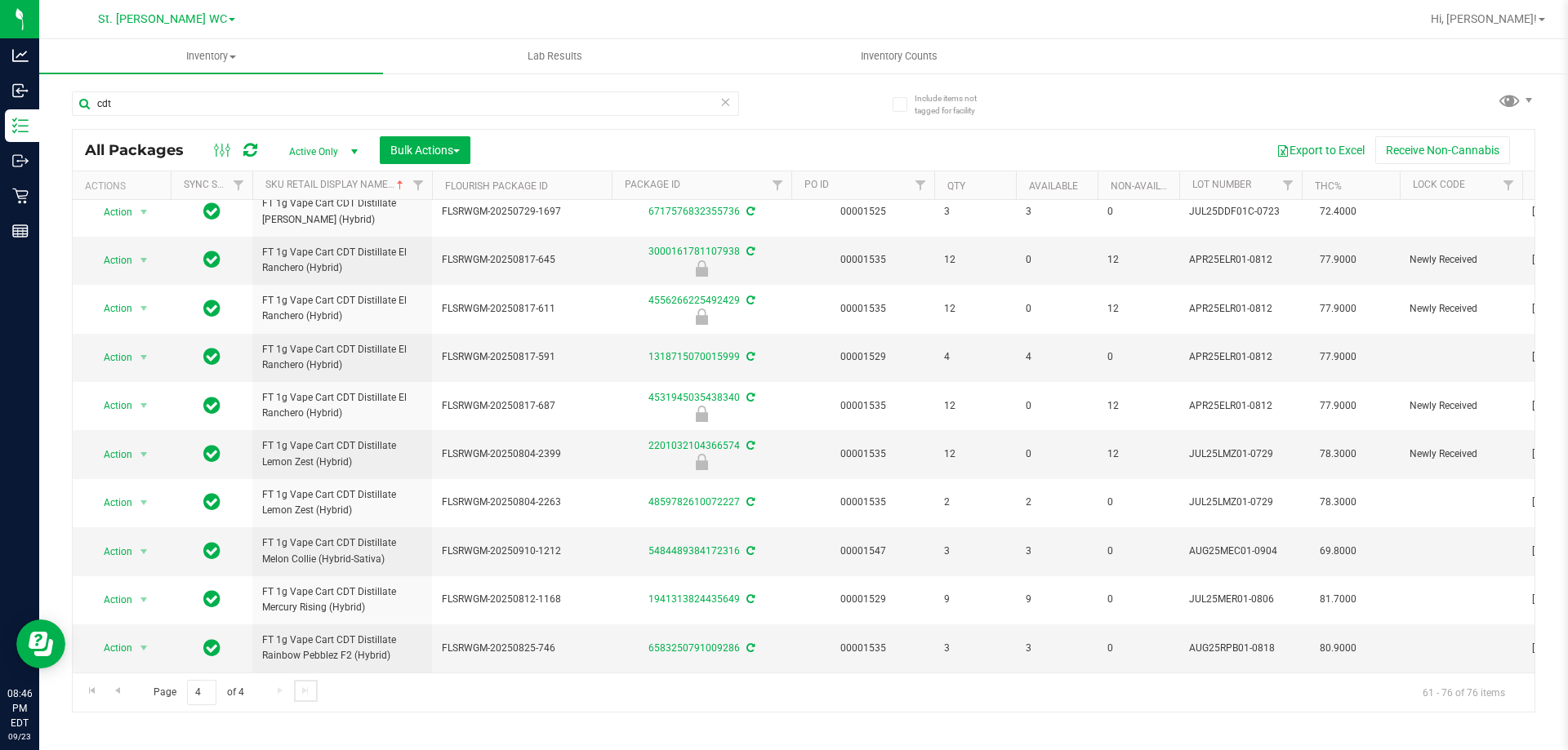
scroll to position [439, 0]
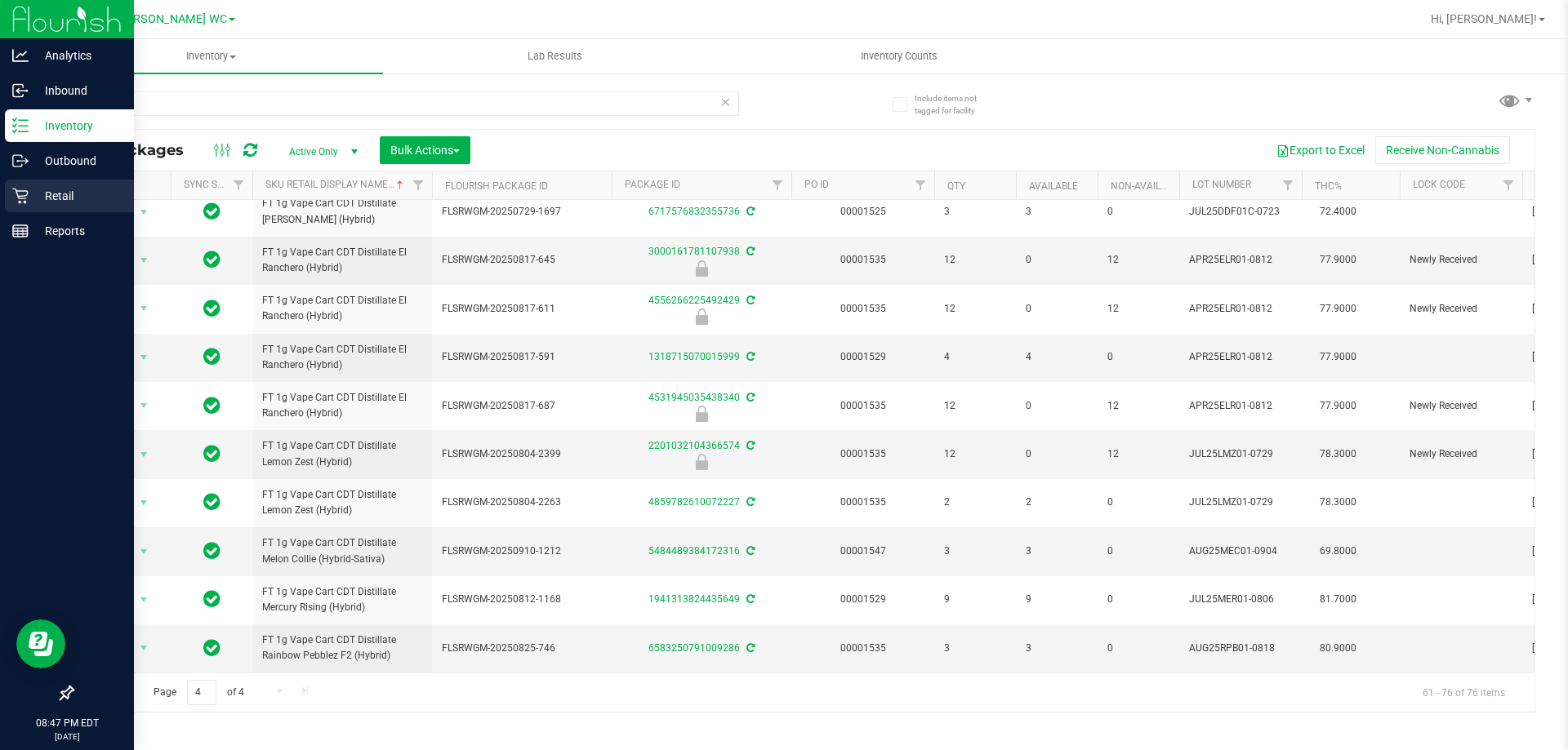
click at [50, 208] on div "Retail" at bounding box center [69, 196] width 129 height 33
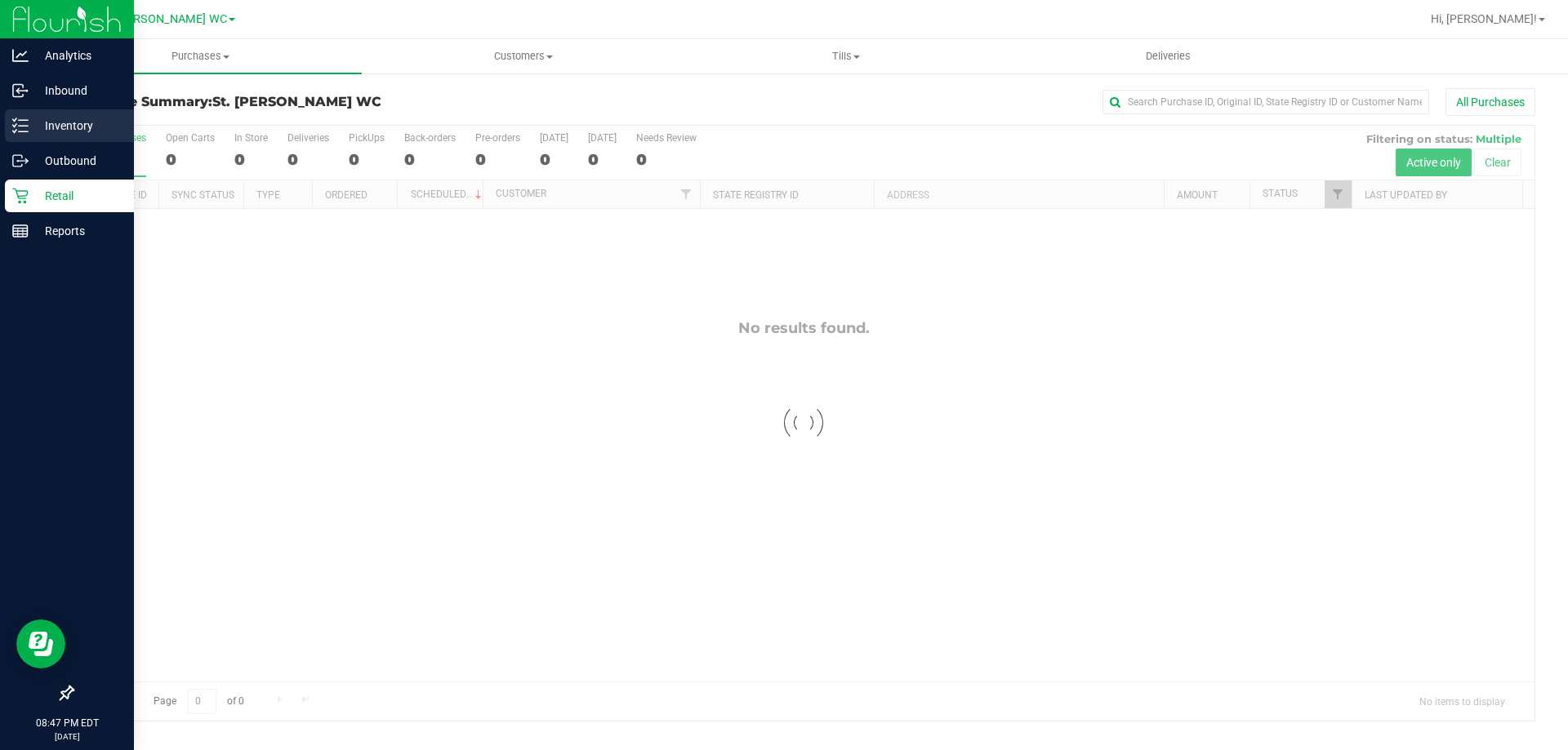
click at [60, 136] on div "Inventory" at bounding box center [69, 125] width 129 height 33
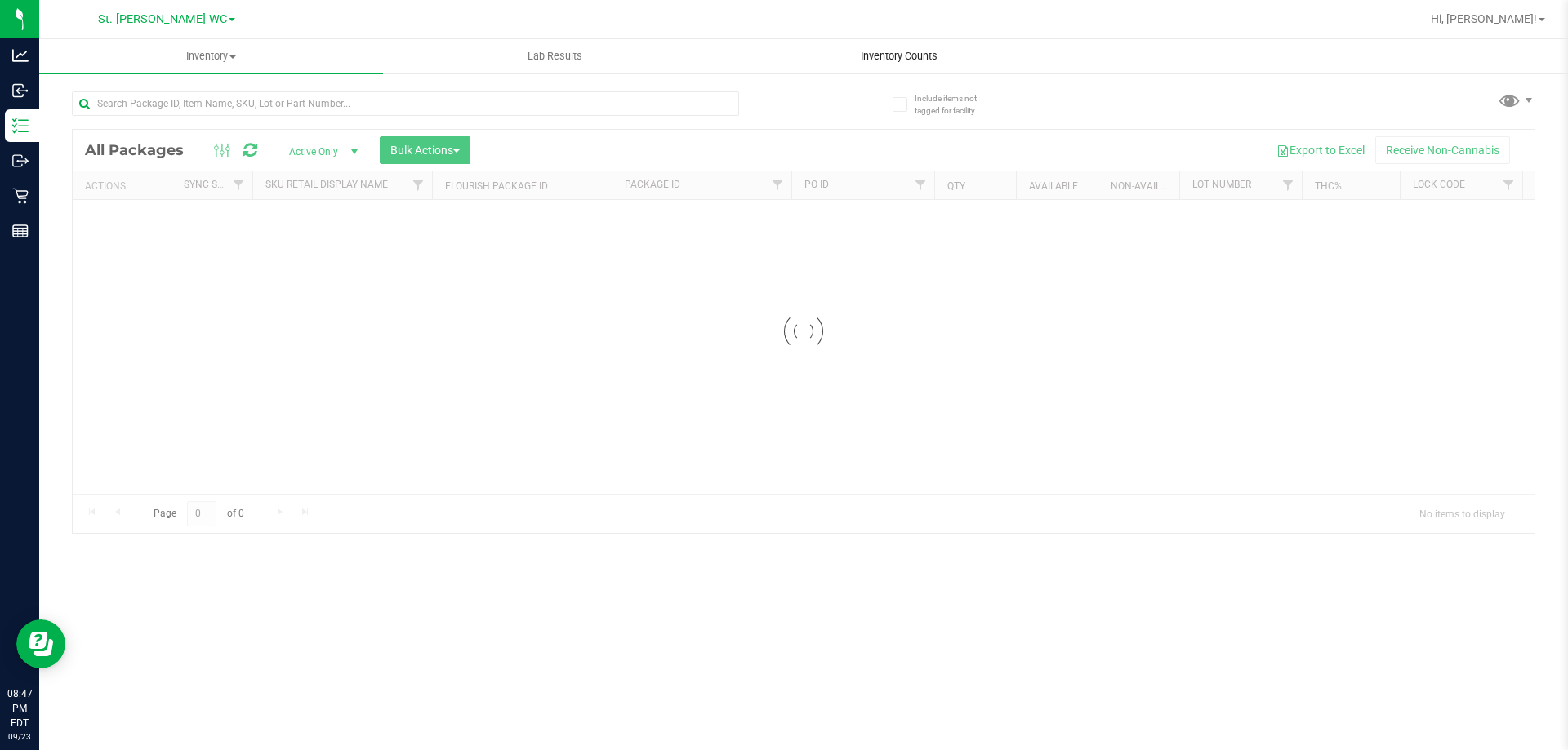
click at [889, 57] on span "Inventory Counts" at bounding box center [899, 55] width 121 height 15
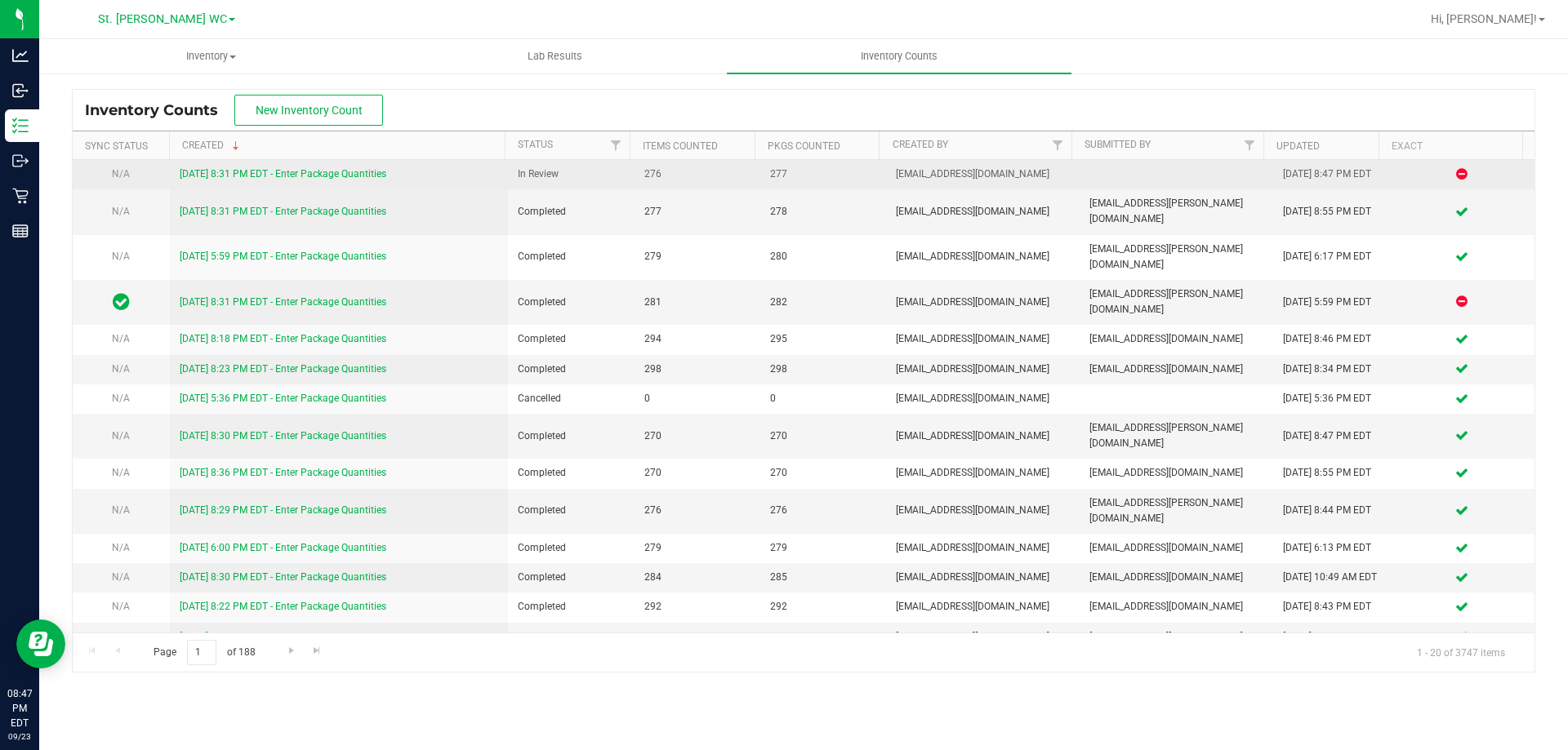
click at [293, 174] on link "[DATE] 8:31 PM EDT - Enter Package Quantities" at bounding box center [283, 174] width 206 height 12
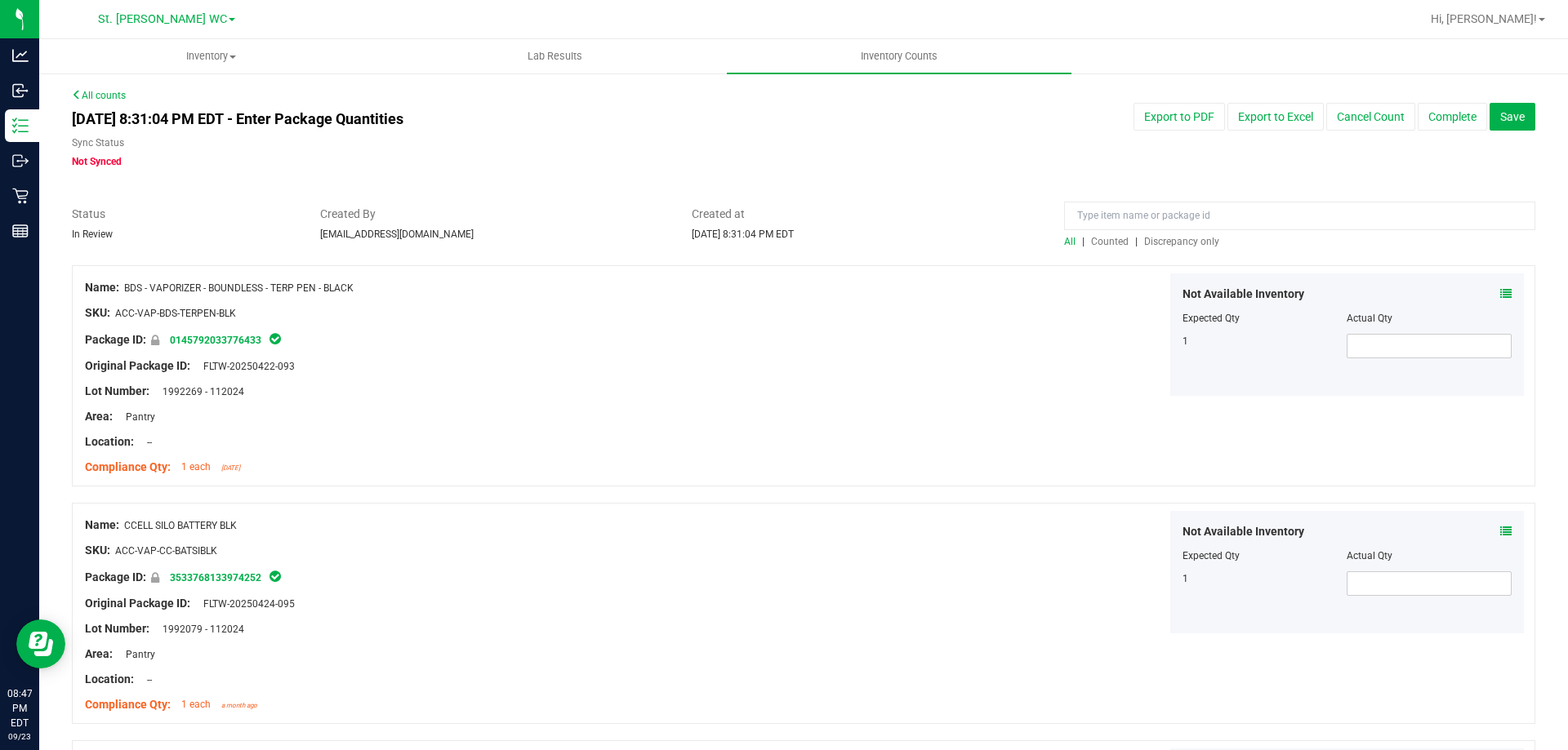
click at [1160, 238] on span "Discrepancy only" at bounding box center [1181, 241] width 75 height 12
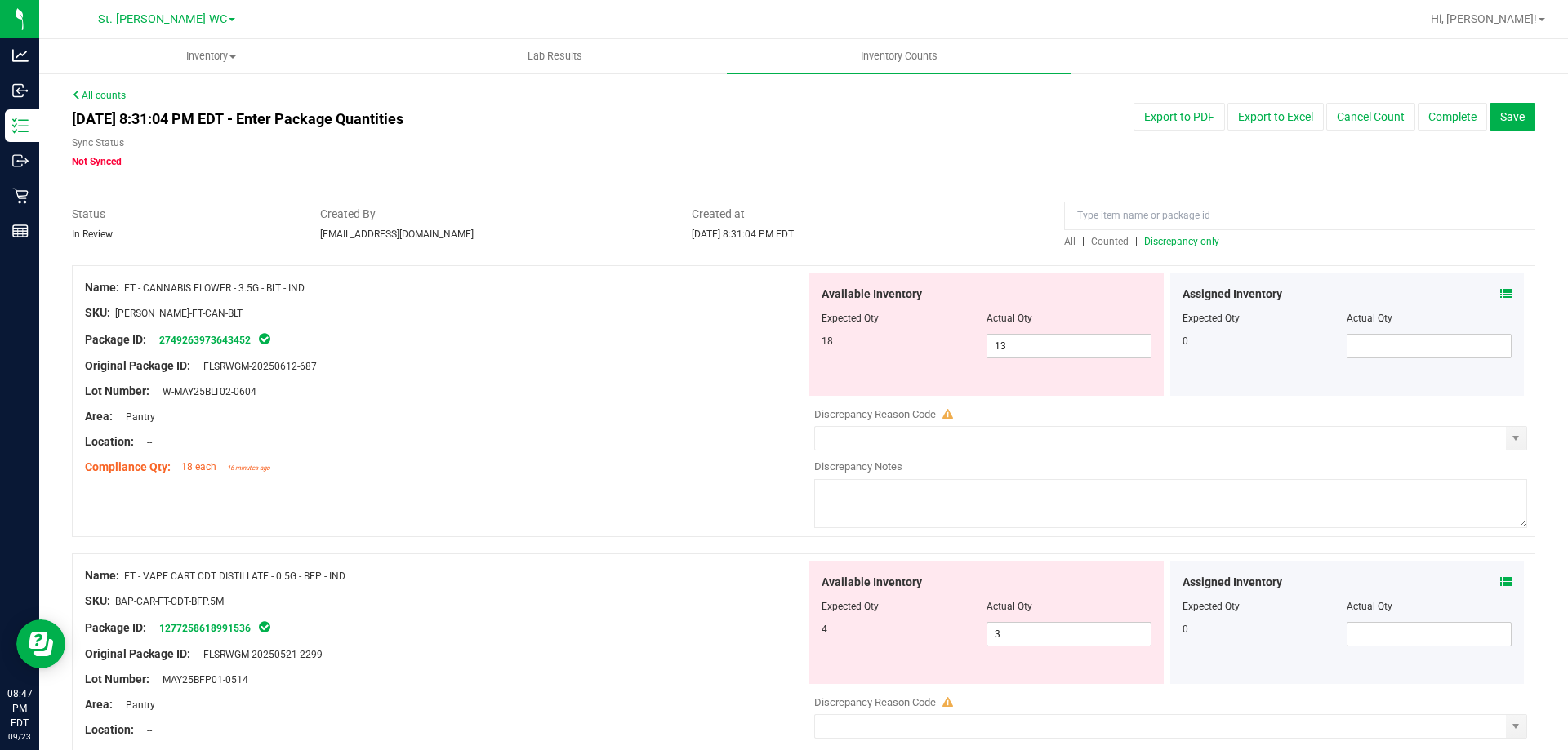
click at [1181, 245] on span "Discrepancy only" at bounding box center [1181, 241] width 75 height 12
click at [1191, 235] on div "All | Counted | Discrepancy only" at bounding box center [1299, 241] width 471 height 15
click at [1189, 241] on span "Discrepancy only" at bounding box center [1181, 241] width 75 height 12
click at [850, 63] on span "Inventory Counts" at bounding box center [899, 55] width 121 height 15
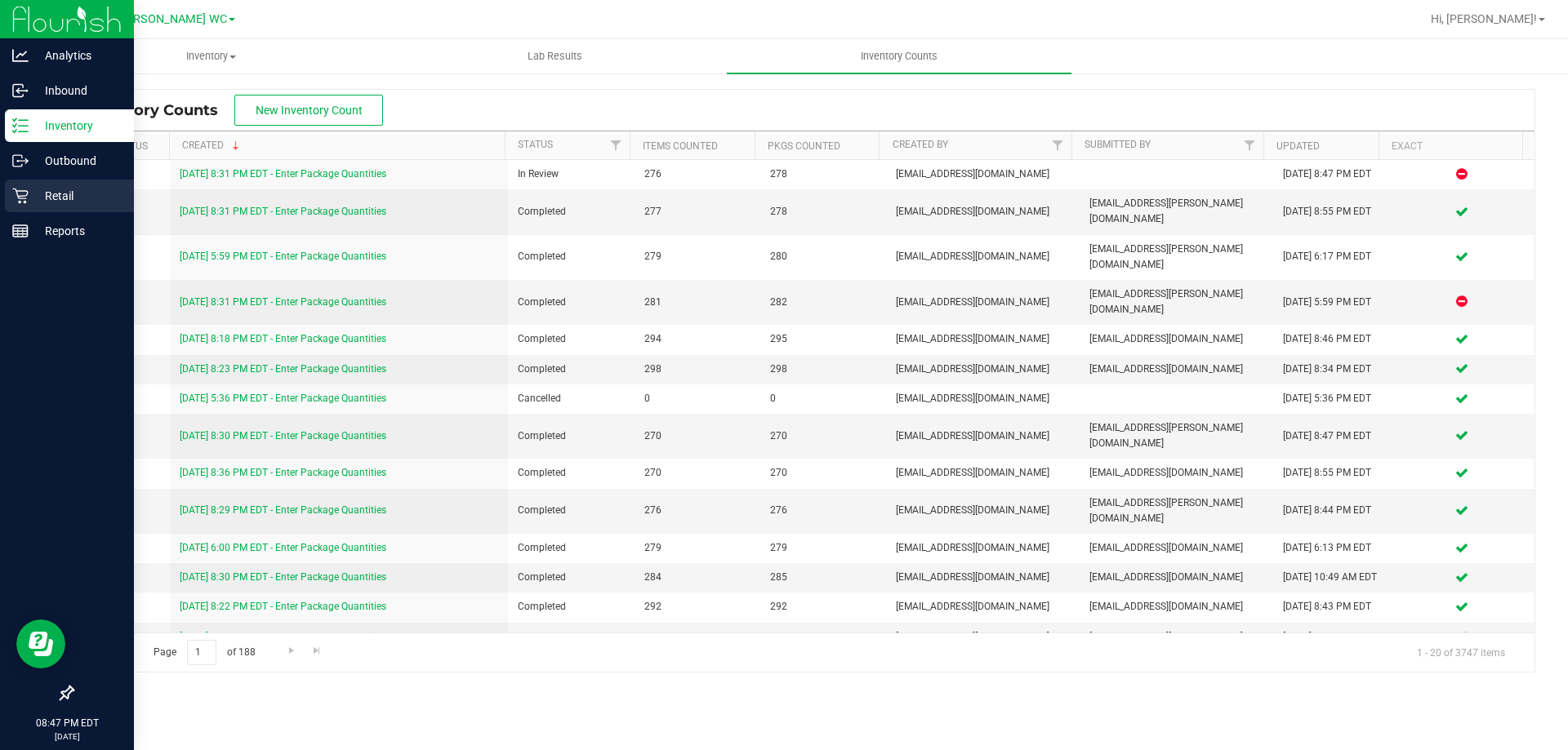
click at [24, 194] on icon at bounding box center [20, 196] width 17 height 17
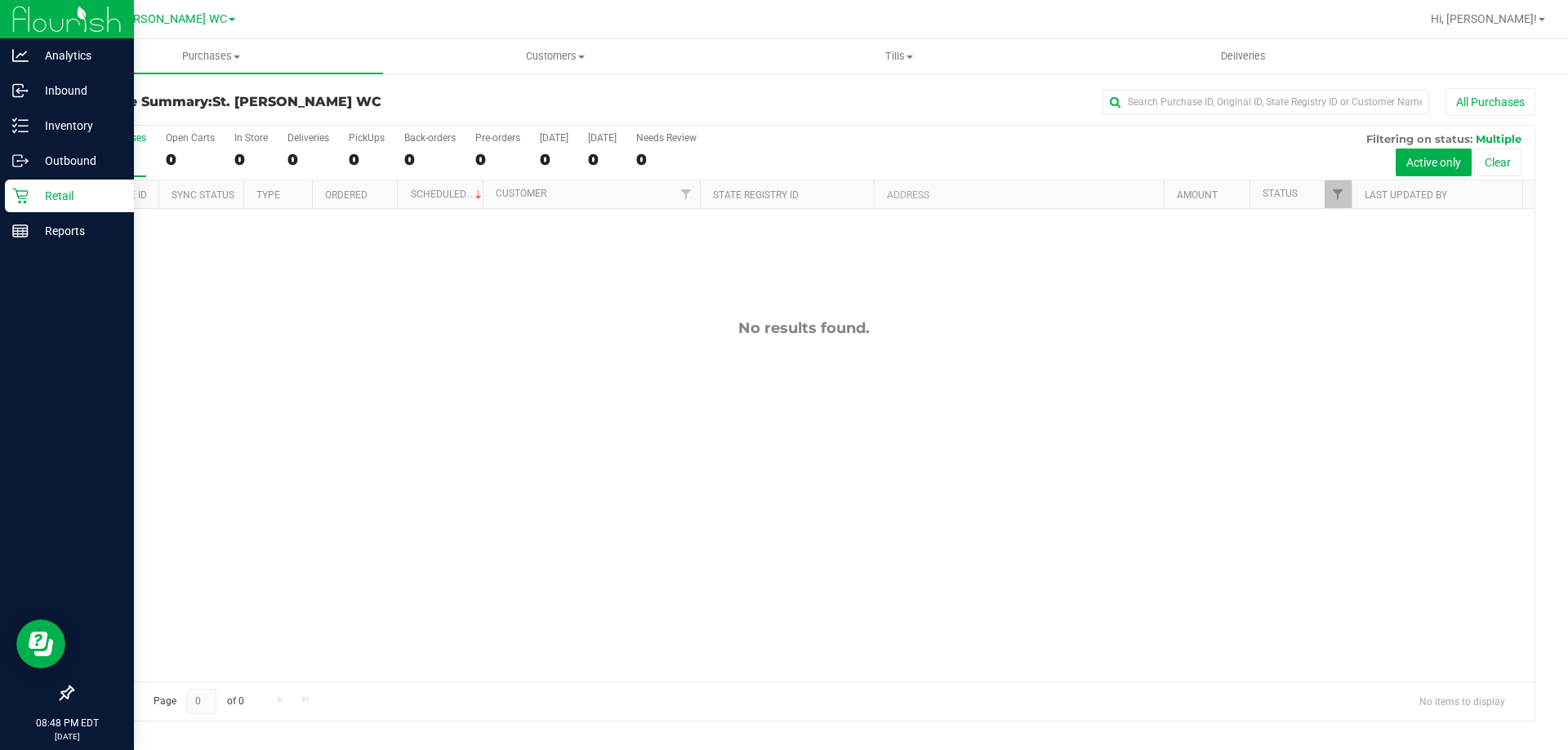
click at [46, 192] on p "Retail" at bounding box center [77, 196] width 98 height 19
click at [91, 125] on p "Inventory" at bounding box center [77, 125] width 98 height 19
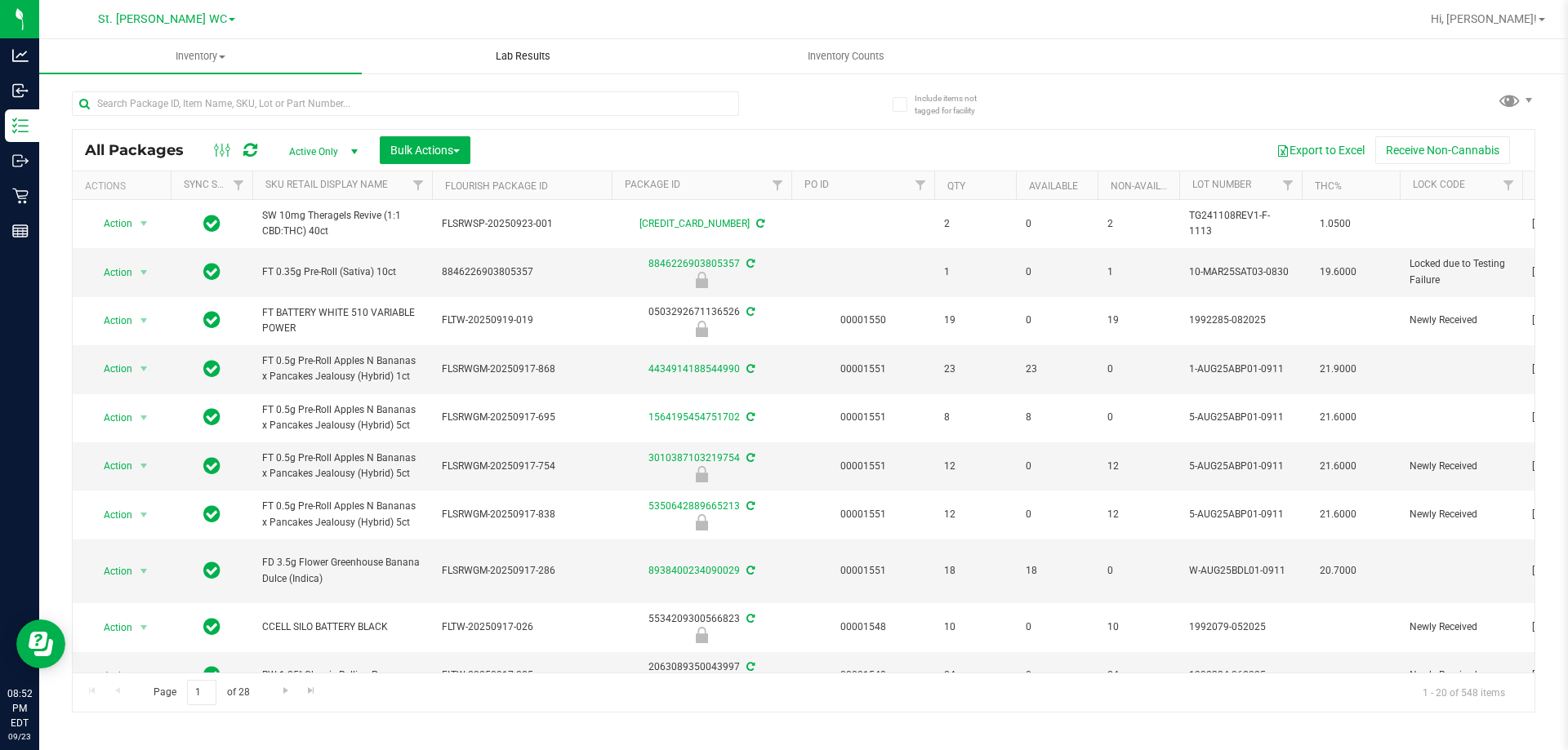
click at [373, 70] on uib-tab-heading "Lab Results" at bounding box center [523, 56] width 321 height 33
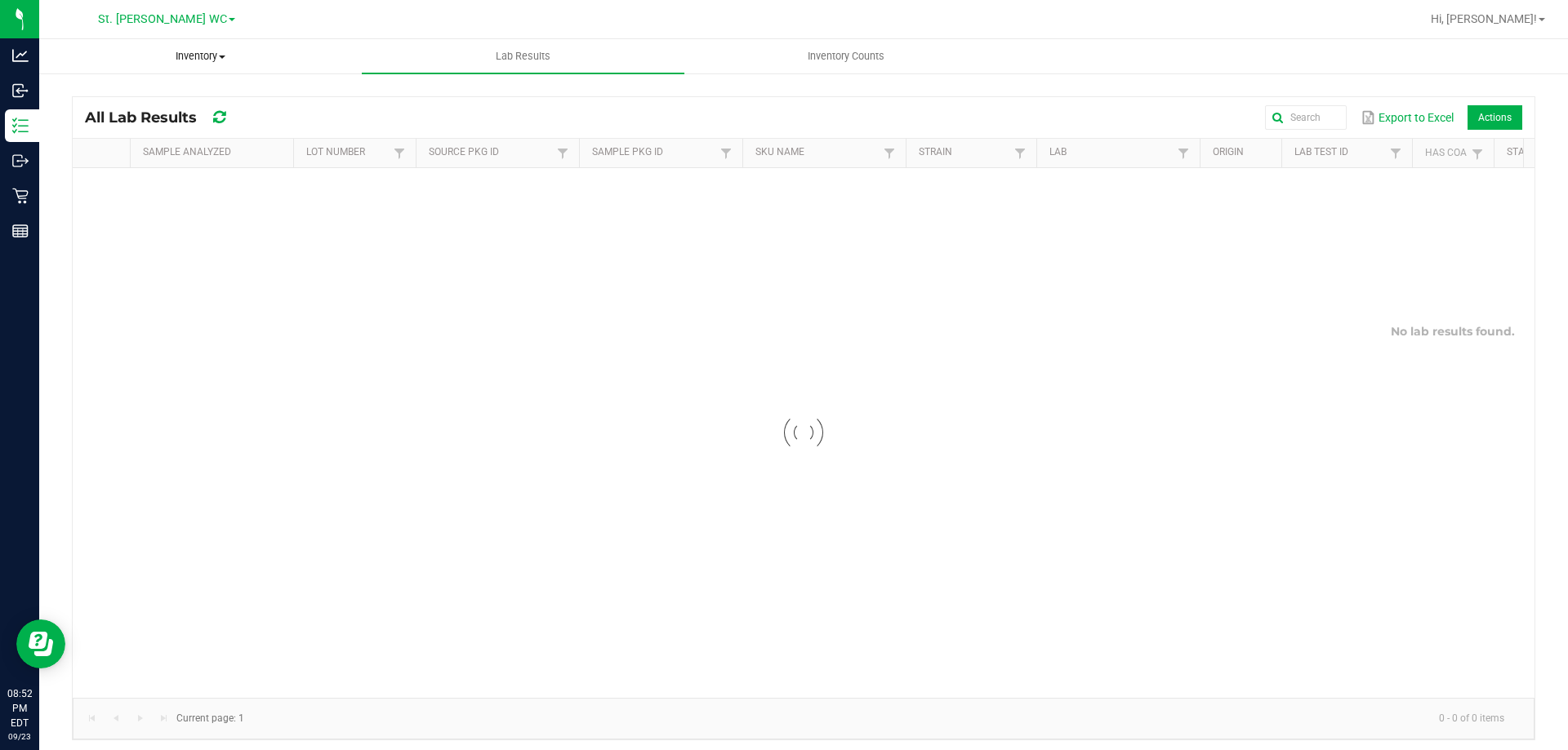
click at [183, 54] on span "Inventory" at bounding box center [201, 55] width 321 height 15
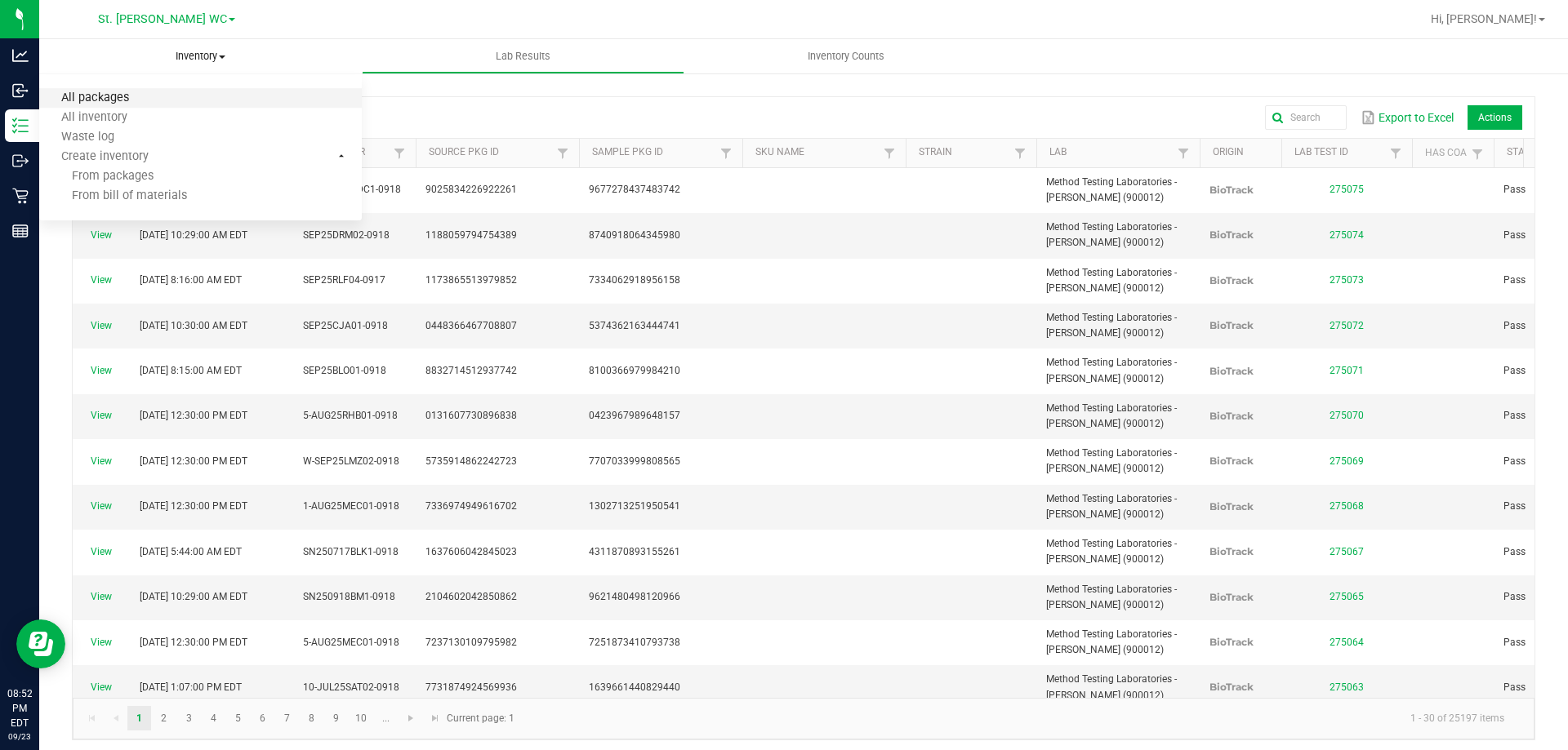
click at [130, 101] on span "All packages" at bounding box center [94, 98] width 112 height 14
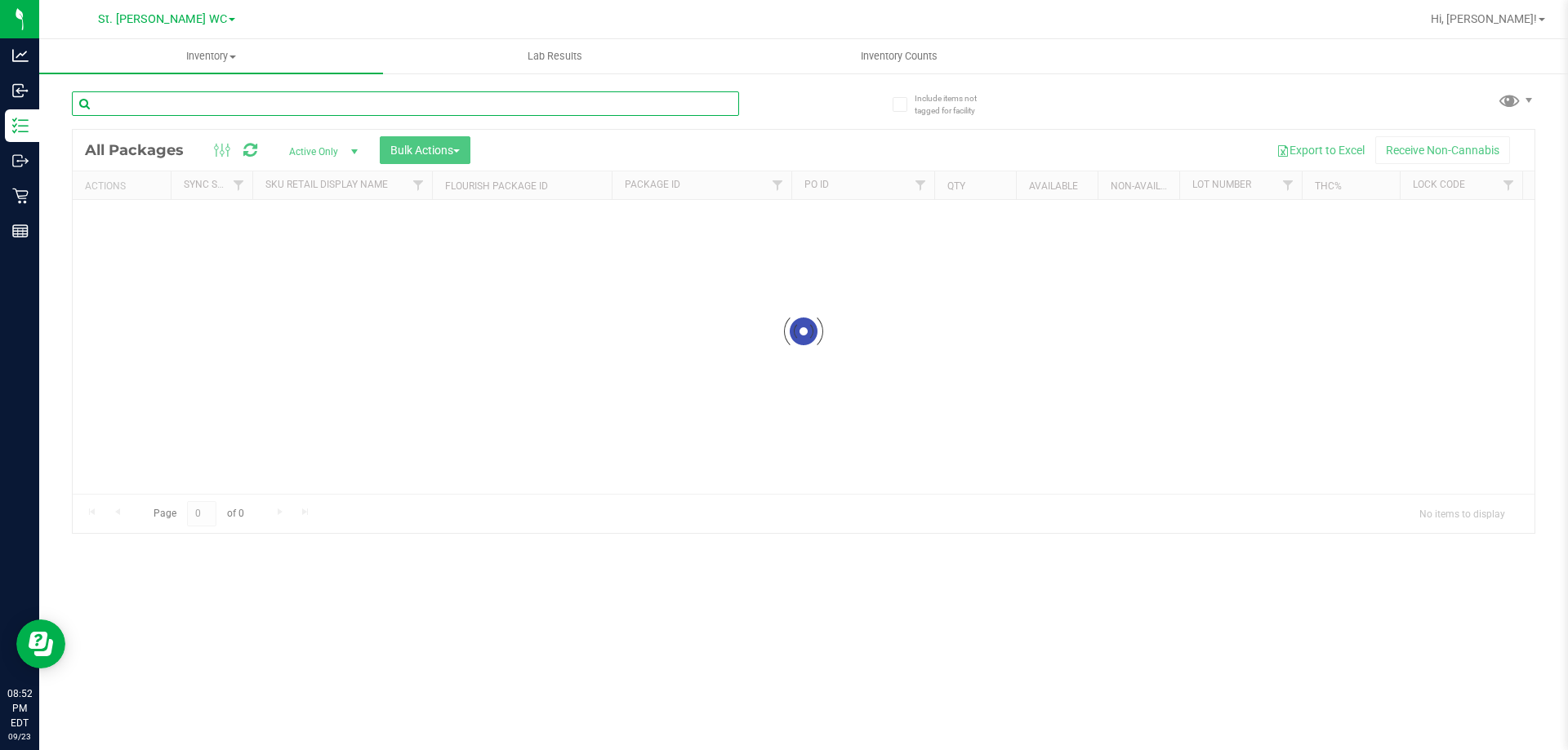
click at [203, 114] on input "text" at bounding box center [405, 103] width 667 height 24
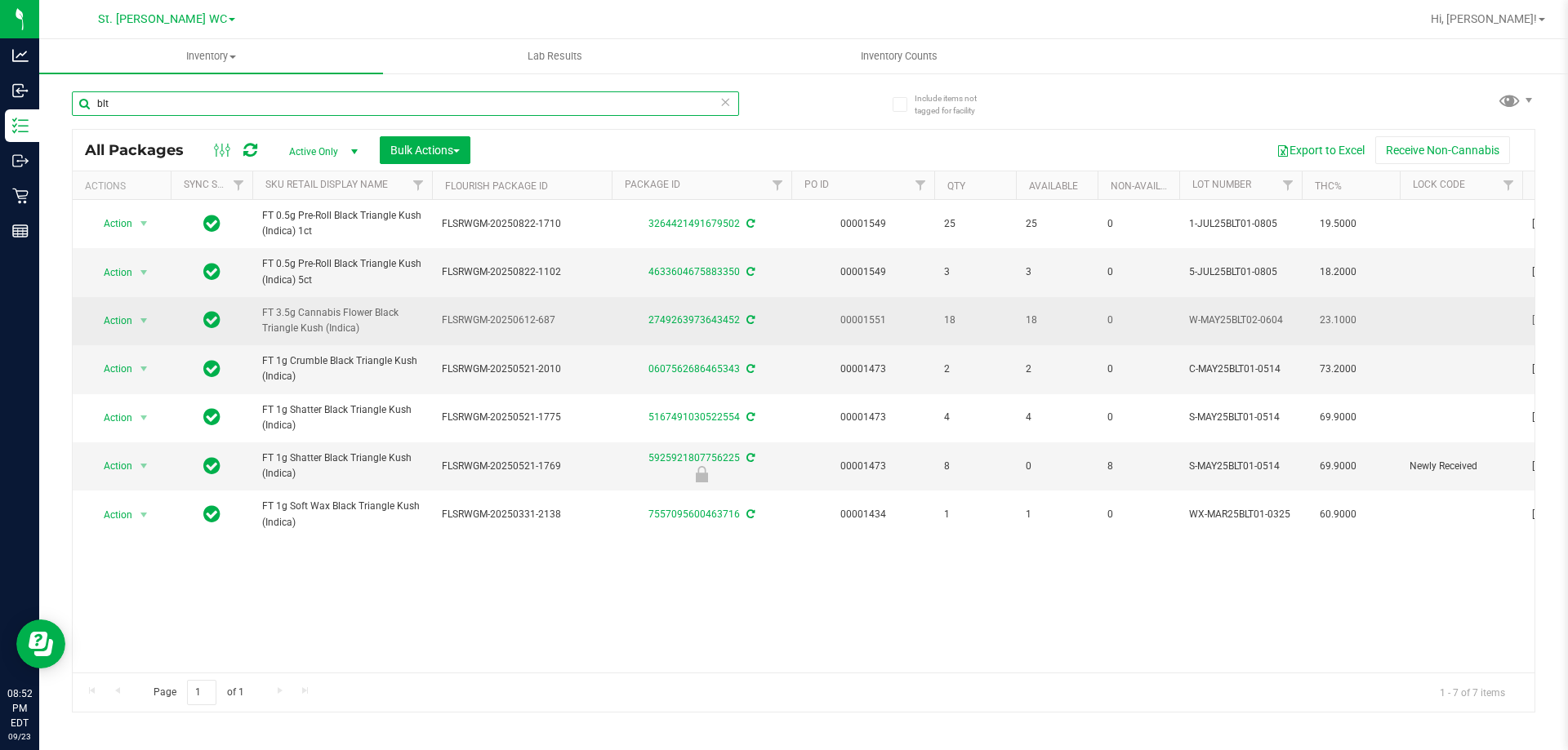
type input "blt"
click at [128, 312] on span "Action" at bounding box center [110, 320] width 44 height 22
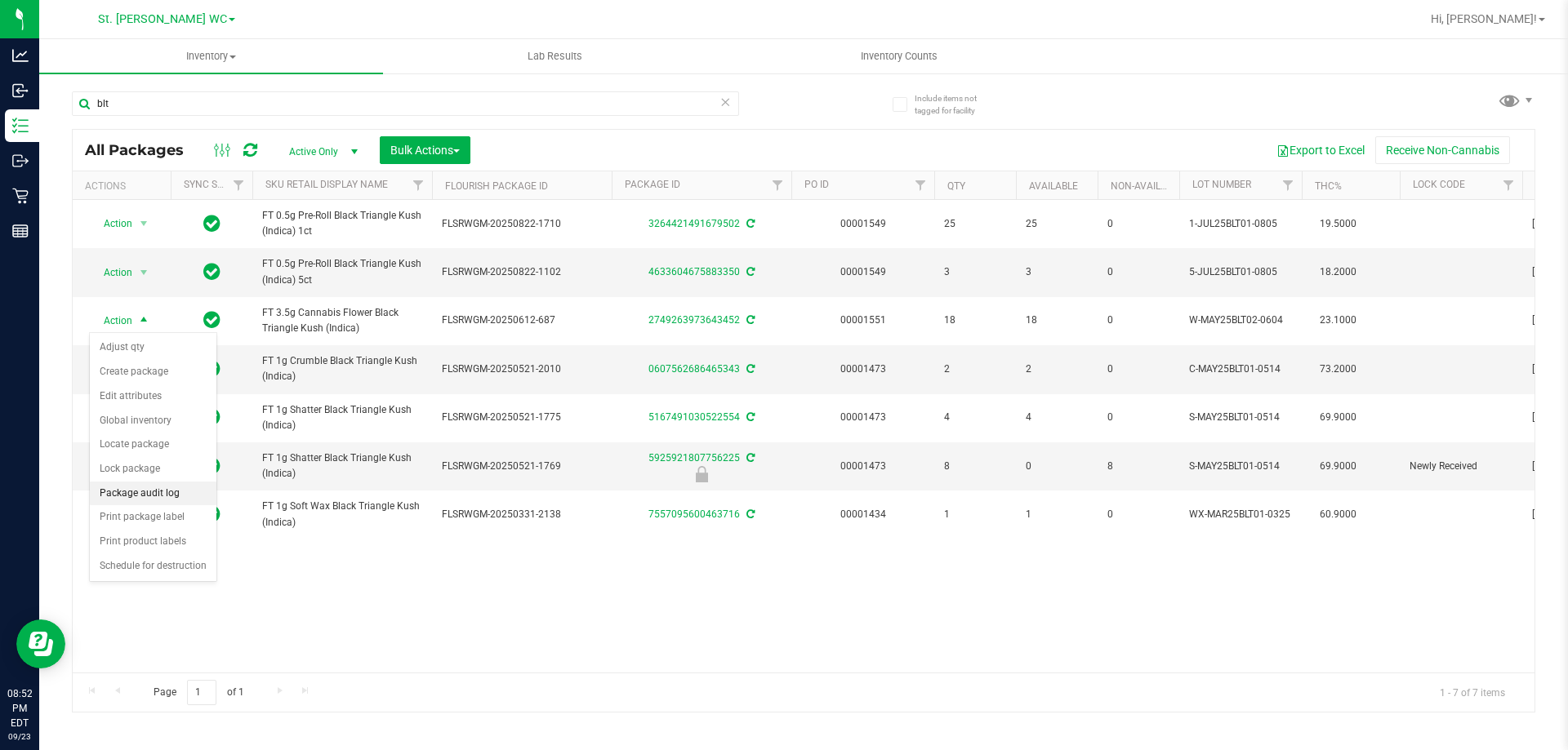
click at [153, 495] on li "Package audit log" at bounding box center [153, 493] width 127 height 24
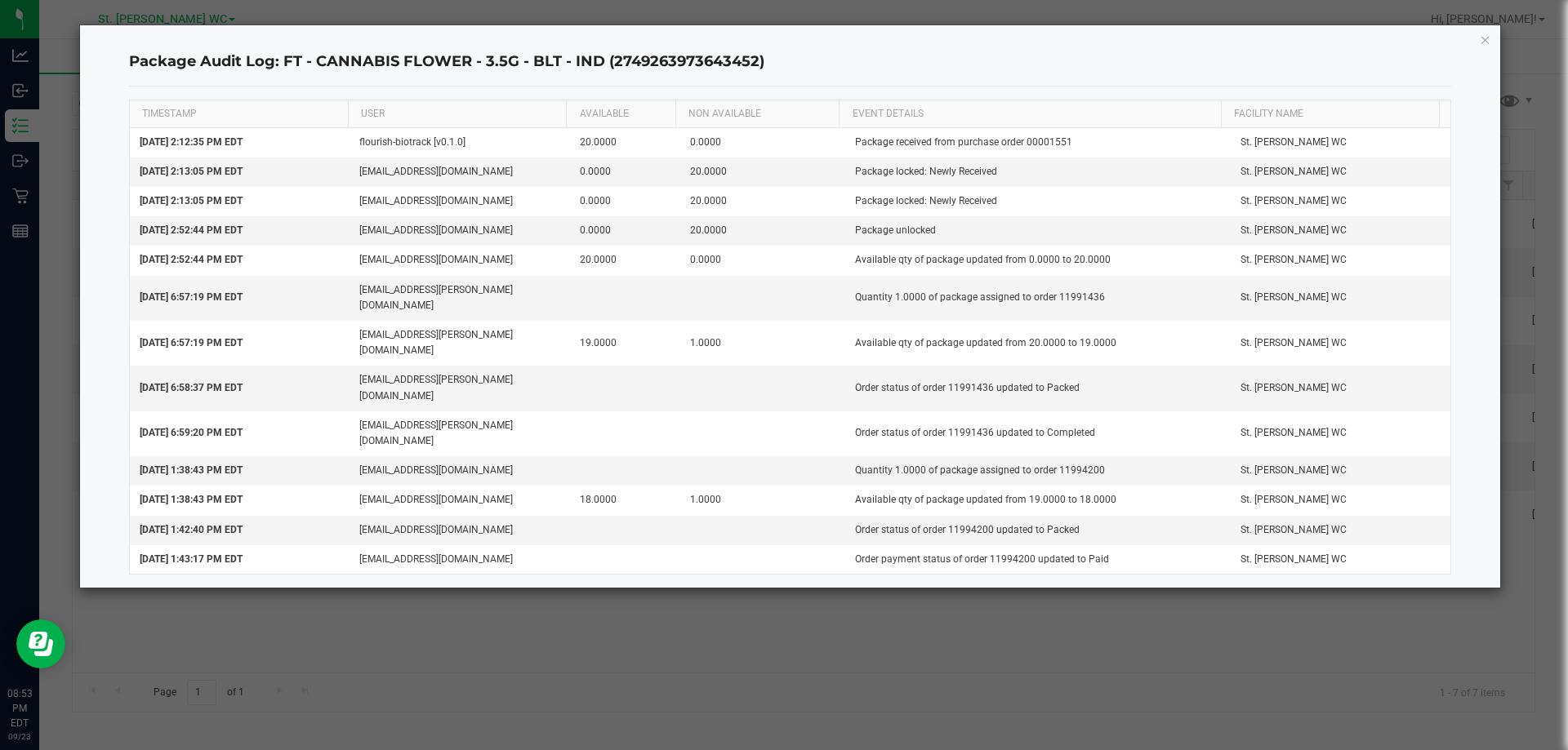
click at [621, 552] on ngb-modal-window "Package Audit Log: FT - CANNABIS FLOWER - 3.5G - BLT - IND (2749263973643452) T…" at bounding box center [789, 375] width 1580 height 750
click at [605, 537] on ngb-modal-window "Package Audit Log: FT - CANNABIS FLOWER - 3.5G - BLT - IND (2749263973643452) T…" at bounding box center [789, 375] width 1580 height 750
click at [1477, 41] on div "Package Audit Log: FT - CANNABIS FLOWER - 3.5G - BLT - IND (2749263973643452) T…" at bounding box center [790, 306] width 1421 height 562
click at [1484, 40] on icon "button" at bounding box center [1485, 39] width 12 height 19
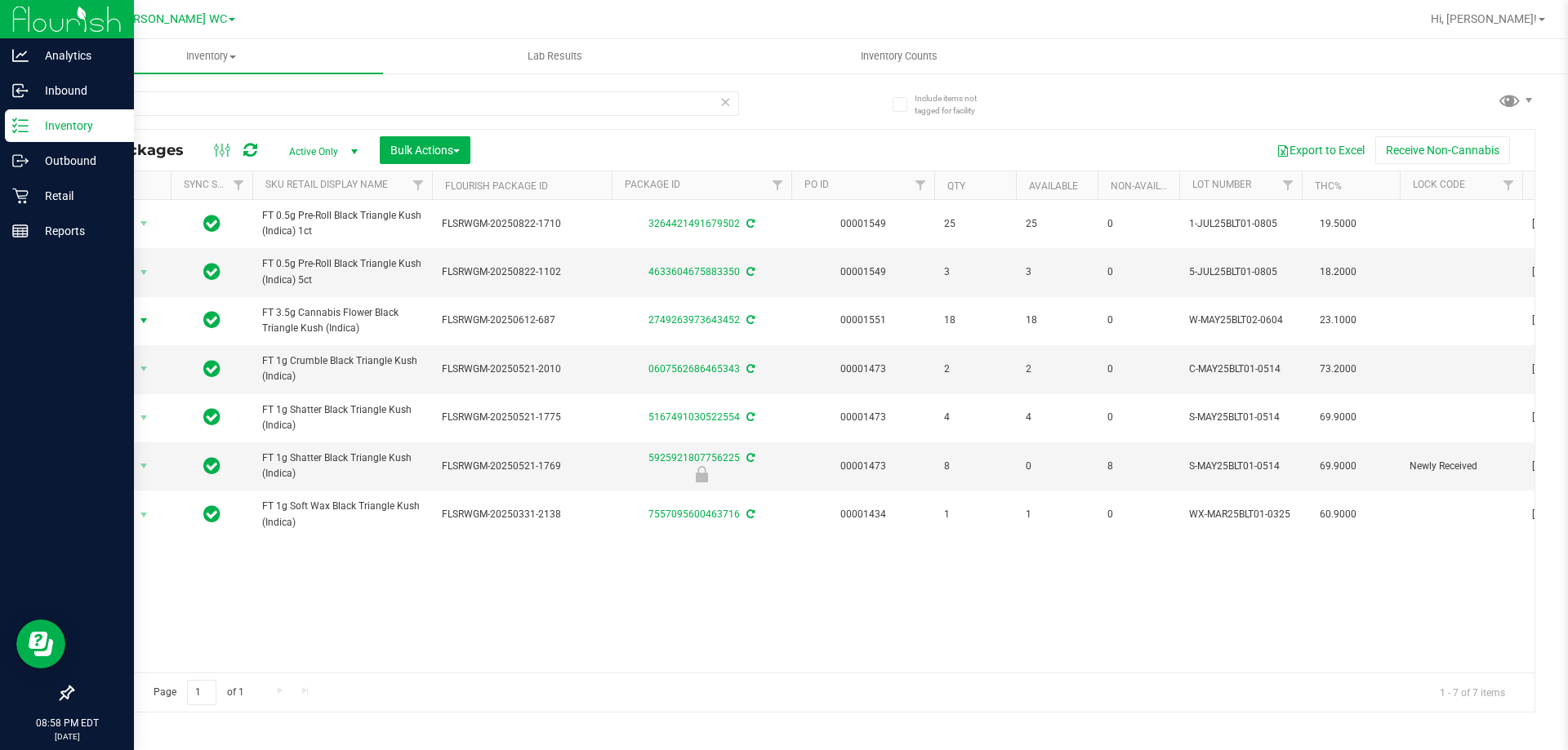
click at [18, 140] on div "Inventory" at bounding box center [69, 125] width 129 height 33
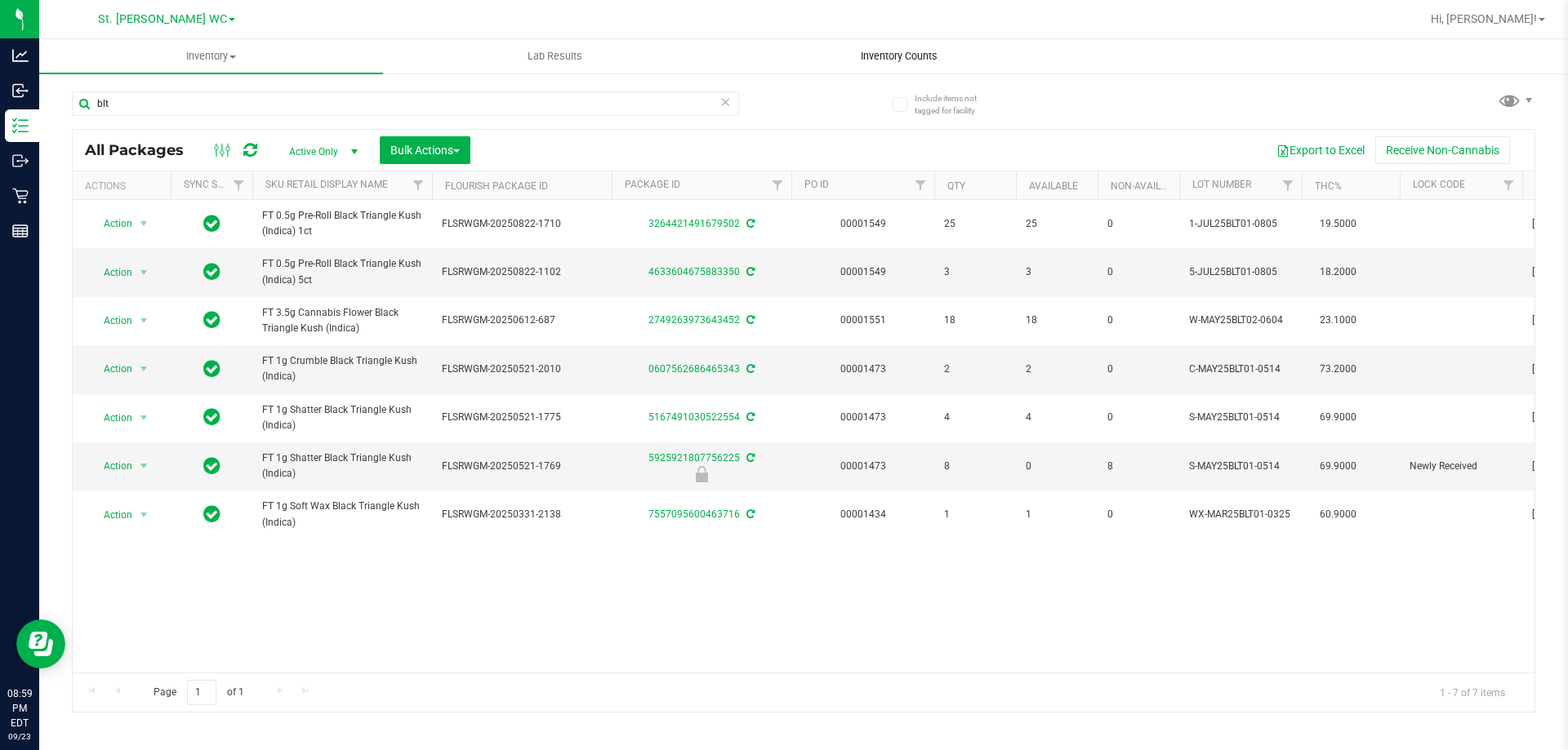
click at [869, 60] on span "Inventory Counts" at bounding box center [899, 55] width 121 height 15
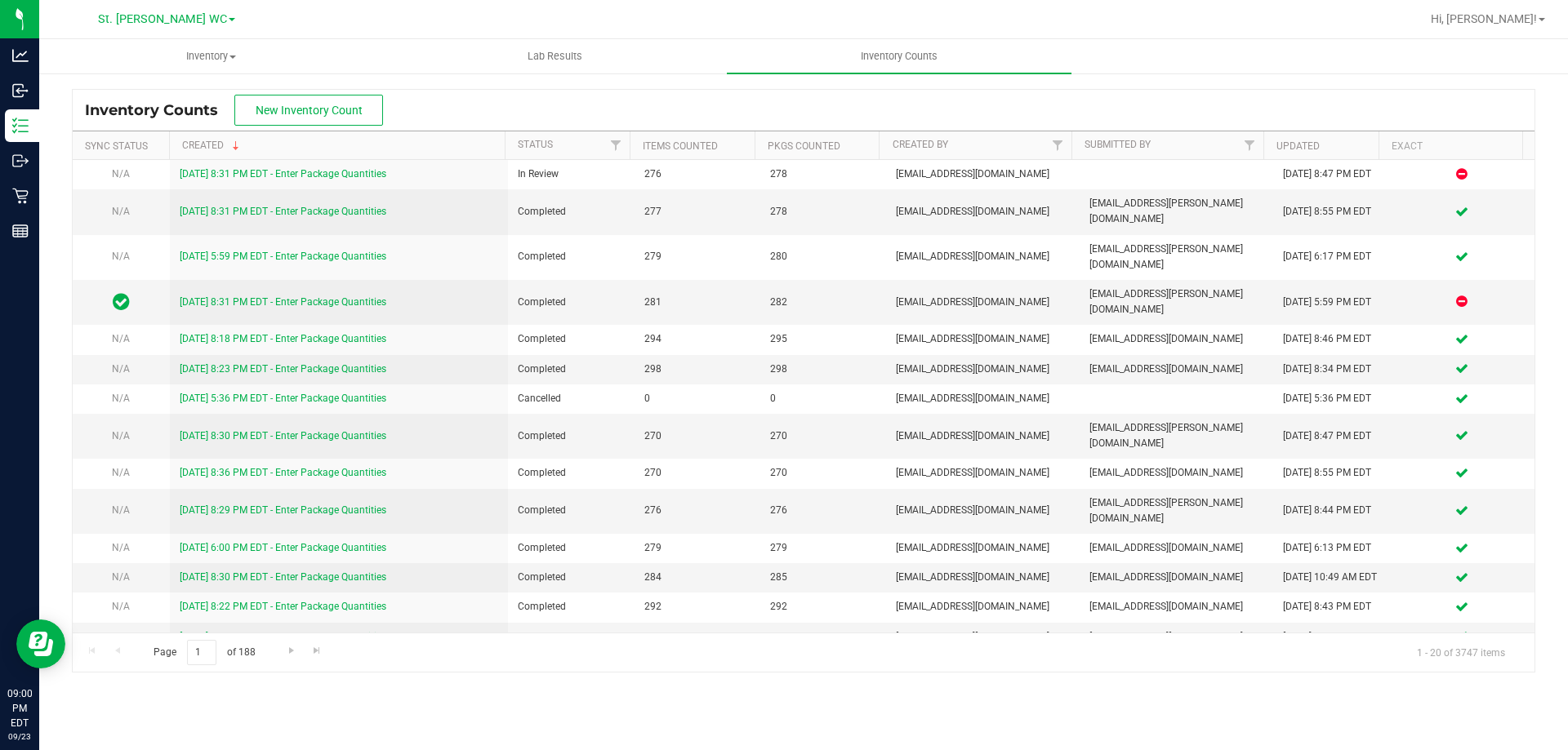
click at [372, 160] on th "Created" at bounding box center [337, 145] width 336 height 28
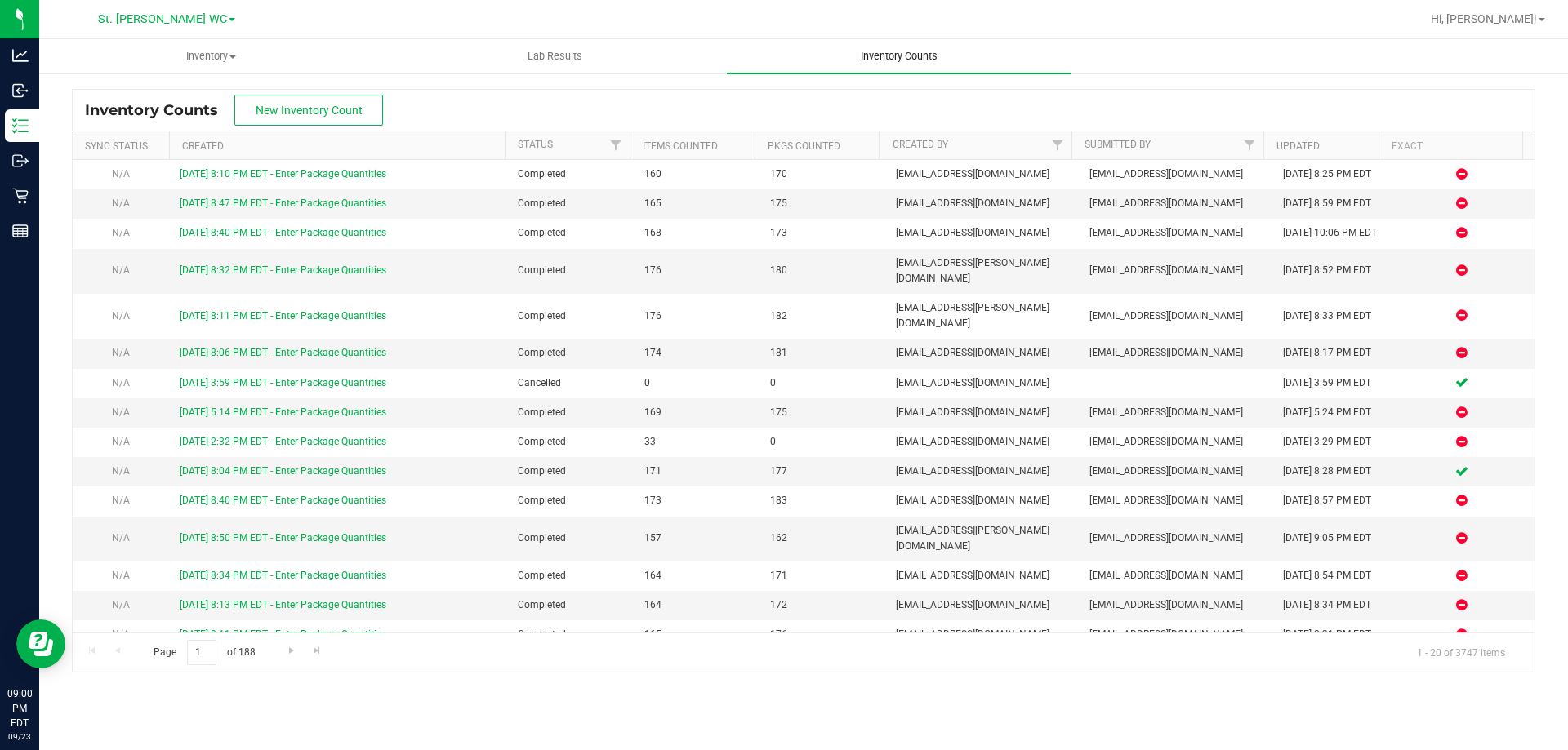
click at [895, 68] on uib-tab-heading "Inventory Counts" at bounding box center [898, 55] width 344 height 34
click at [365, 135] on th "Created" at bounding box center [337, 145] width 336 height 28
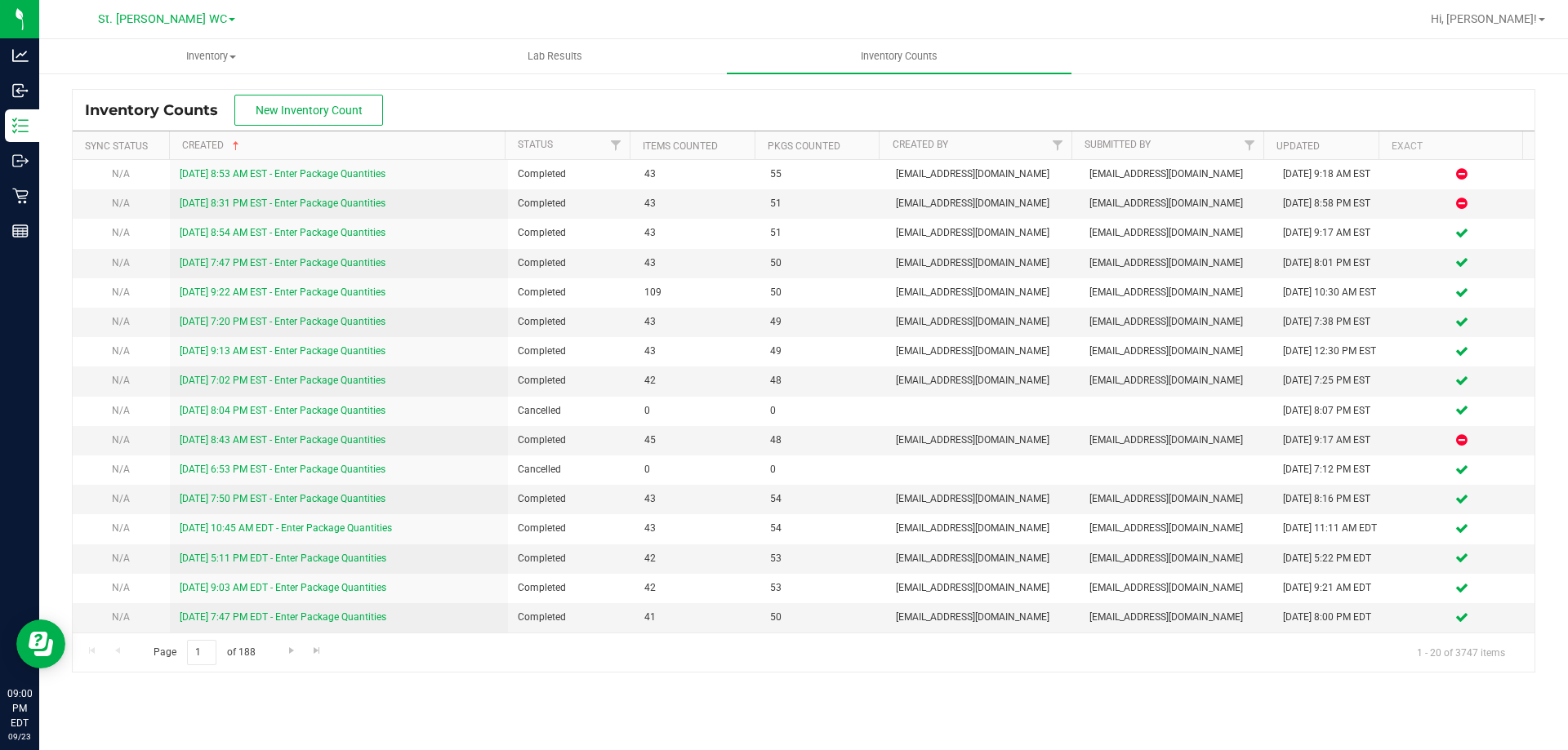
click at [359, 144] on th "Created" at bounding box center [337, 145] width 336 height 28
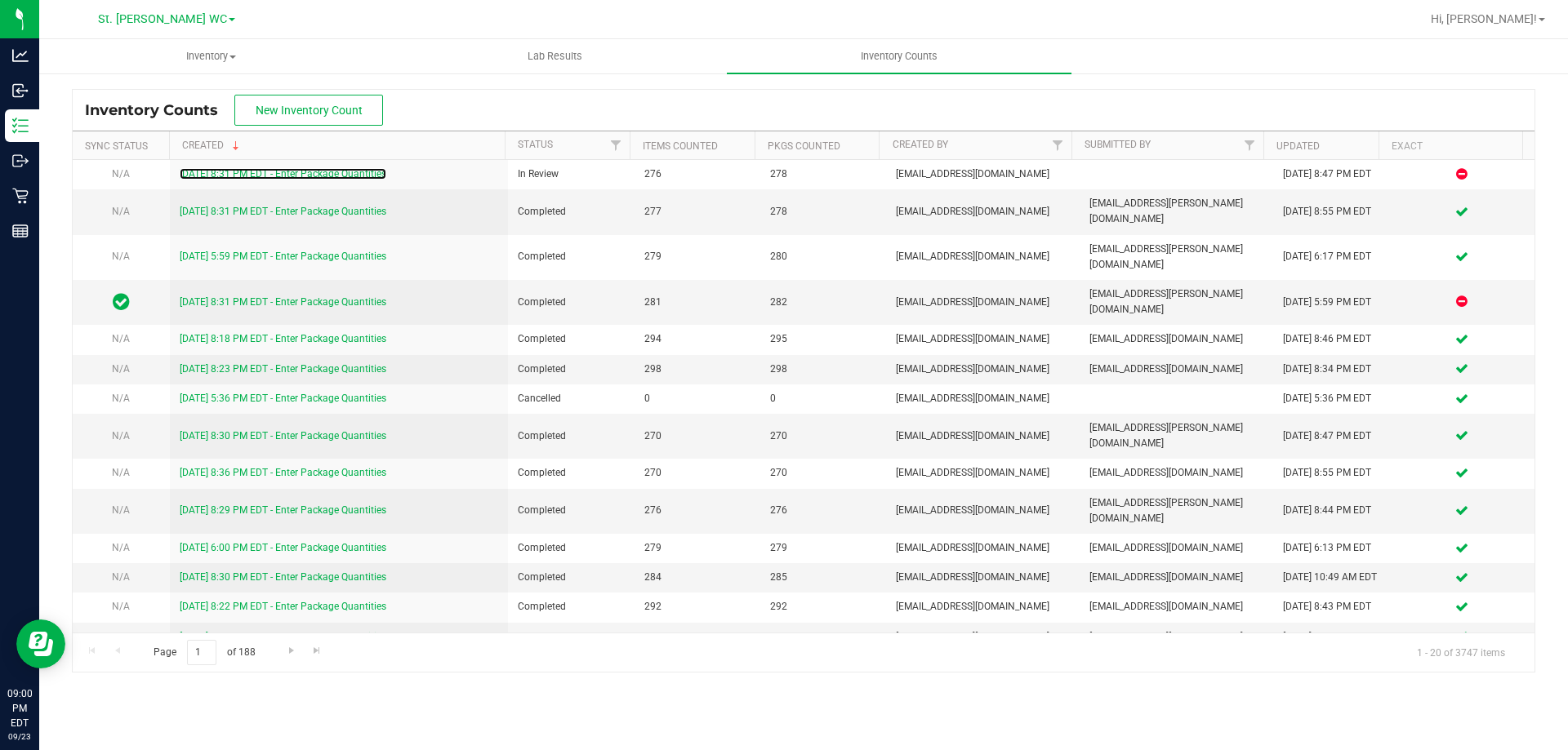
click at [348, 172] on link "[DATE] 8:31 PM EDT - Enter Package Quantities" at bounding box center [283, 174] width 206 height 12
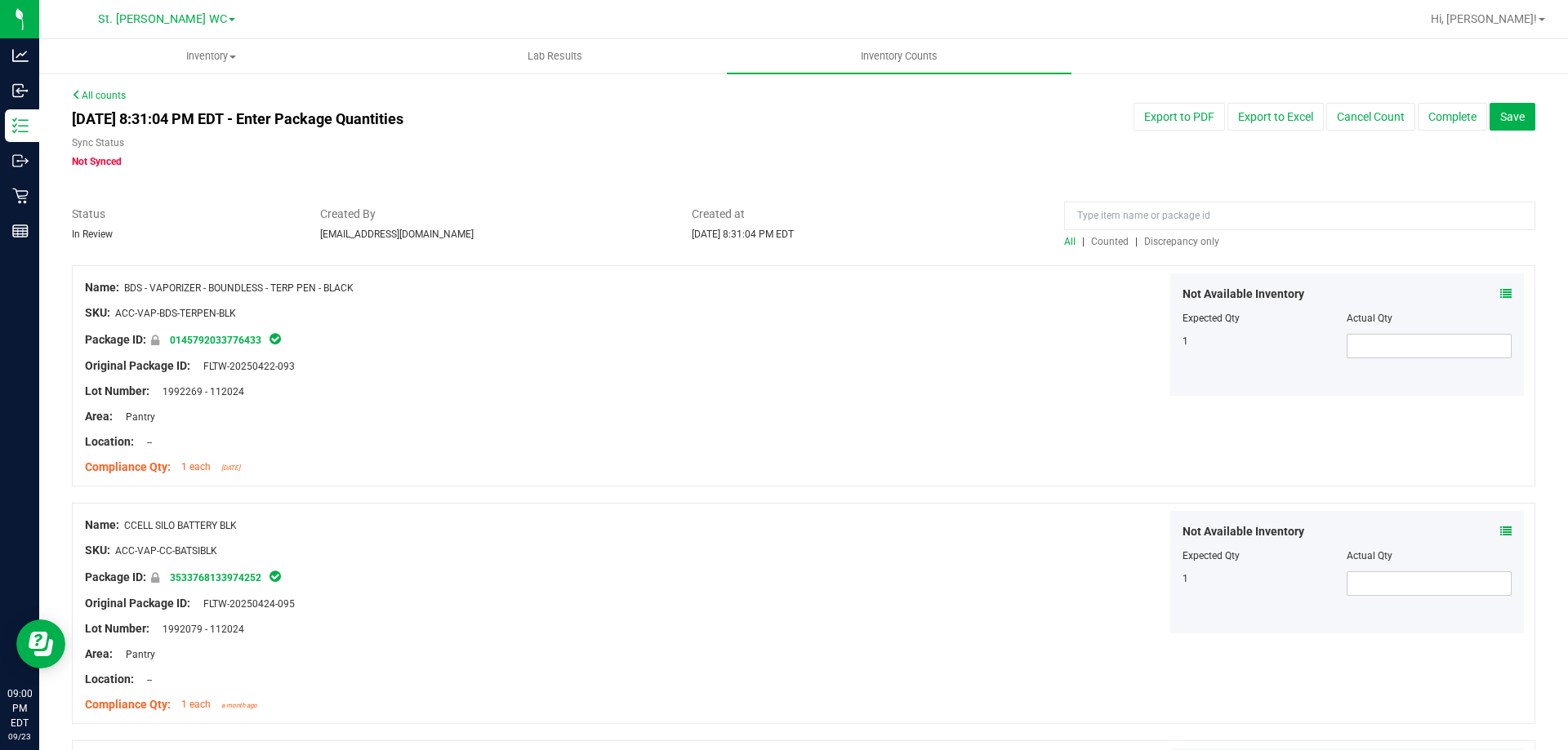
click at [1162, 239] on span "Discrepancy only" at bounding box center [1181, 241] width 75 height 12
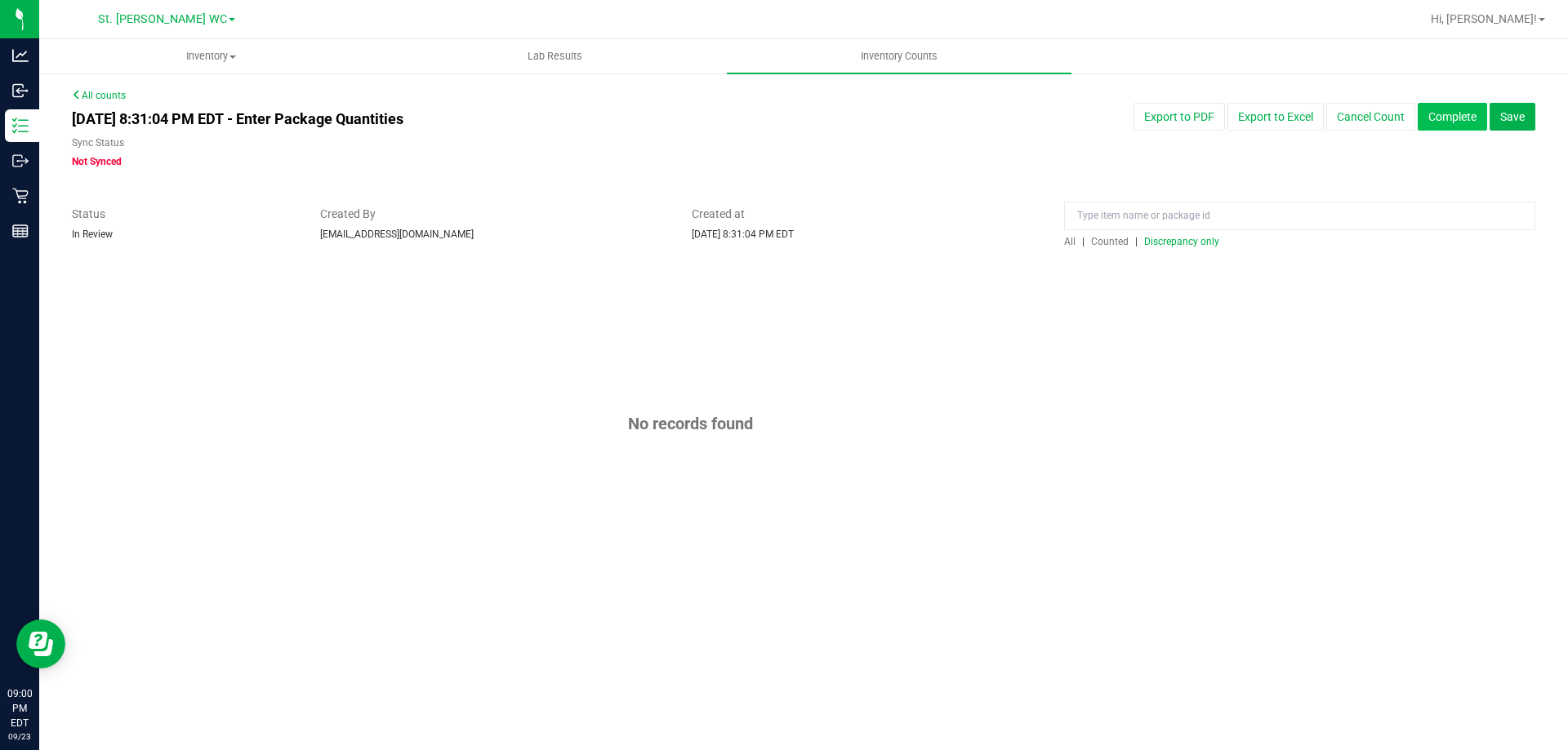
click at [1425, 125] on button "Complete" at bounding box center [1451, 117] width 69 height 28
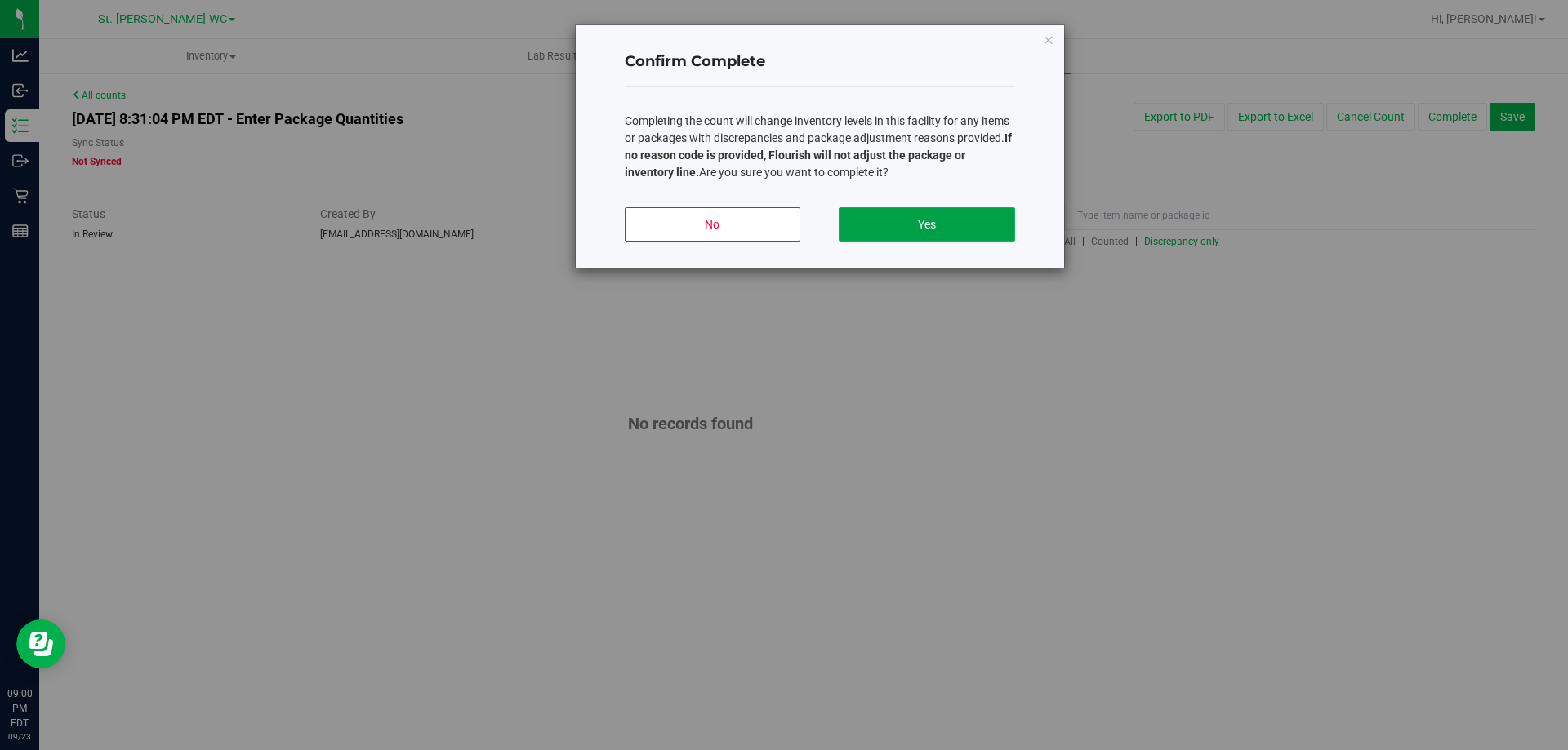
click at [1002, 221] on button "Yes" at bounding box center [927, 224] width 175 height 34
